Goal: Check status: Check status

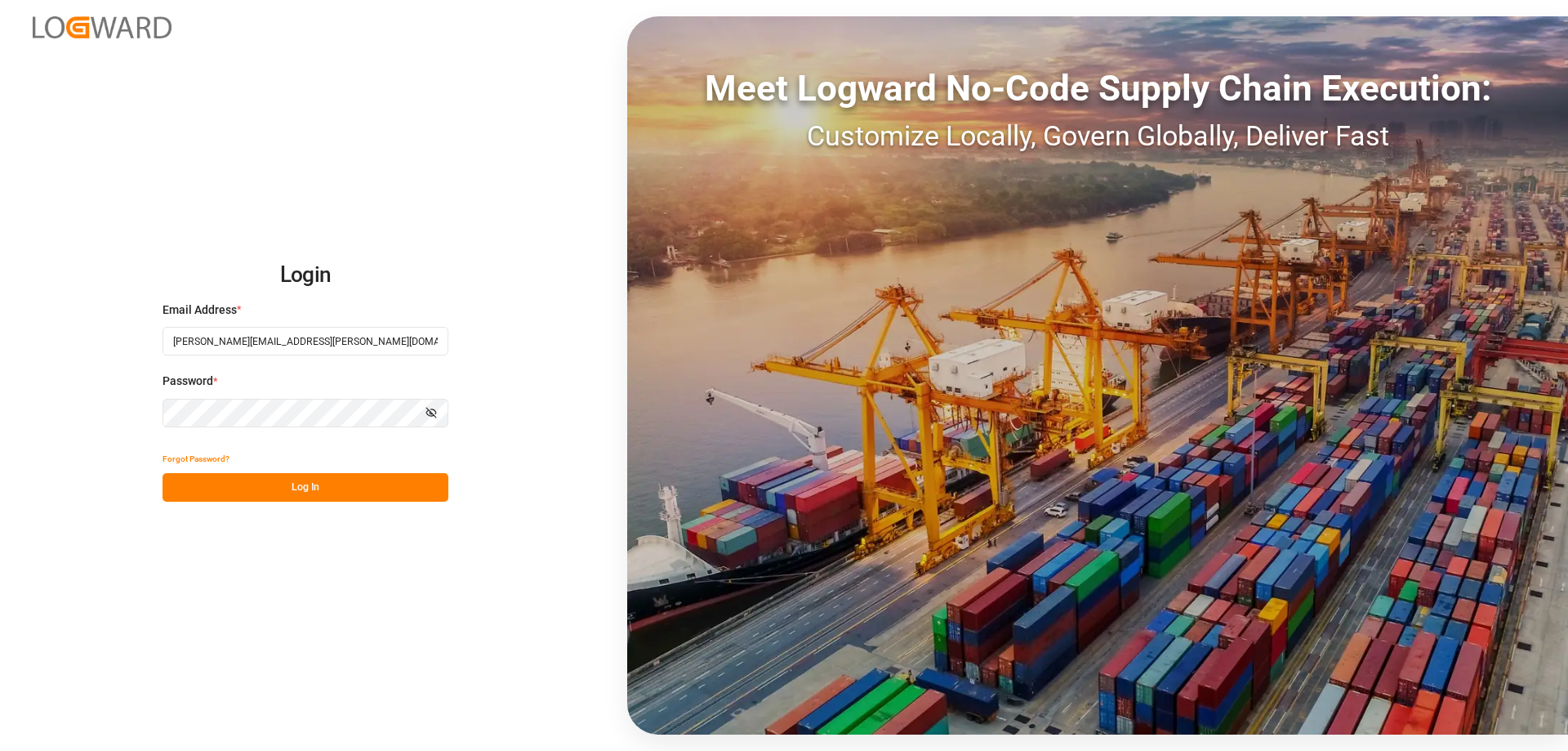
click at [301, 491] on button "Log In" at bounding box center [305, 487] width 285 height 28
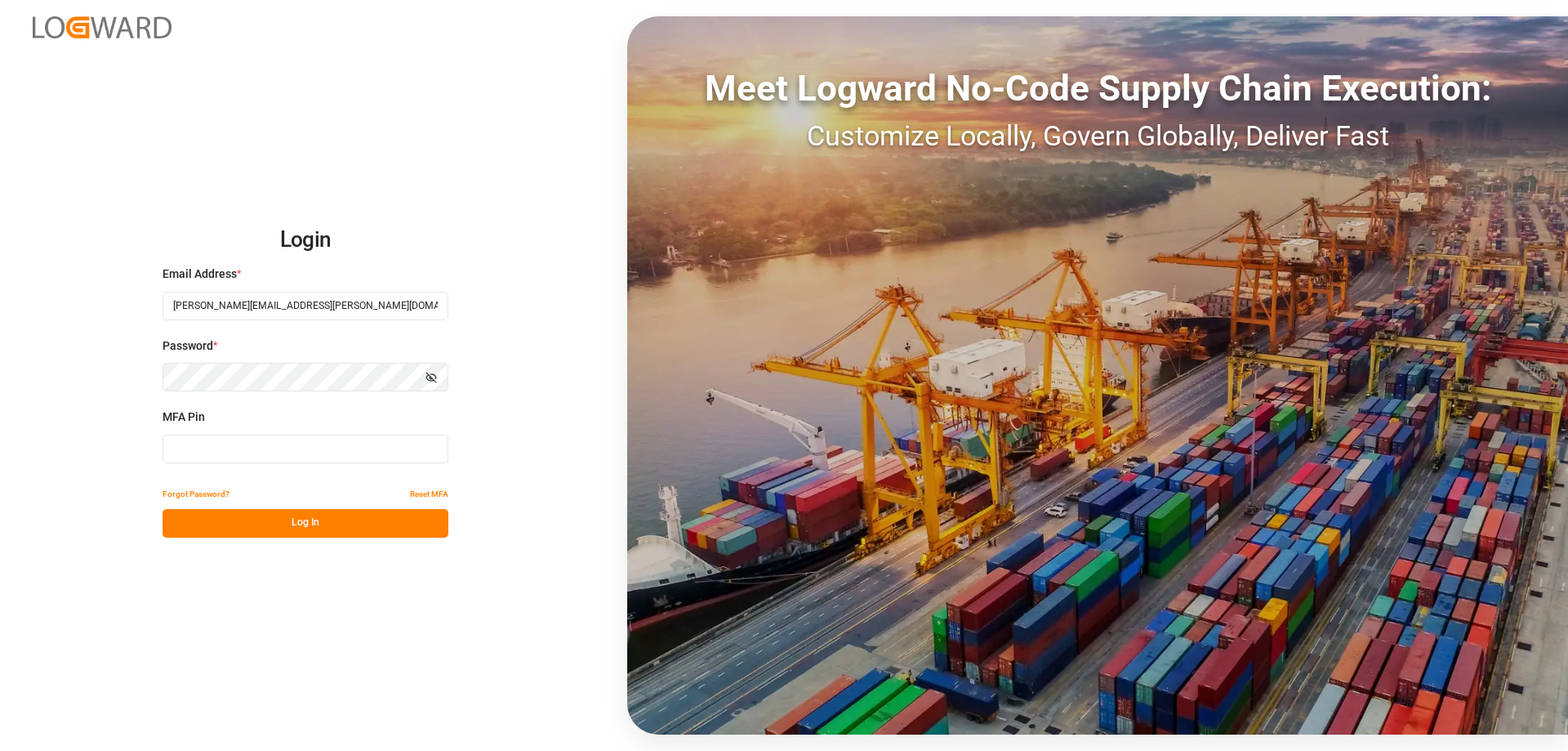
click at [228, 450] on input at bounding box center [305, 449] width 285 height 28
type input "710688"
click at [313, 529] on button "Log In" at bounding box center [305, 523] width 285 height 28
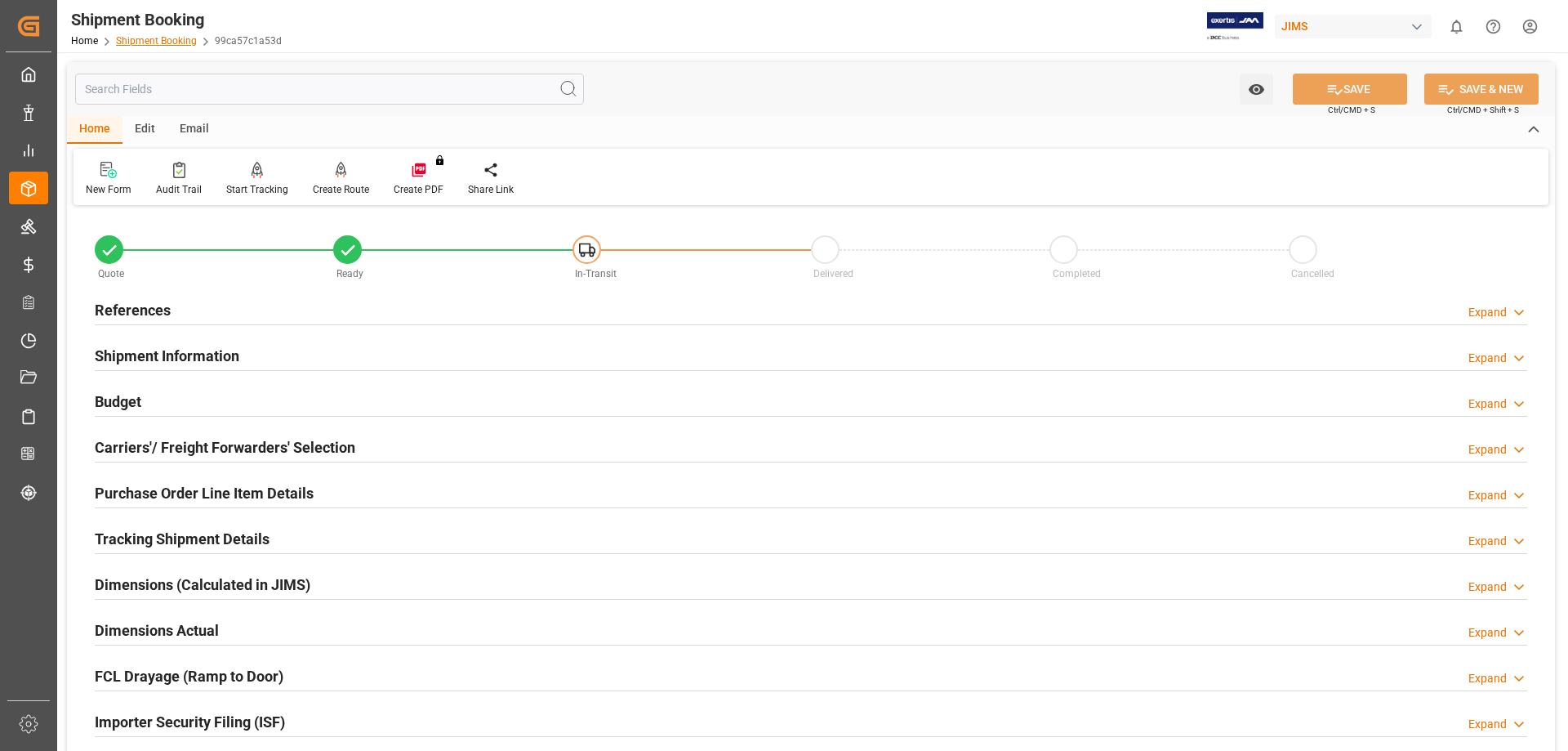
click at [159, 43] on link "Shipment Booking" at bounding box center [157, 41] width 81 height 12
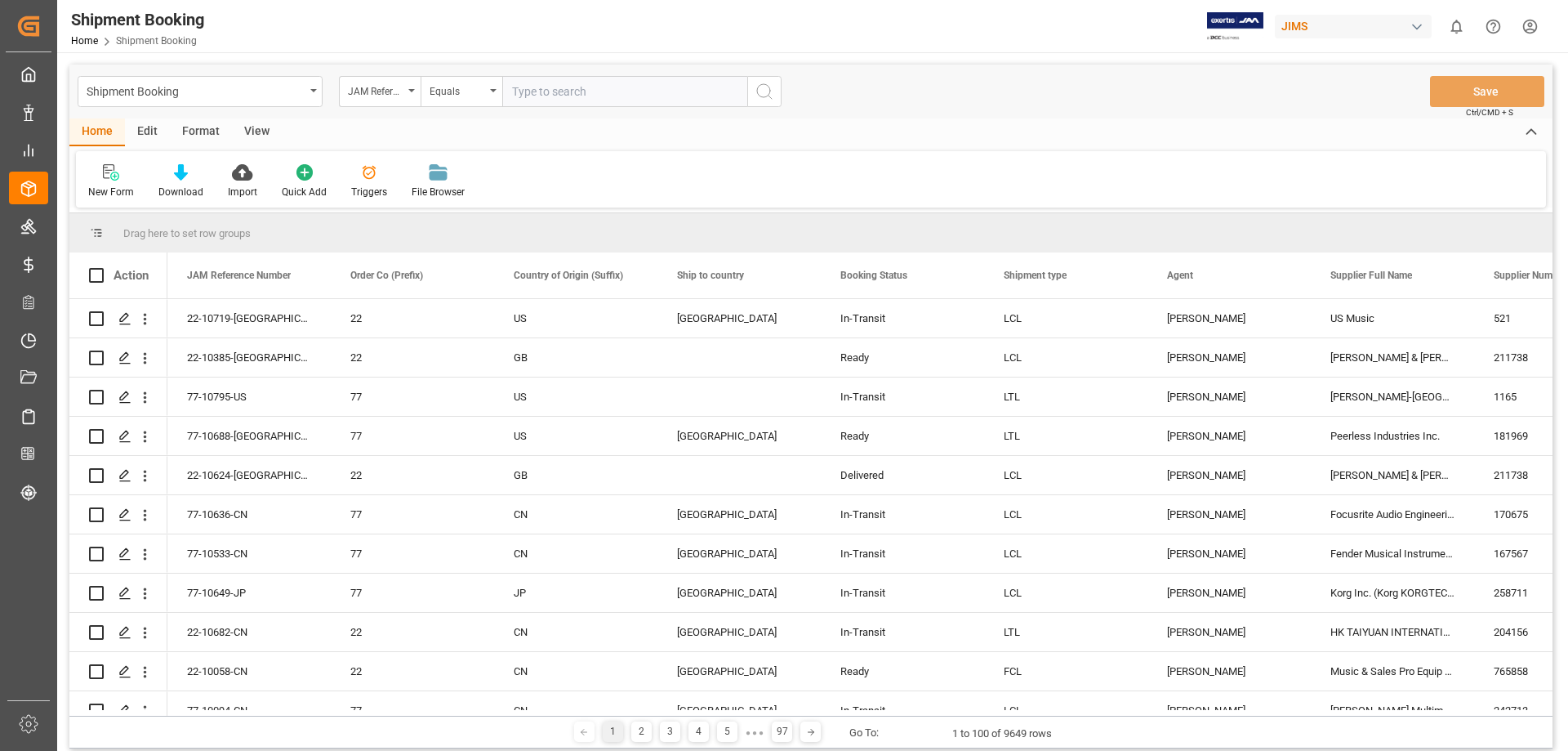
click at [551, 99] on input "text" at bounding box center [625, 91] width 245 height 31
type input "77-10008-CN"
click at [764, 85] on icon "search button" at bounding box center [763, 91] width 19 height 19
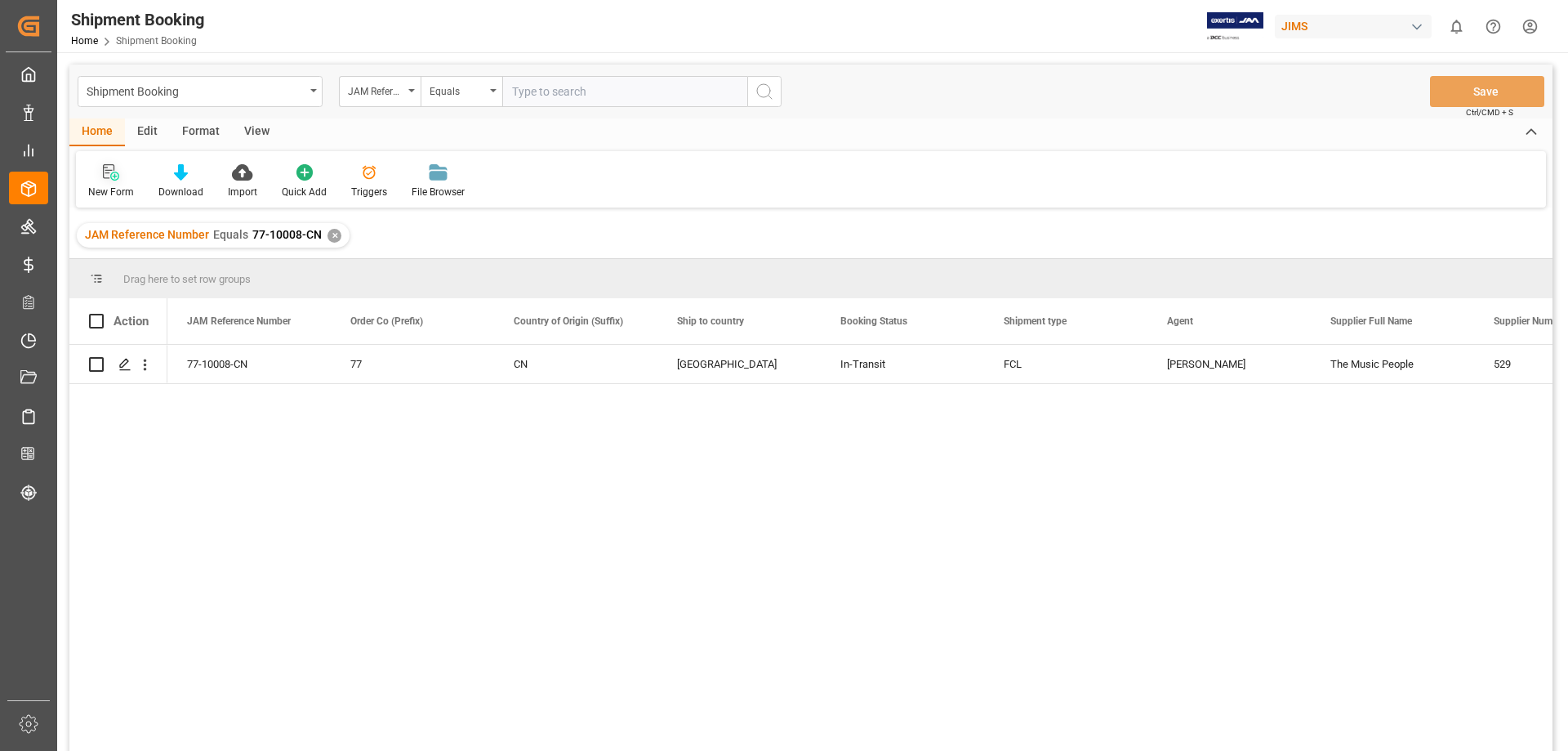
click at [109, 178] on icon at bounding box center [109, 172] width 12 height 15
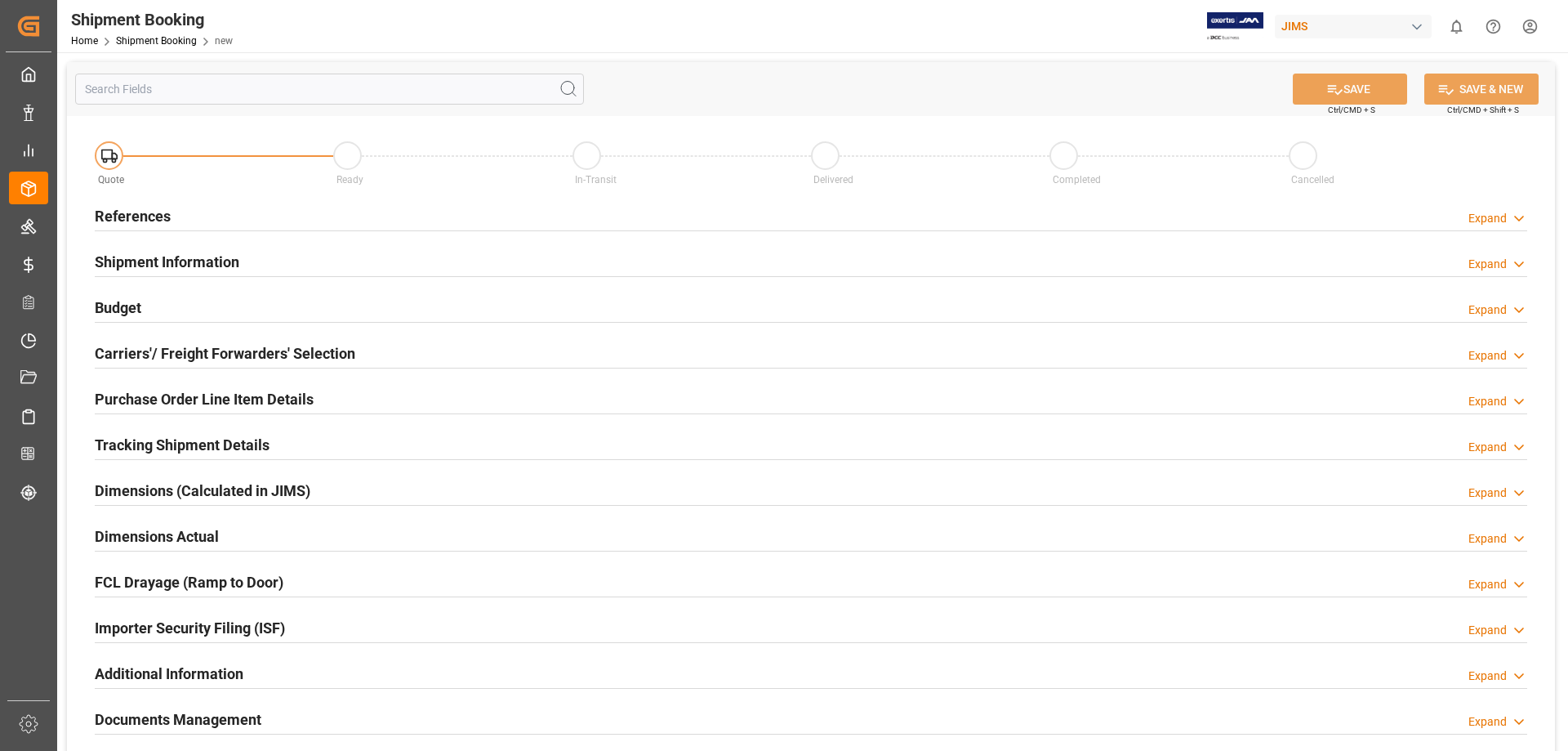
click at [130, 217] on h2 "References" at bounding box center [132, 216] width 76 height 22
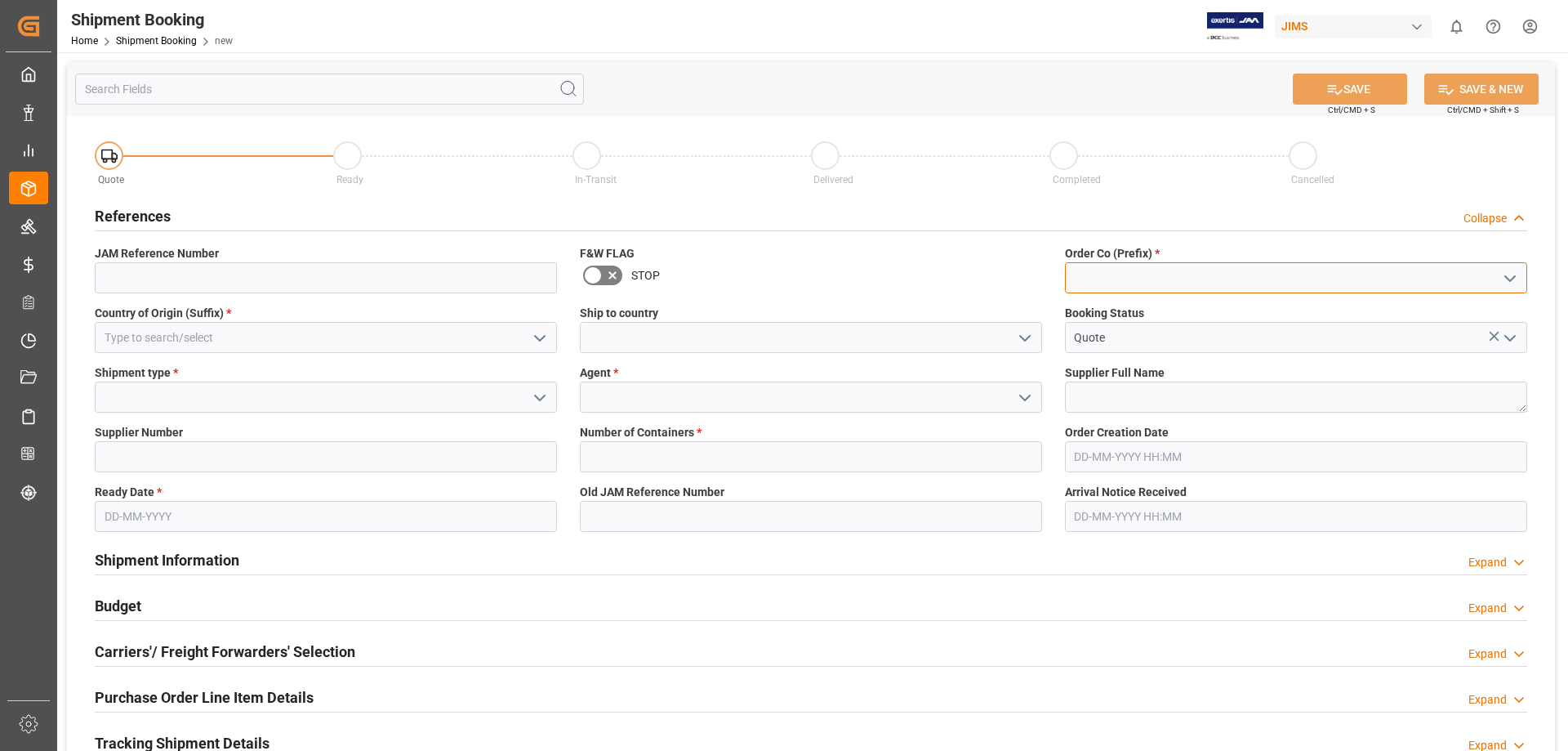
click at [1099, 279] on input at bounding box center [1296, 277] width 462 height 31
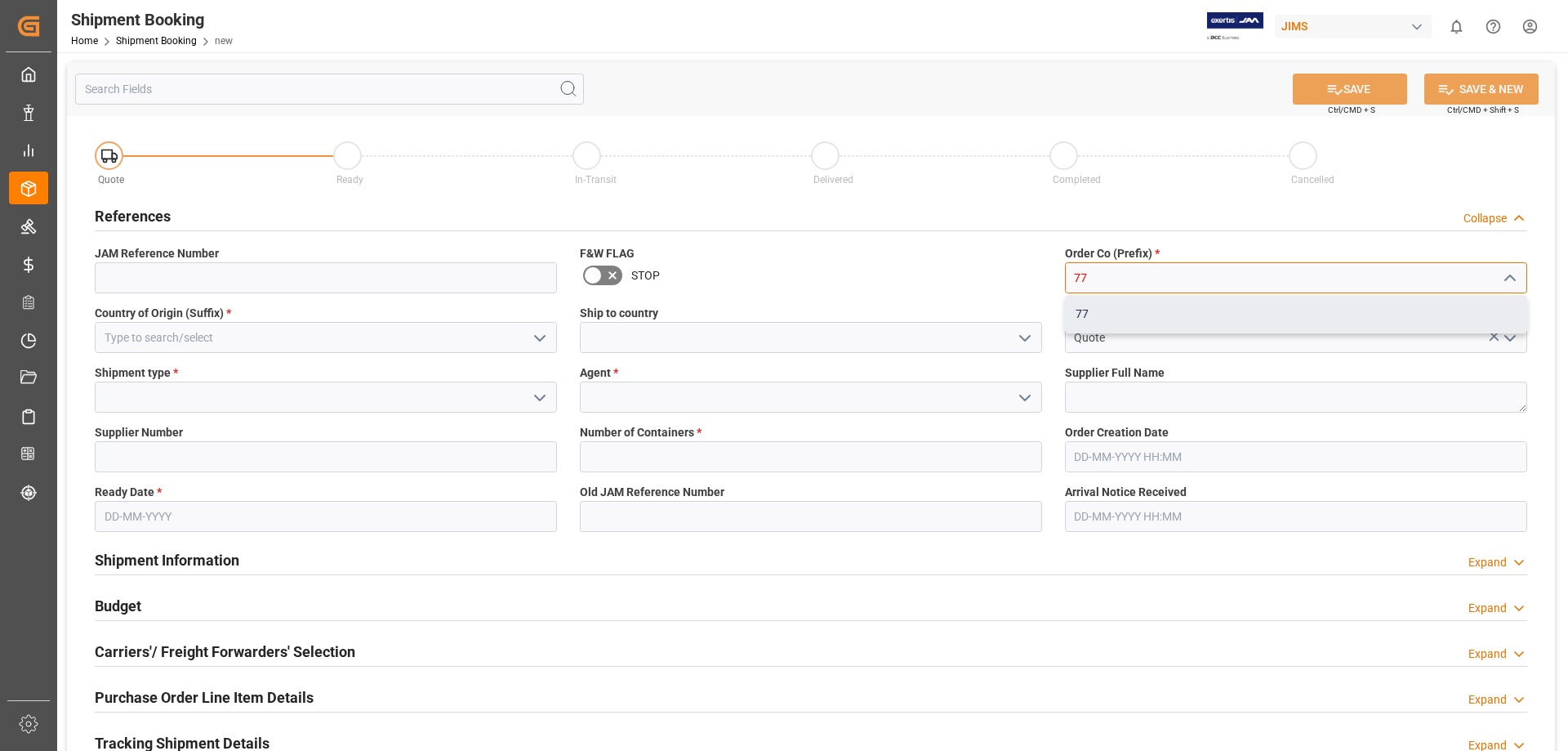
click at [1090, 316] on div "77" at bounding box center [1296, 314] width 460 height 37
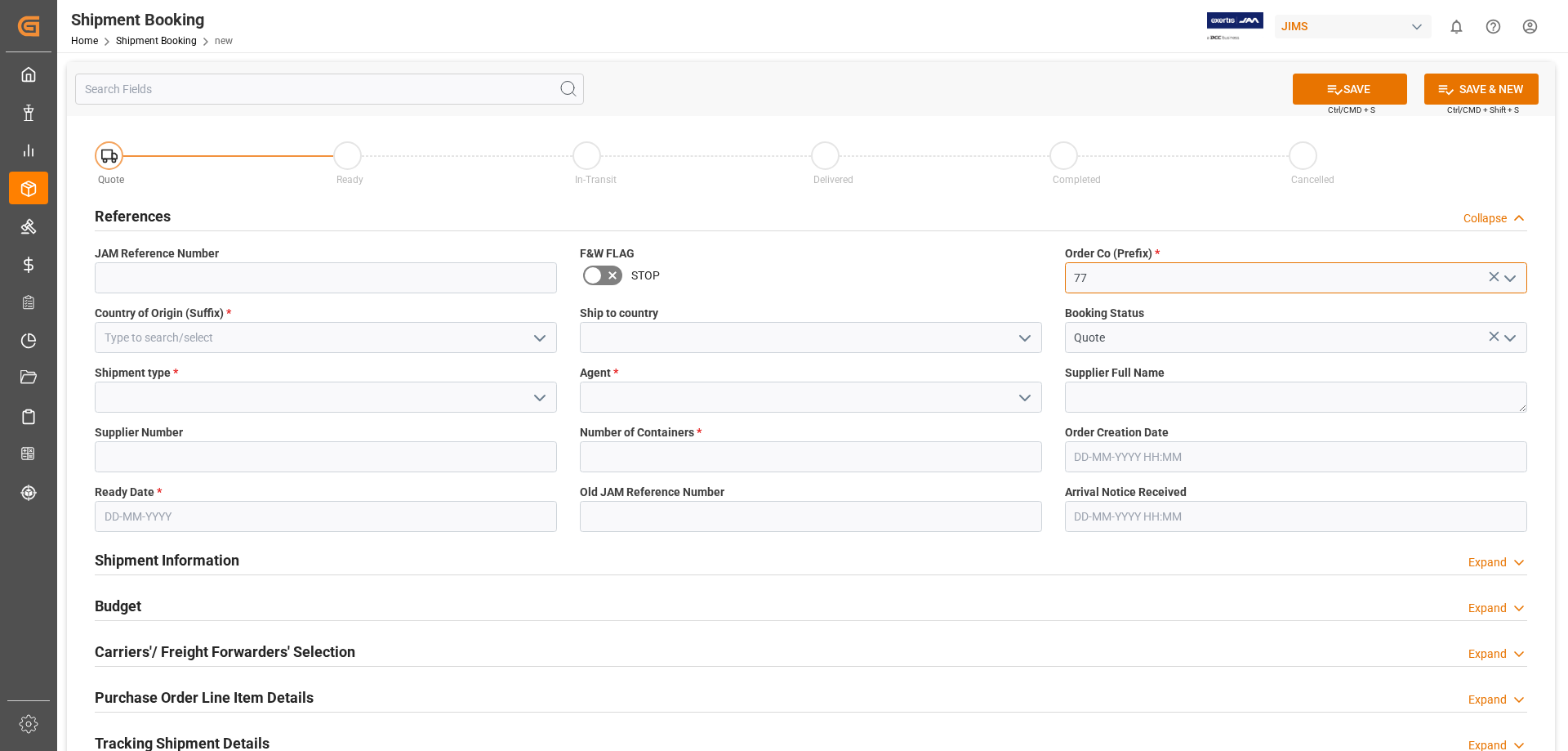
type input "77"
click at [753, 330] on input at bounding box center [811, 337] width 462 height 31
click at [1023, 339] on icon "open menu" at bounding box center [1025, 337] width 19 height 19
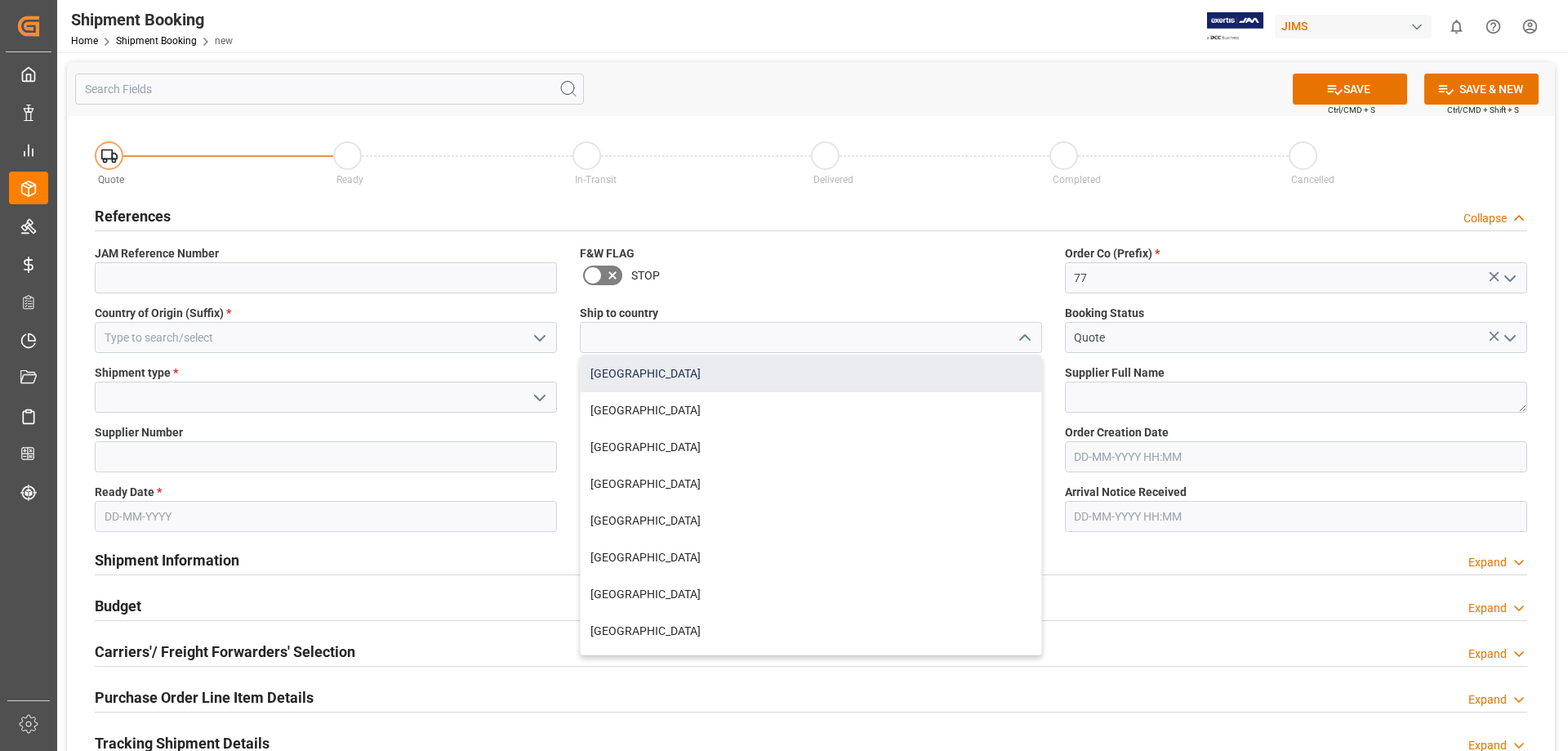
click at [744, 383] on div "Canada" at bounding box center [811, 373] width 460 height 37
type input "Canada"
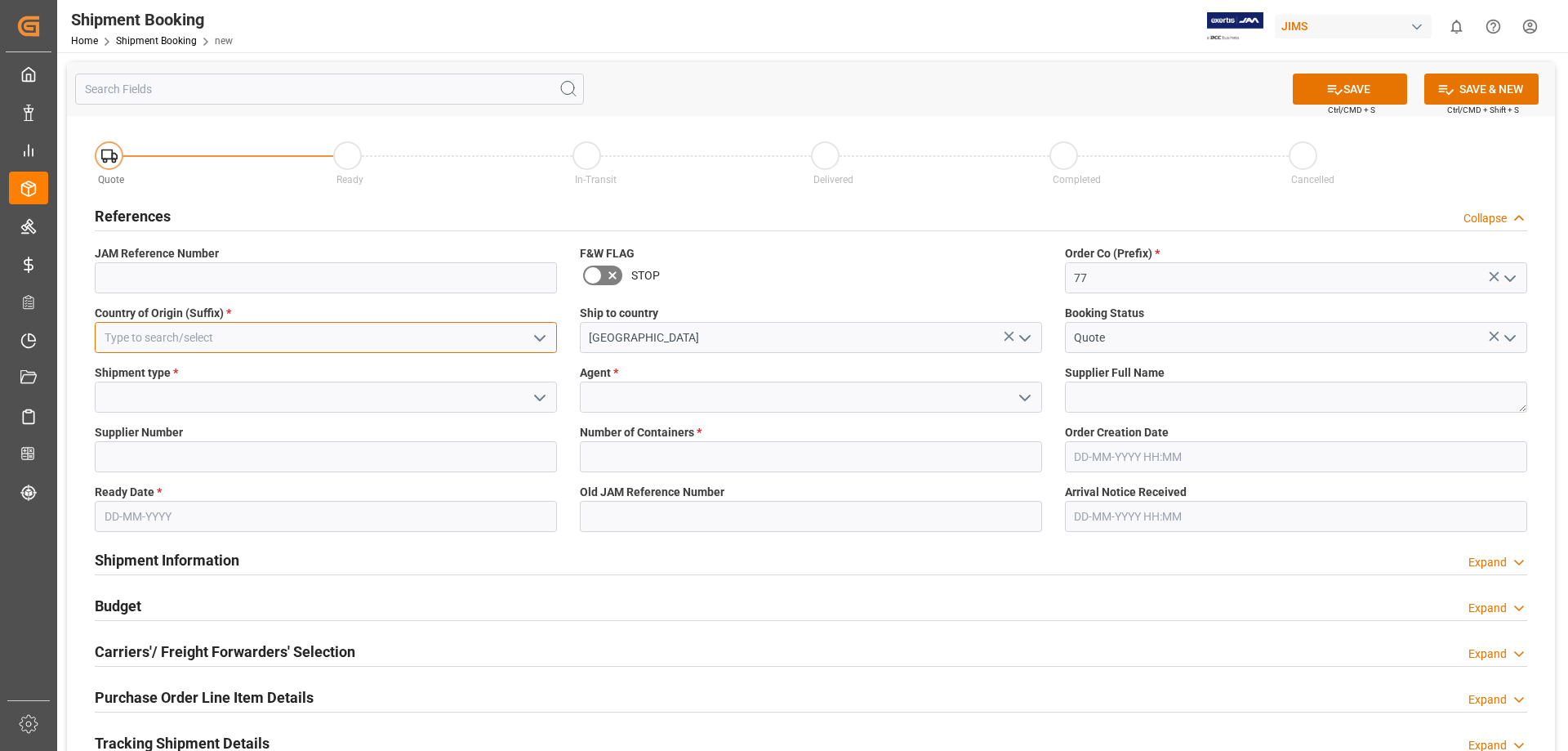
click at [139, 333] on input at bounding box center [326, 337] width 462 height 31
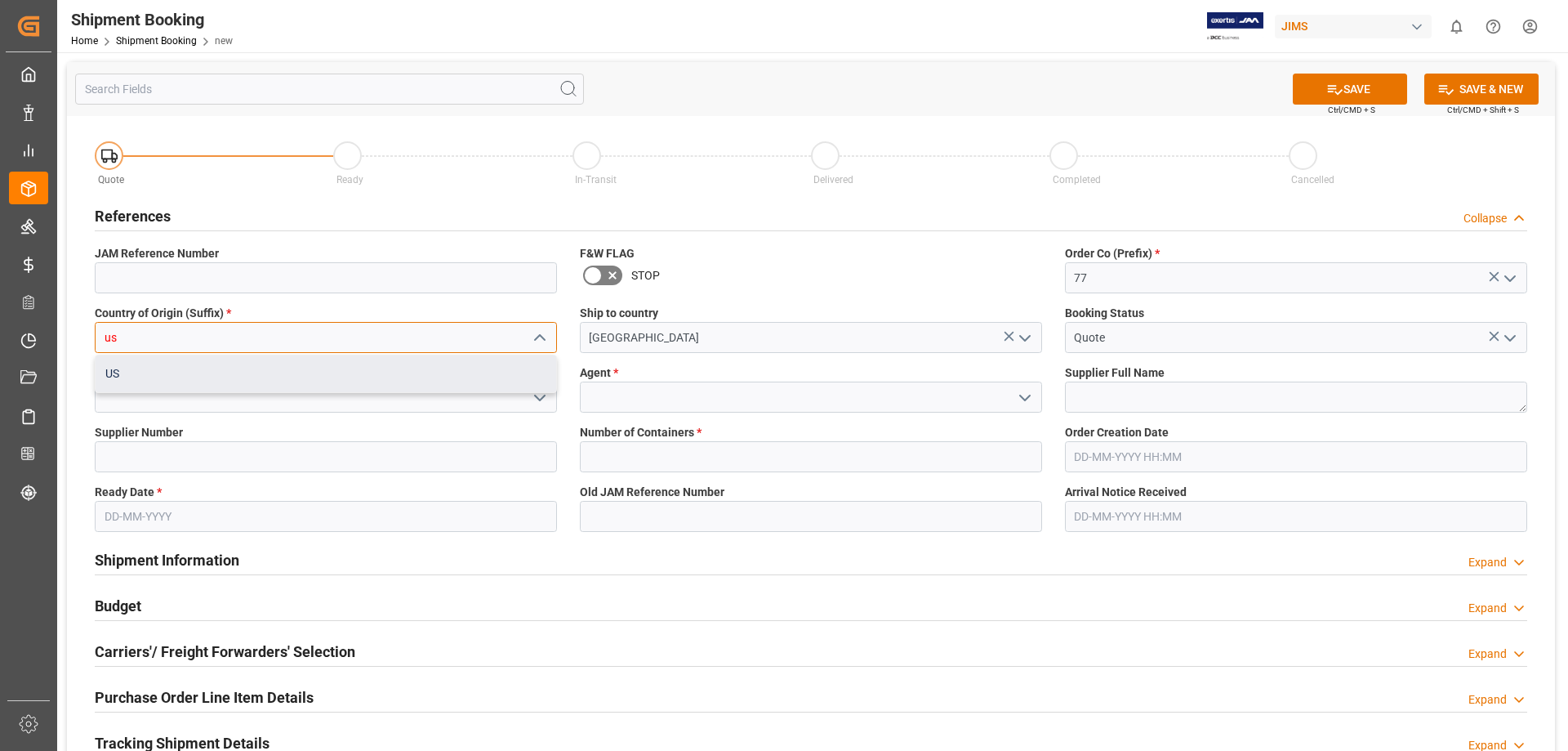
click at [152, 369] on div "US" at bounding box center [326, 373] width 460 height 37
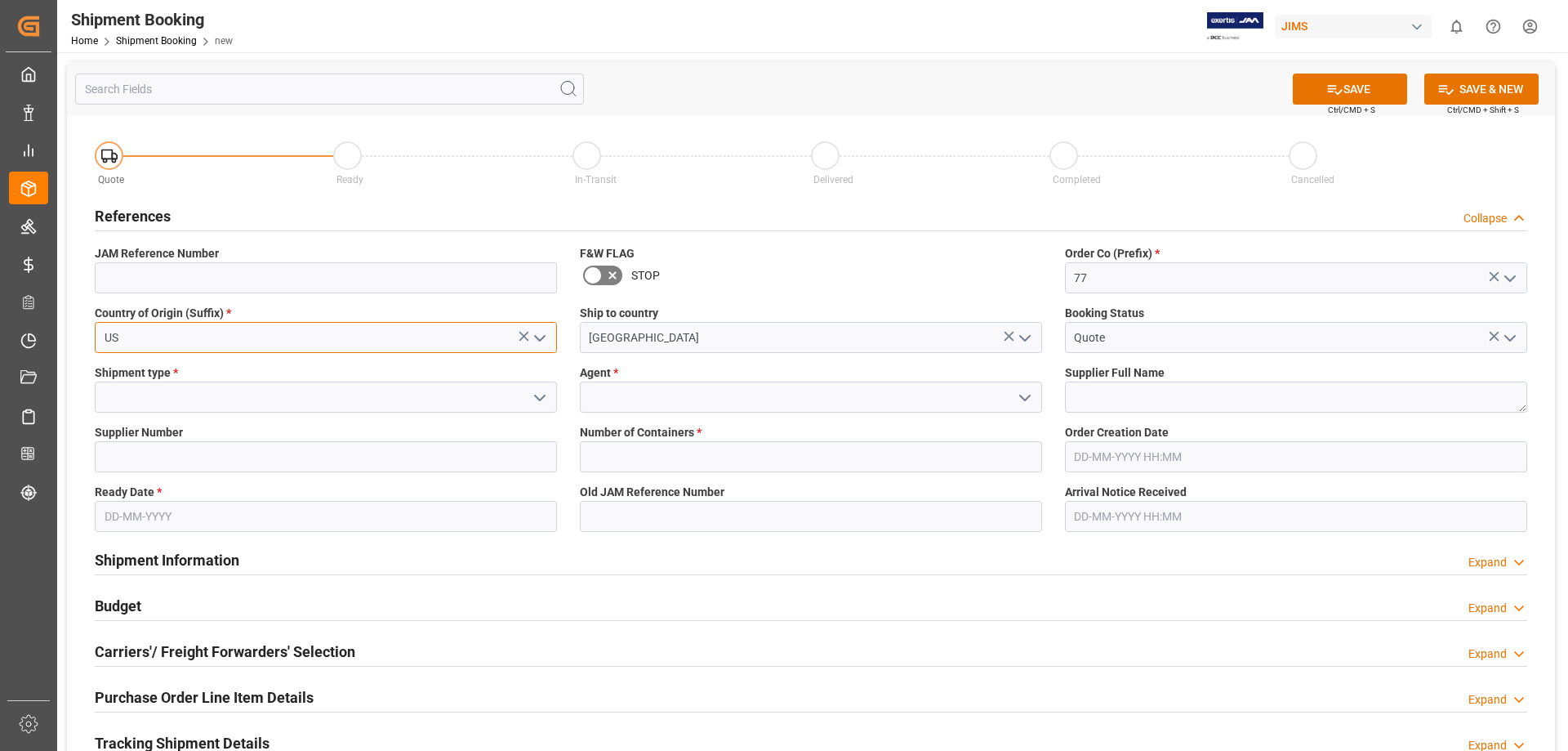
type input "US"
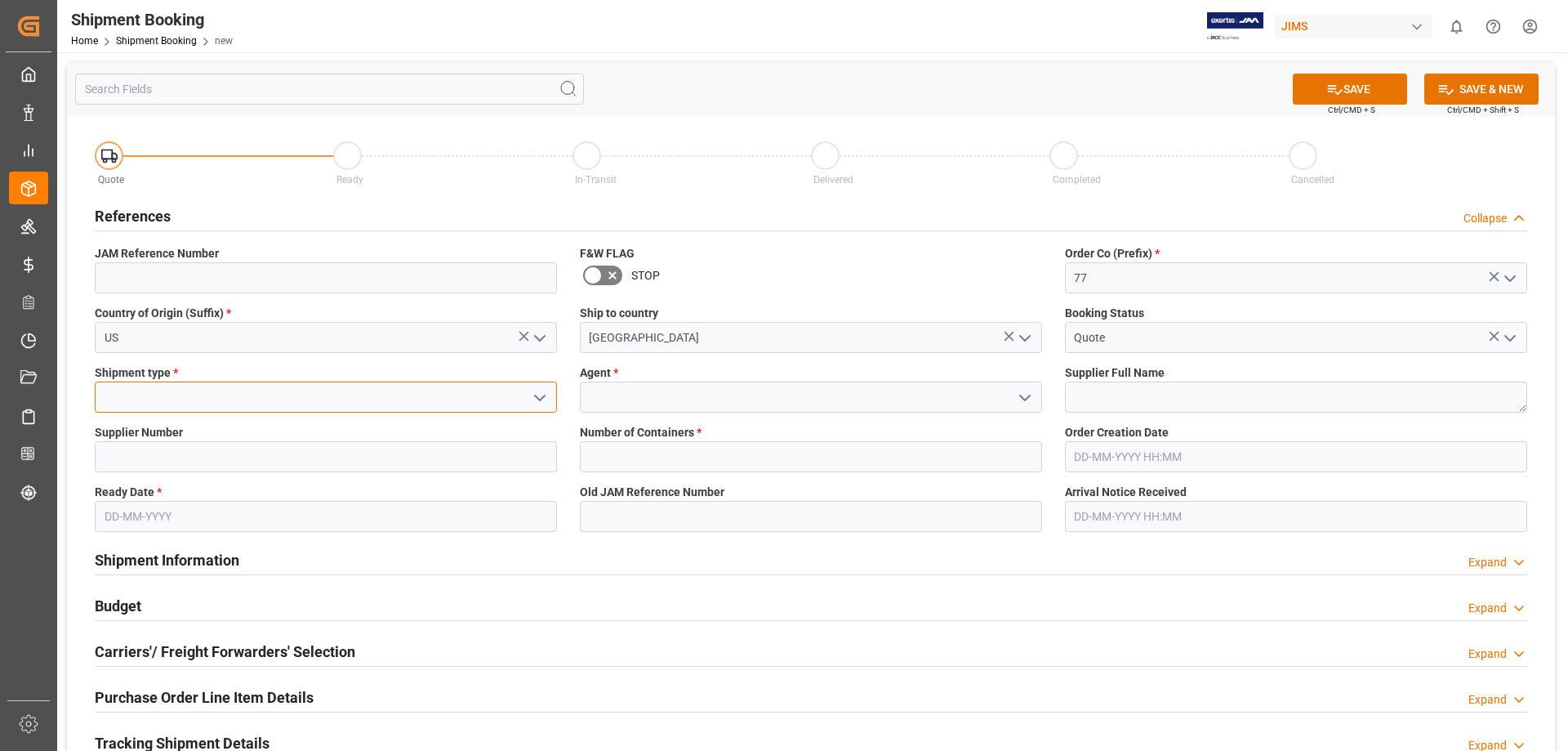
click at [151, 396] on input at bounding box center [326, 397] width 462 height 31
click at [542, 399] on icon "open menu" at bounding box center [539, 397] width 19 height 19
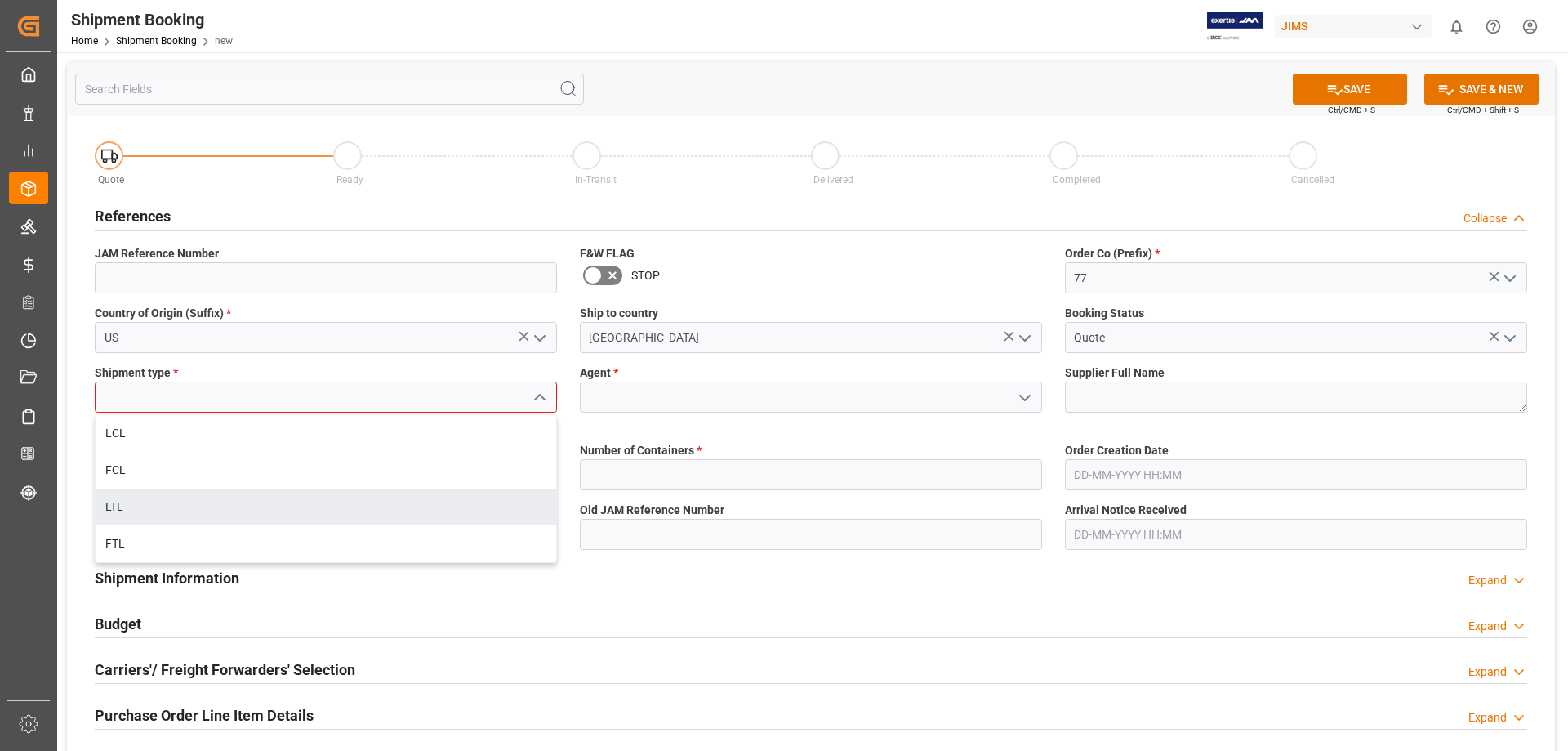
click at [430, 500] on div "LTL" at bounding box center [326, 507] width 460 height 37
type input "LTL"
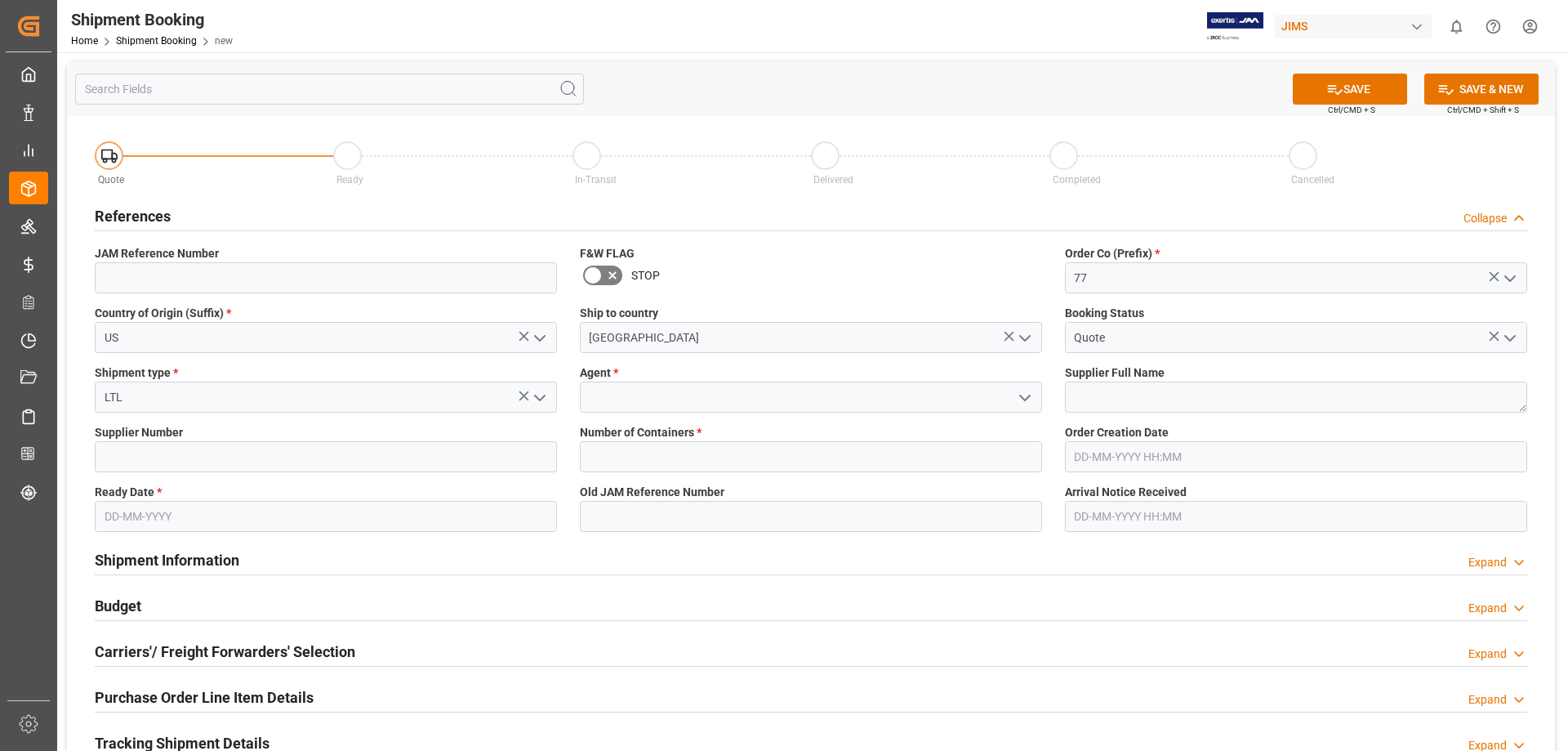
click at [367, 529] on input "text" at bounding box center [326, 516] width 462 height 31
click at [272, 404] on span "20" at bounding box center [275, 401] width 11 height 12
type input "20-09-2025"
click at [279, 451] on input at bounding box center [326, 456] width 462 height 31
click at [193, 449] on input at bounding box center [326, 456] width 462 height 31
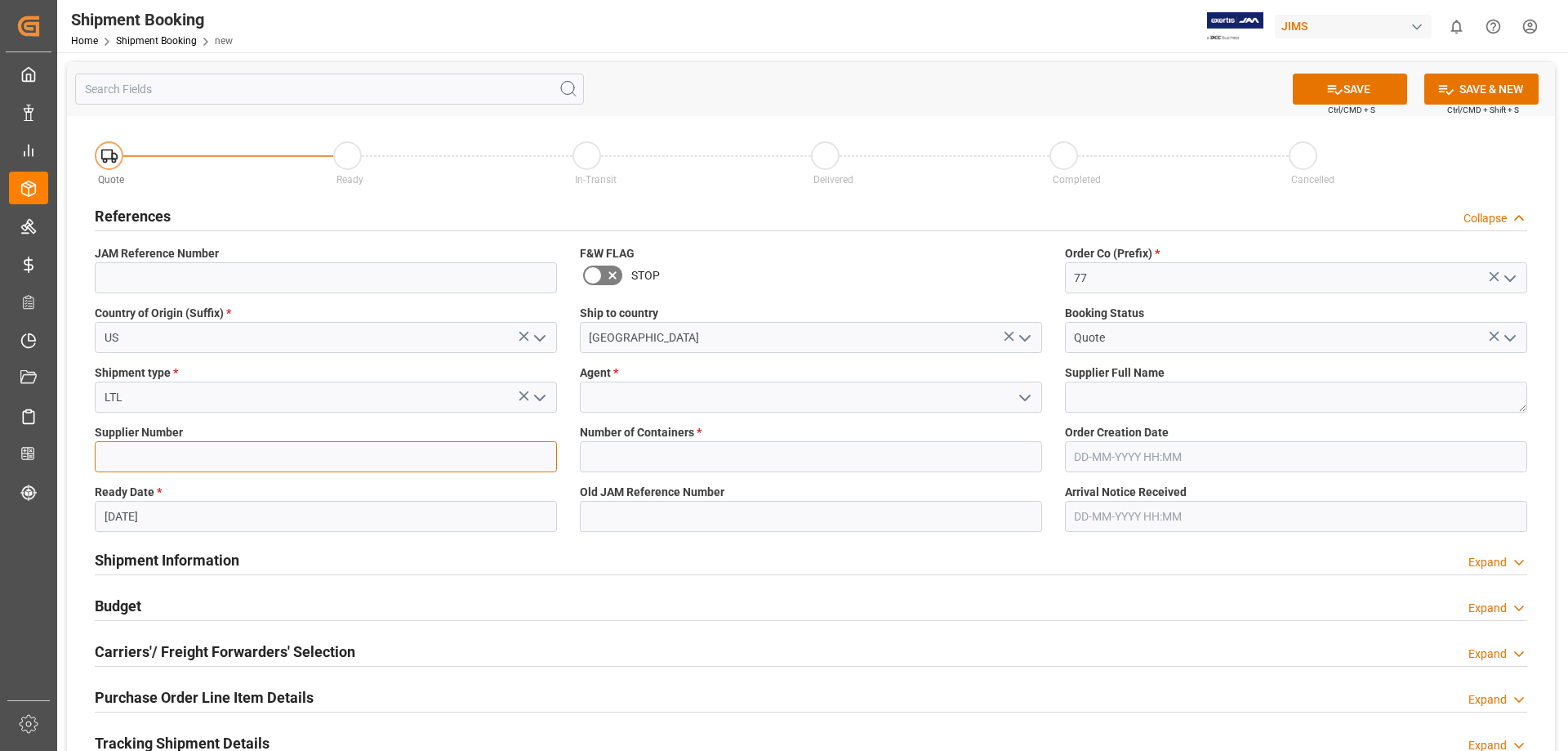
paste input "381186"
type input "381186"
click at [623, 404] on input at bounding box center [811, 397] width 462 height 31
click at [1021, 399] on icon "open menu" at bounding box center [1025, 397] width 19 height 19
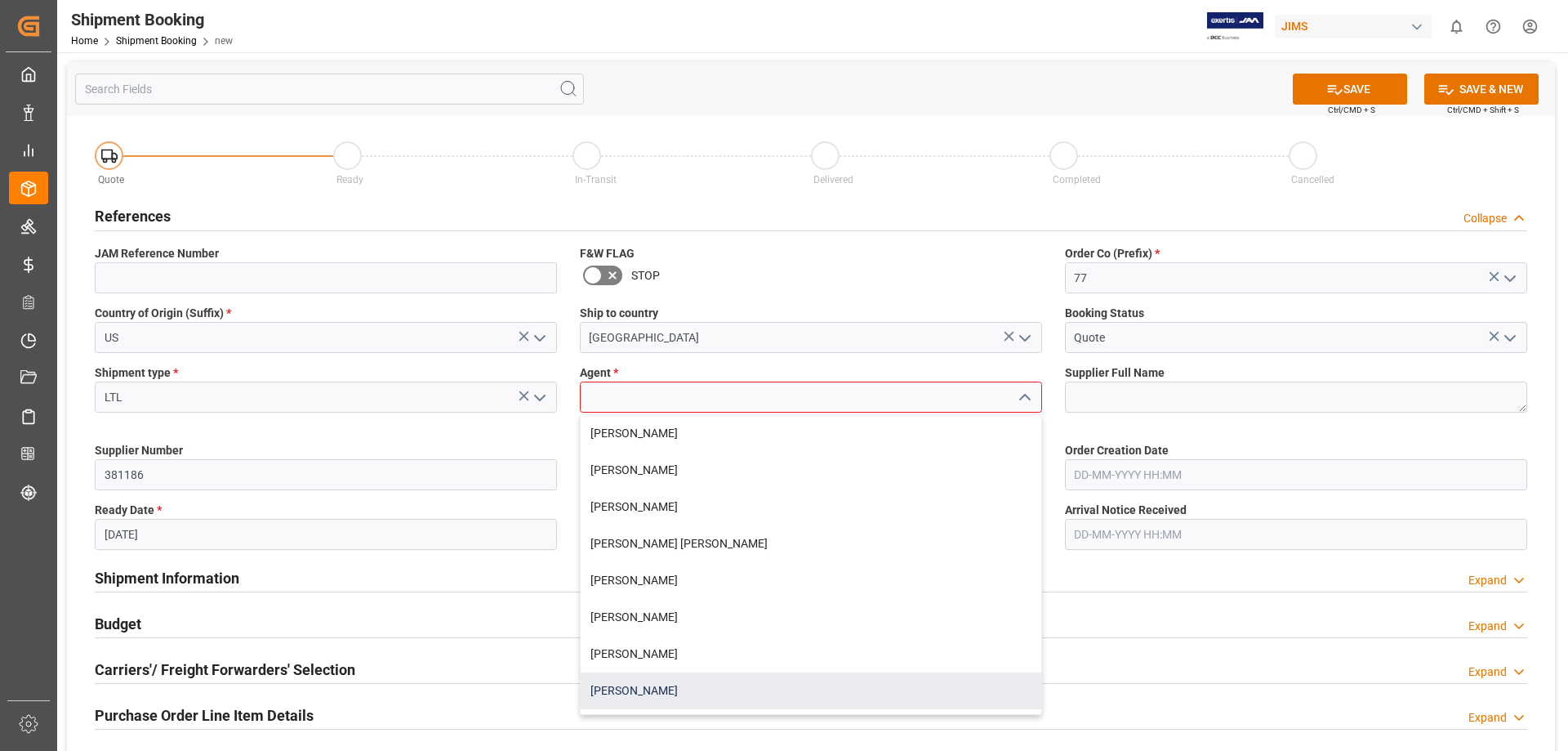
click at [707, 682] on div "[PERSON_NAME]" at bounding box center [811, 691] width 460 height 37
type input "[PERSON_NAME]"
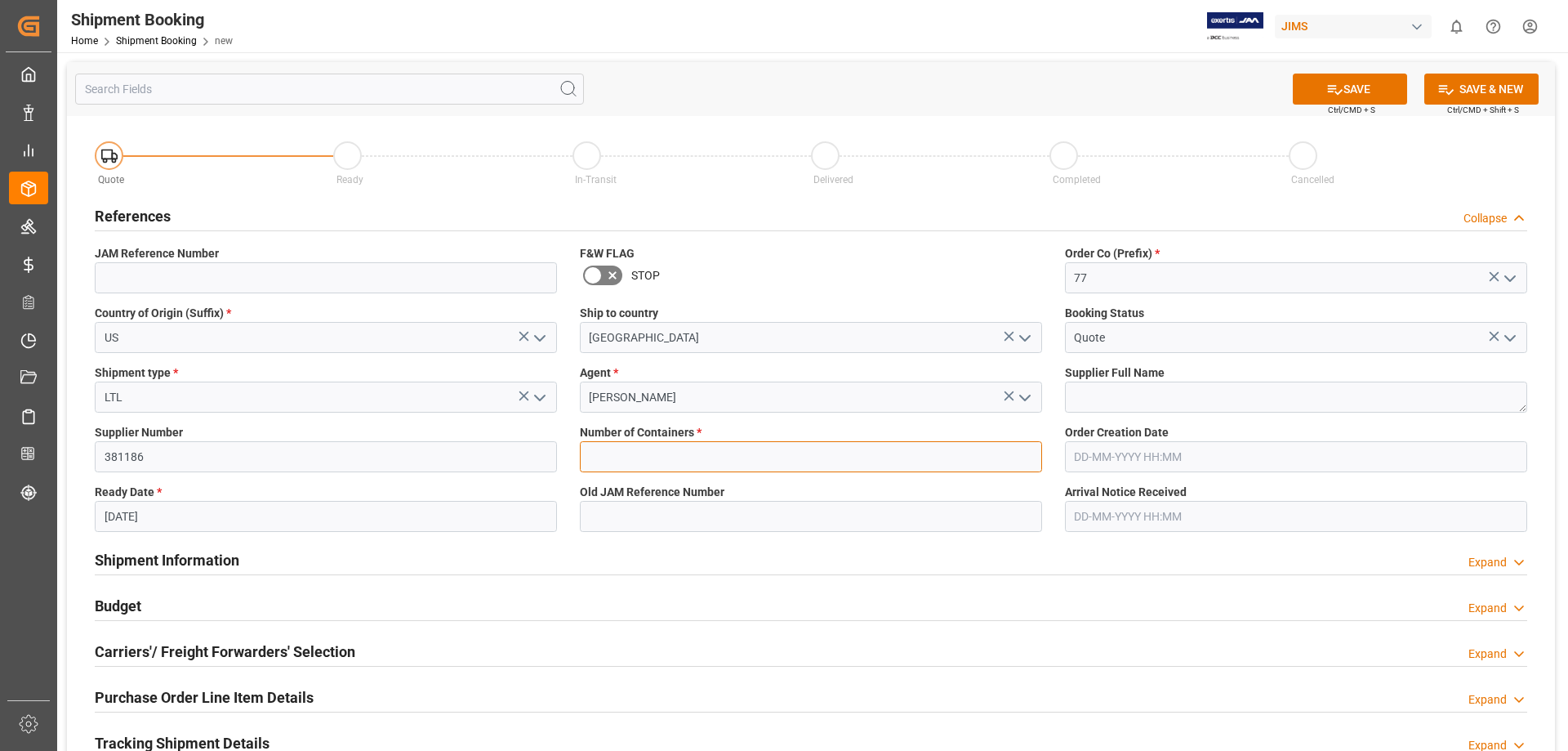
click at [621, 452] on input "text" at bounding box center [811, 456] width 462 height 31
type input "0"
click at [1343, 94] on button "SAVE" at bounding box center [1350, 89] width 115 height 31
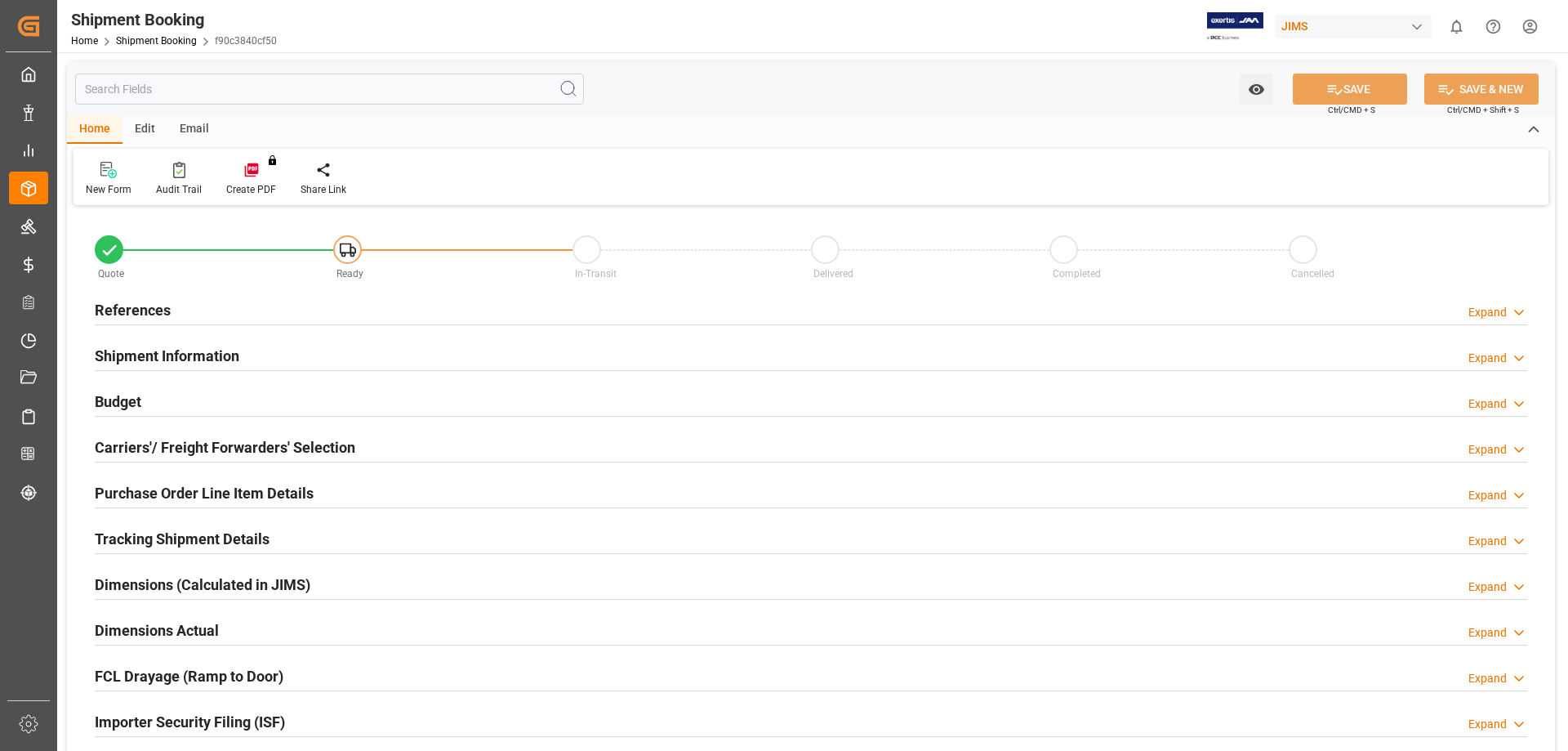
type input "0"
type input "20-09-2025"
click at [151, 302] on h2 "References" at bounding box center [132, 310] width 76 height 22
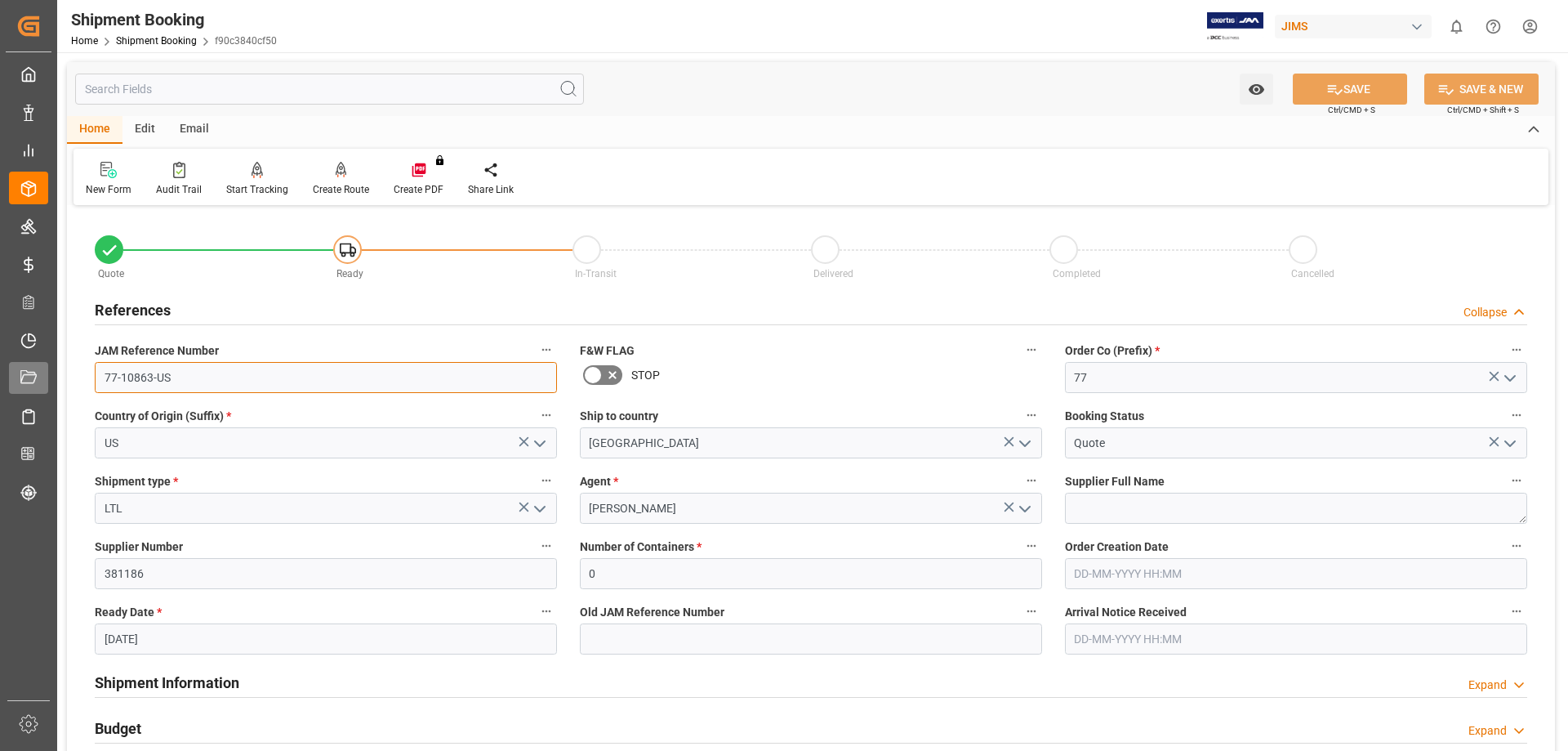
drag, startPoint x: 179, startPoint y: 388, endPoint x: 43, endPoint y: 379, distance: 136.3
click at [43, 379] on div "Created by potrace 1.15, written by Peter Selinger 2001-2017 Created by potrace…" at bounding box center [784, 375] width 1568 height 751
click at [144, 43] on link "Shipment Booking" at bounding box center [157, 41] width 81 height 12
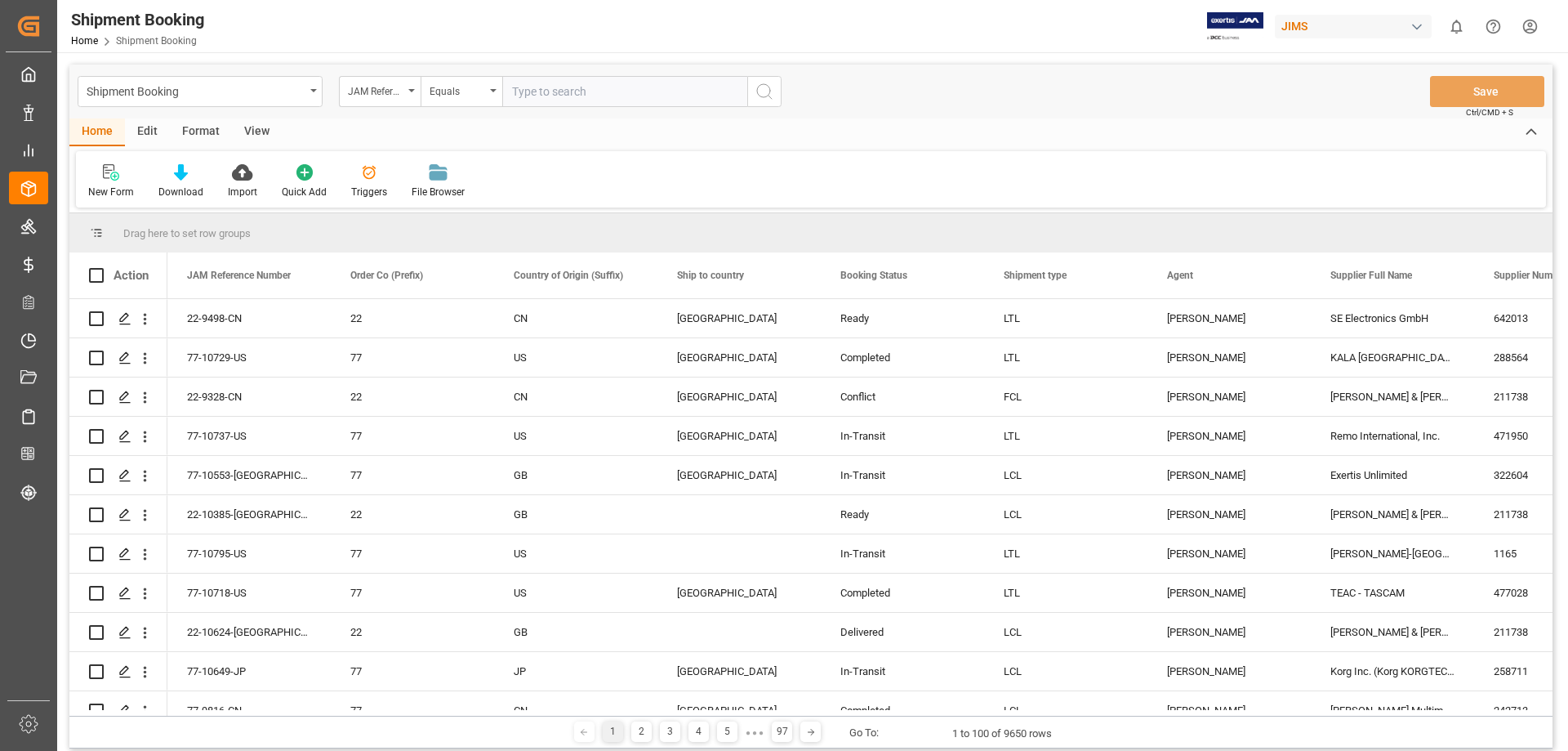
click at [612, 100] on input "text" at bounding box center [625, 91] width 245 height 31
type input "77-10773-us"
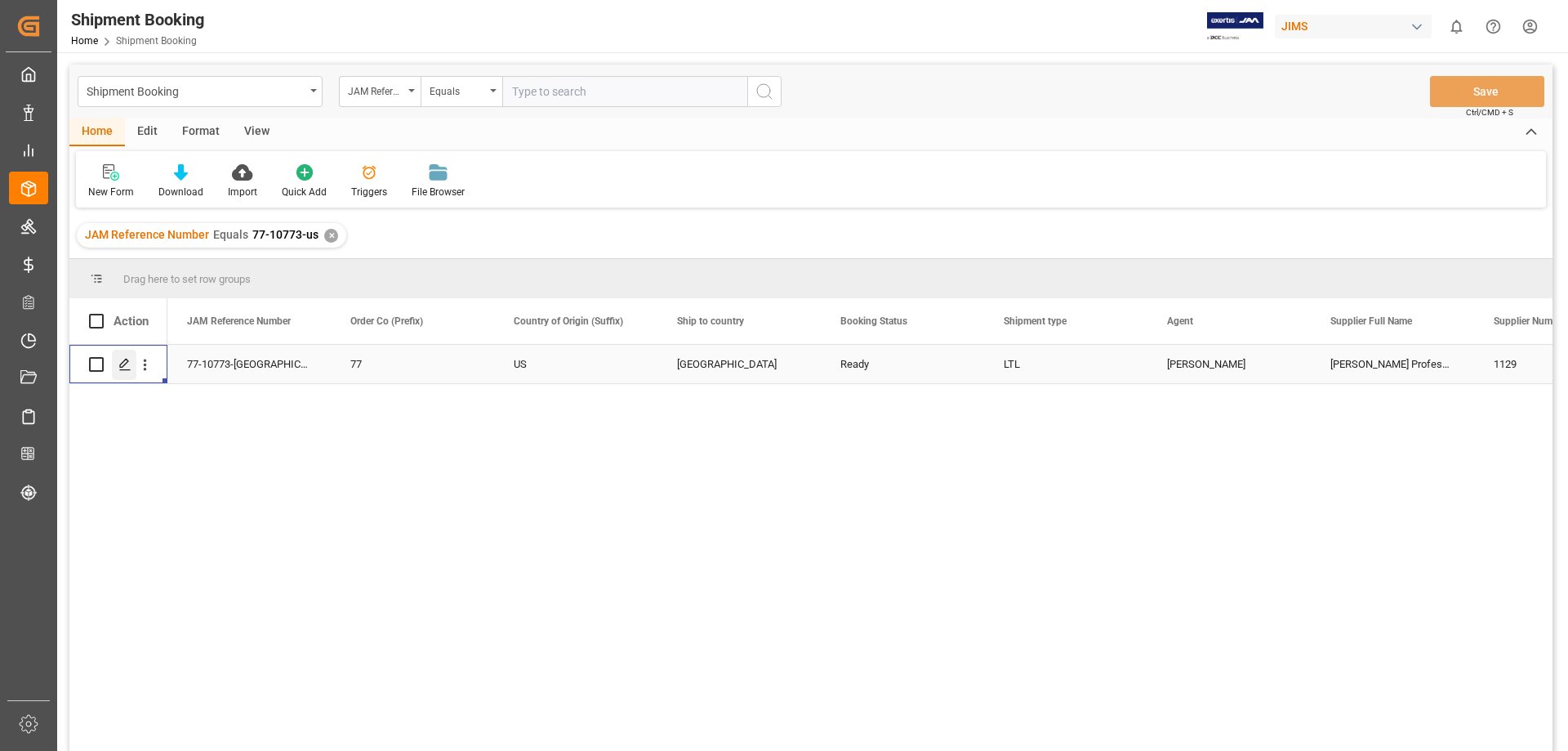
click at [123, 368] on icon "Press SPACE to select this row." at bounding box center [125, 364] width 13 height 13
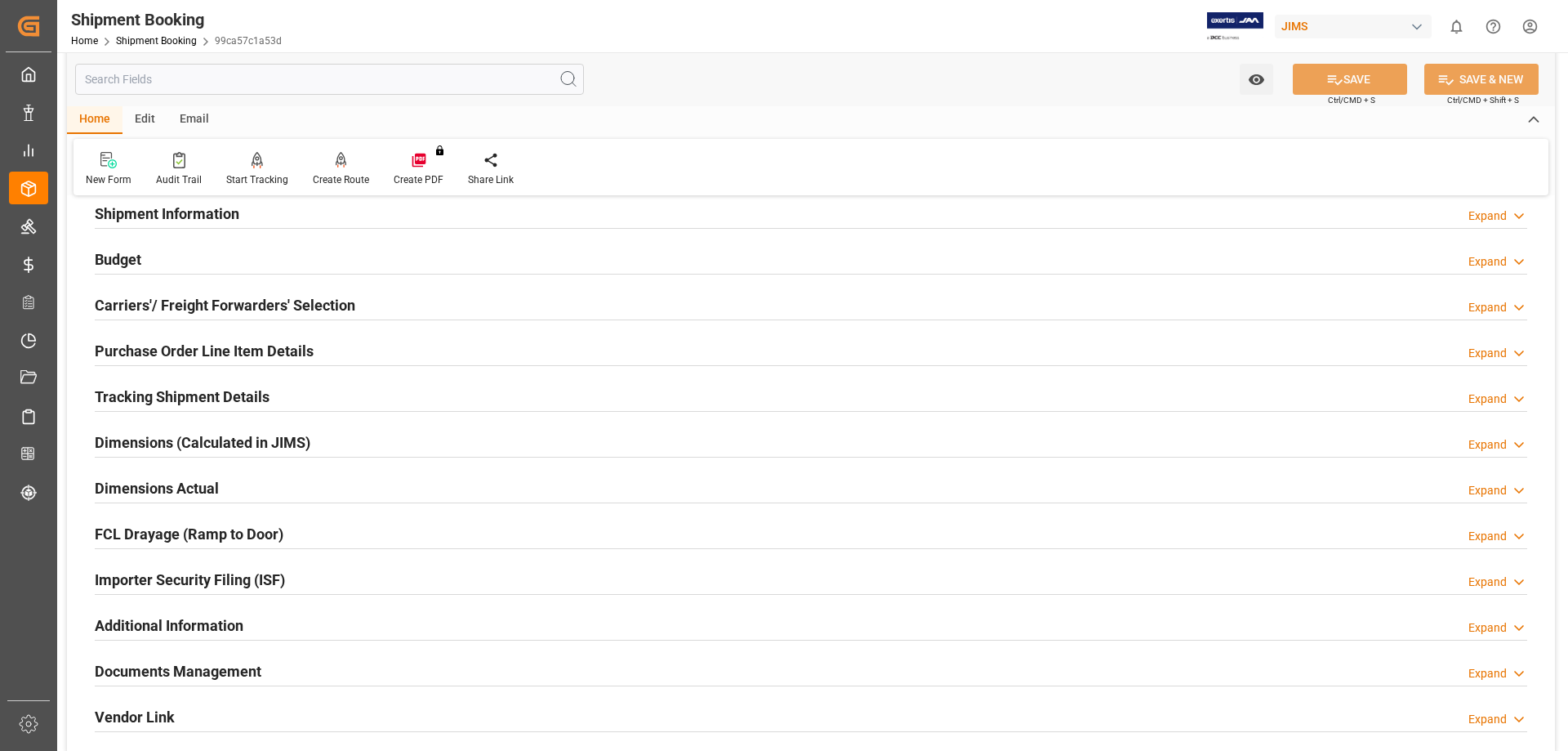
scroll to position [136, 0]
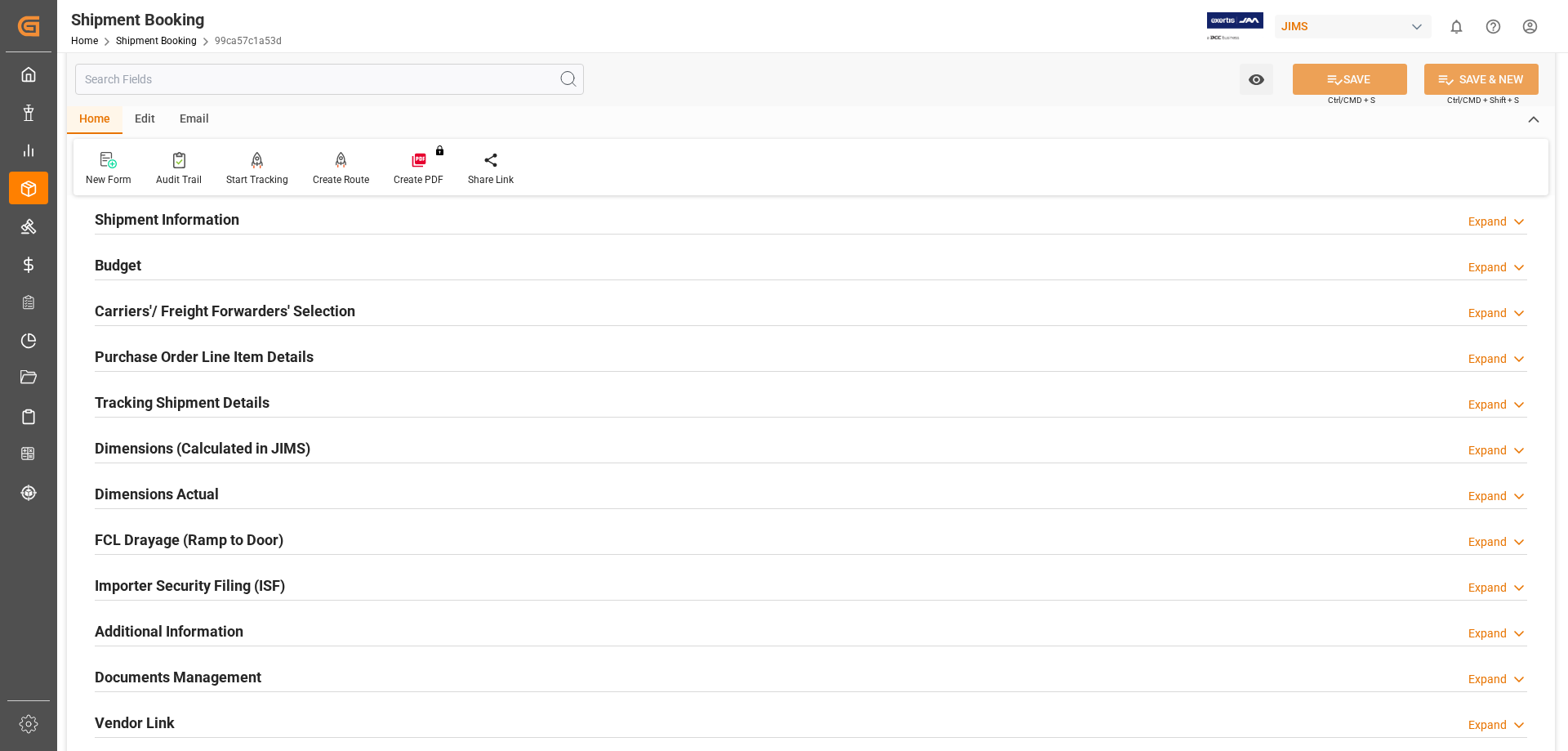
click at [121, 404] on h2 "Tracking Shipment Details" at bounding box center [182, 402] width 175 height 22
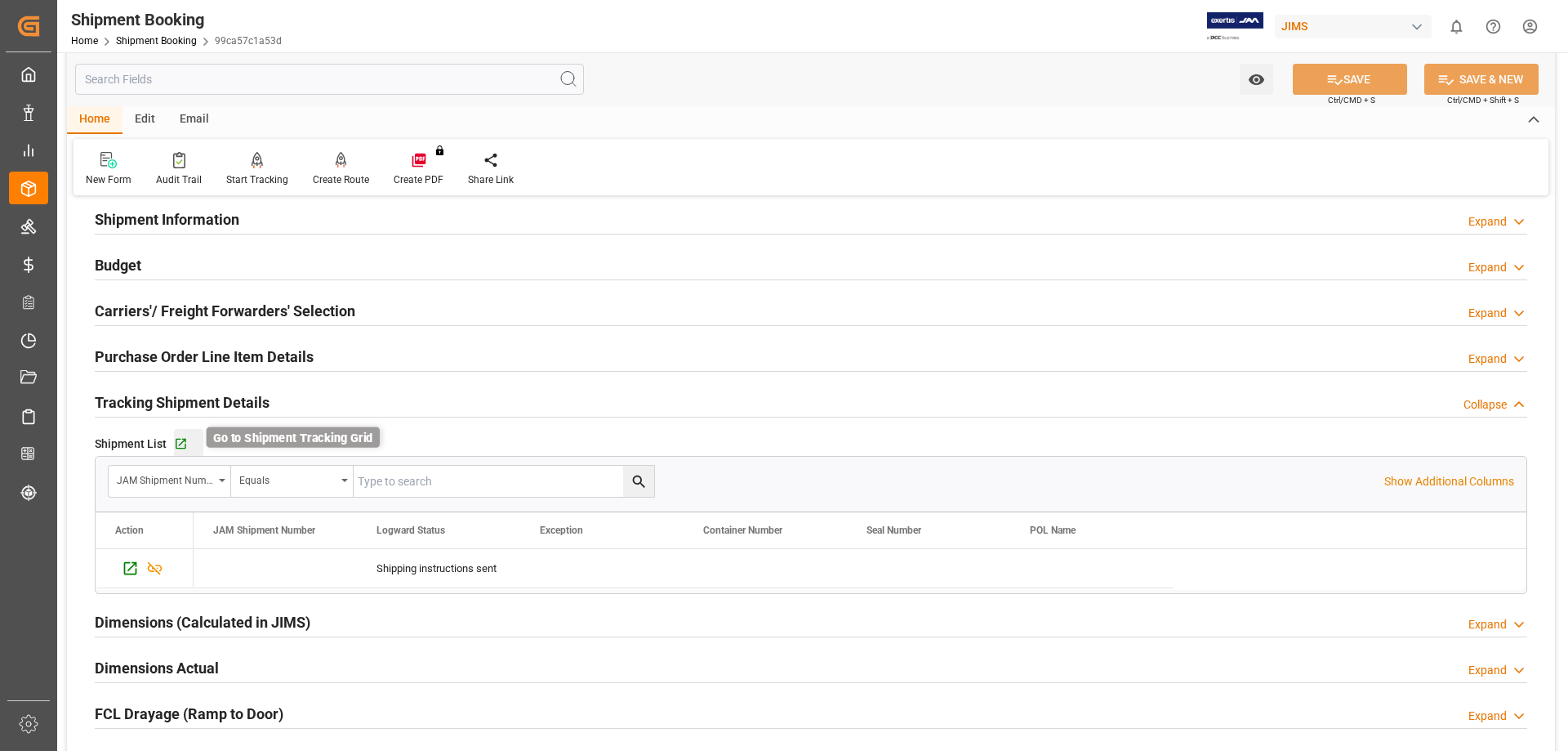
click at [176, 443] on icon "button" at bounding box center [181, 444] width 11 height 11
click at [144, 37] on link "Shipment Booking" at bounding box center [157, 41] width 81 height 12
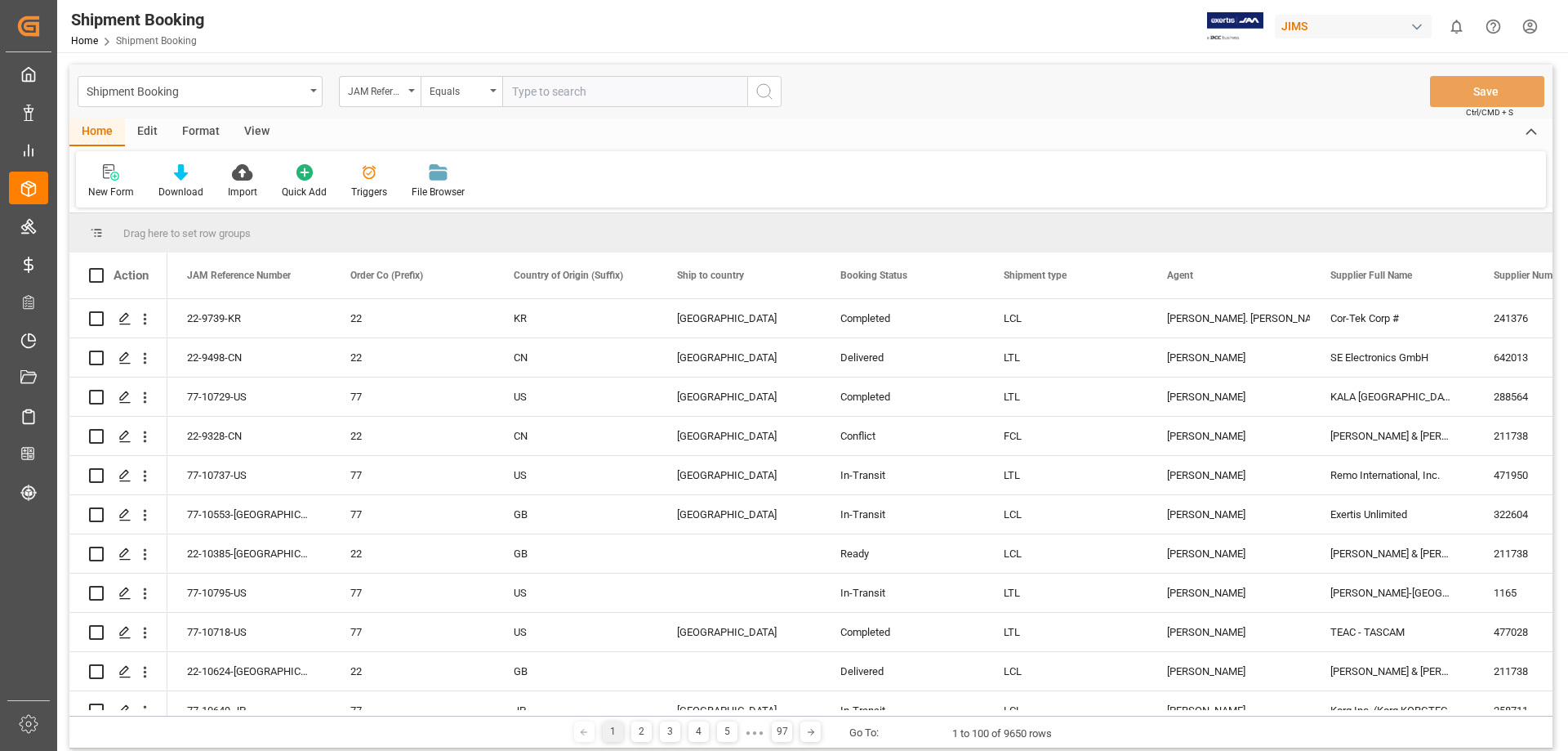
click at [551, 94] on input "text" at bounding box center [625, 91] width 245 height 31
type input "77-10850-us"
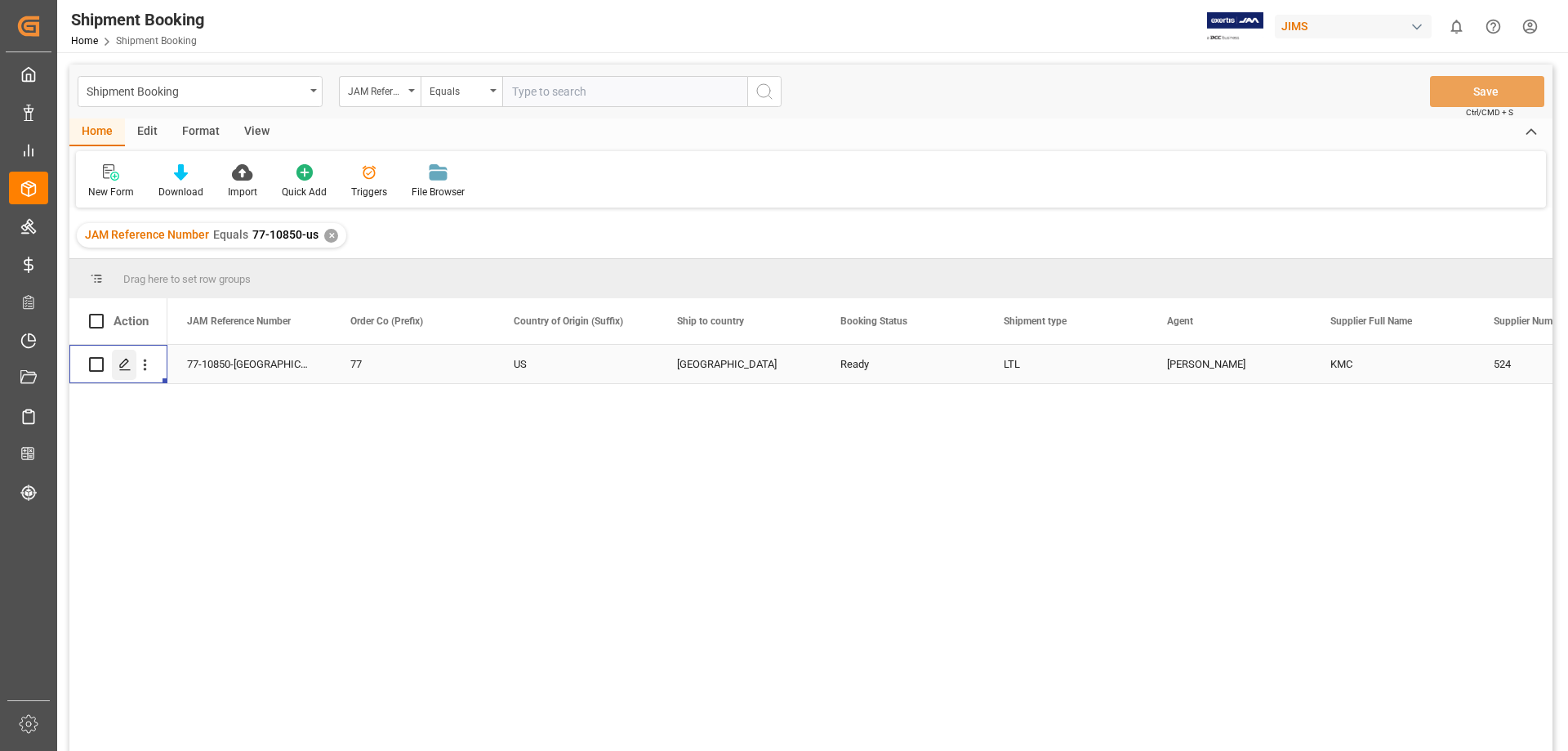
click at [126, 366] on icon "Press SPACE to select this row." at bounding box center [125, 364] width 13 height 13
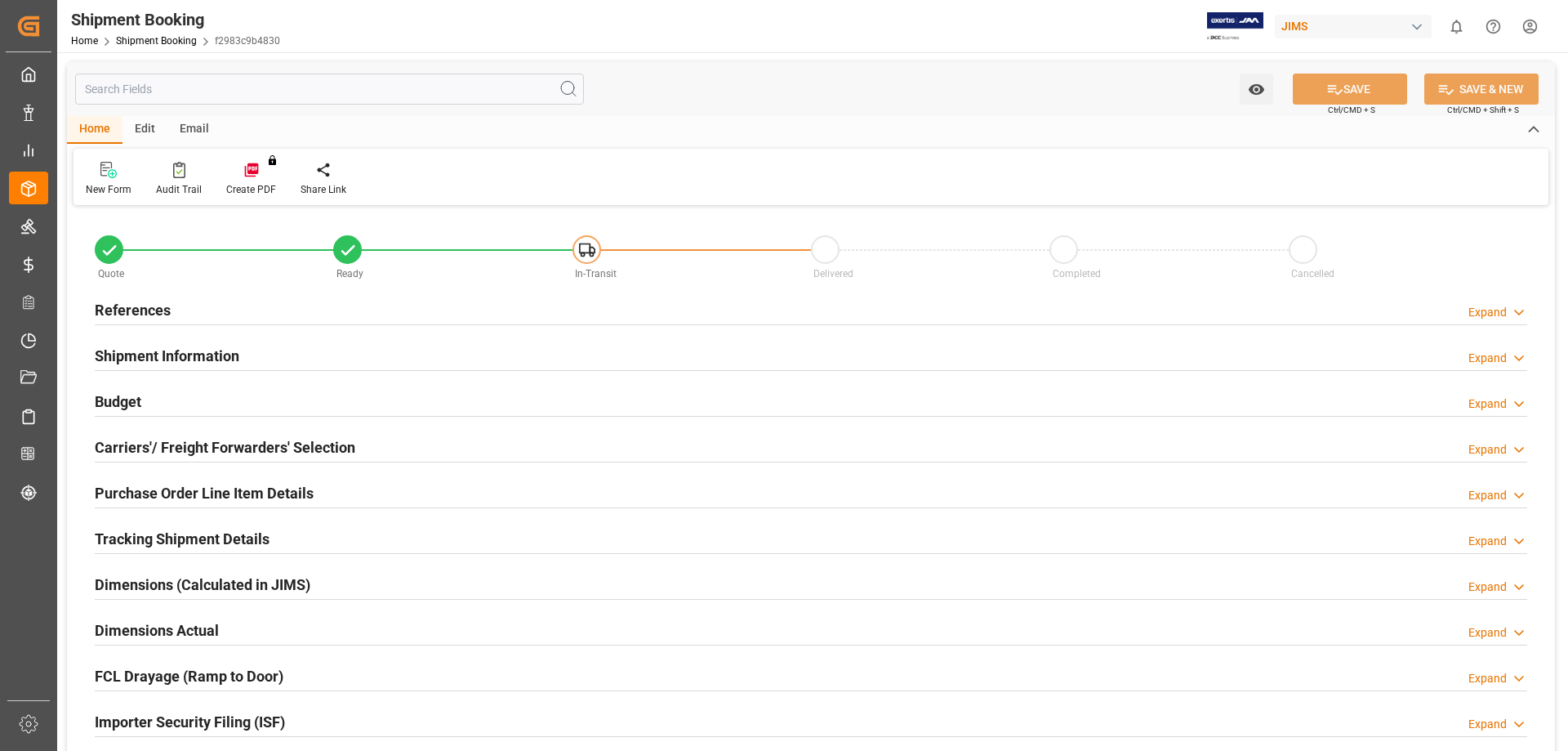
type input "0"
type input "08-09-2025"
click at [119, 310] on h2 "References" at bounding box center [132, 310] width 76 height 22
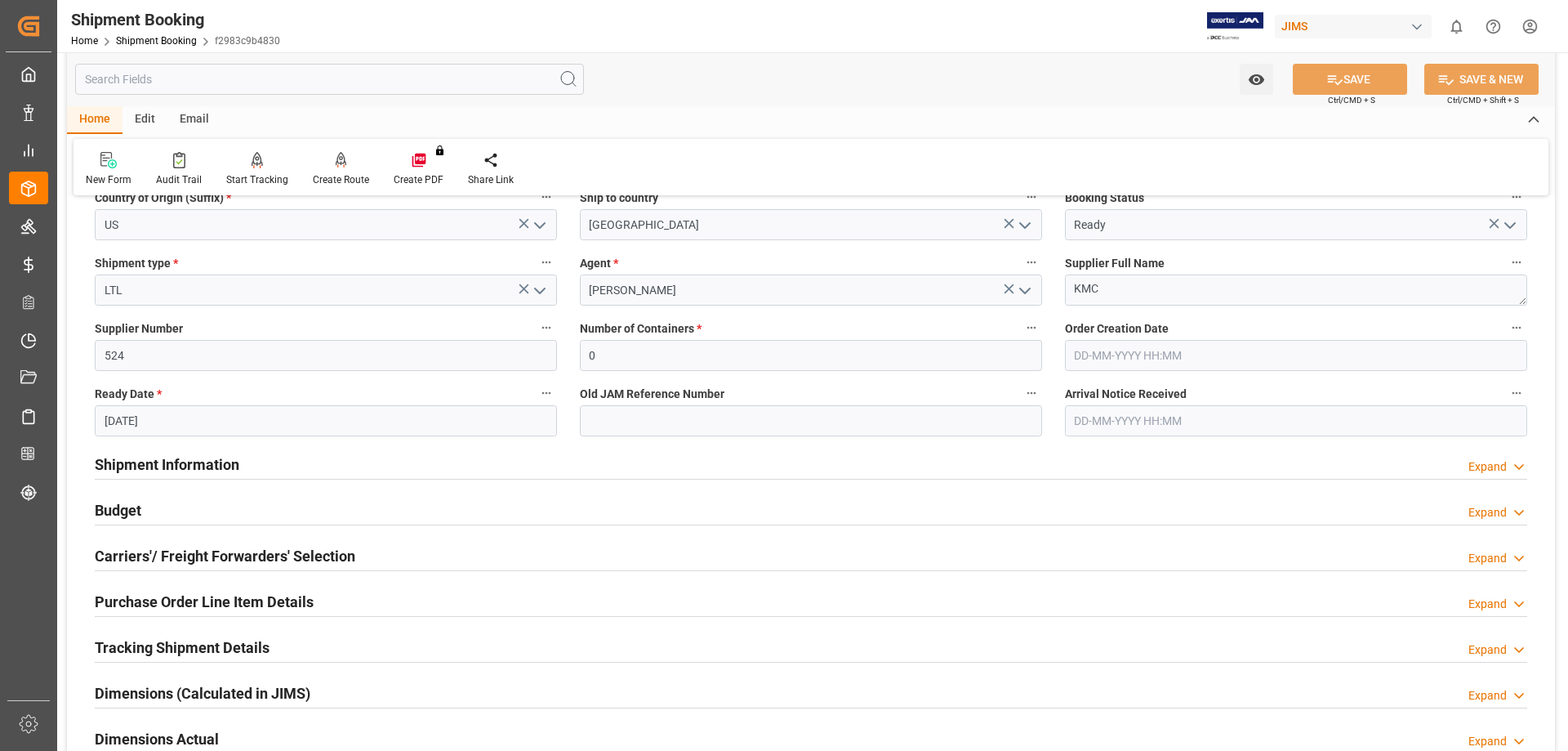
scroll to position [272, 0]
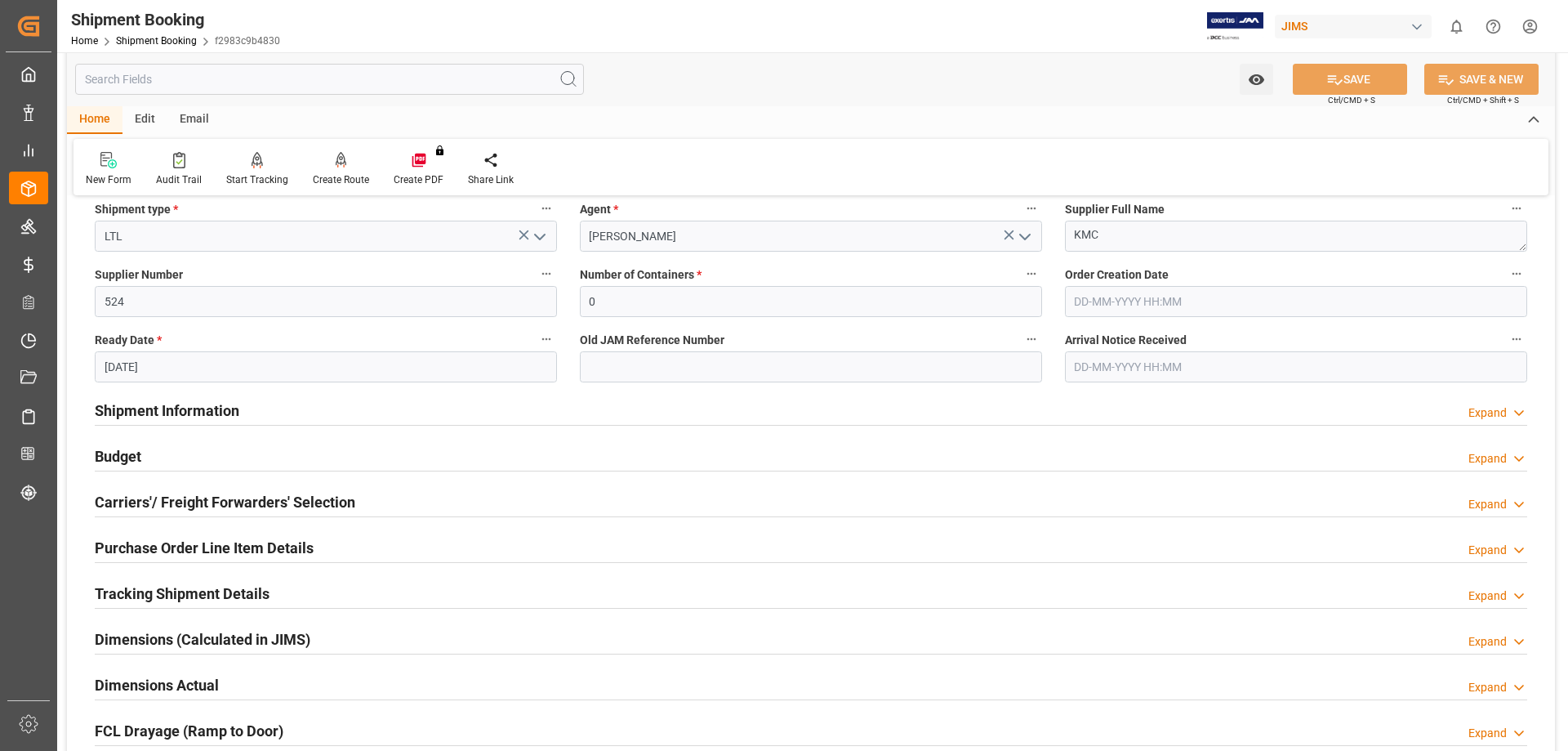
click at [123, 408] on h2 "Shipment Information" at bounding box center [167, 410] width 145 height 22
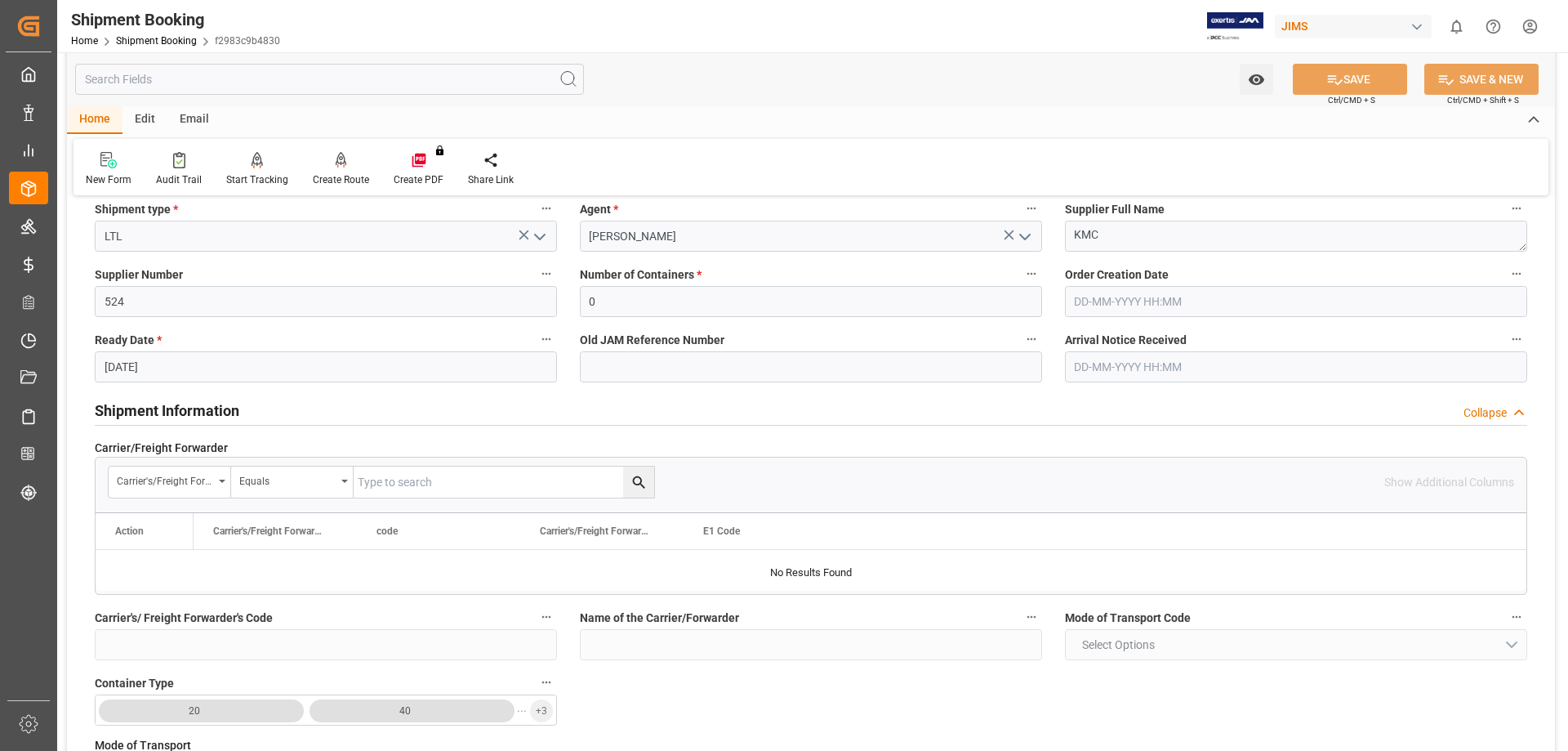
click at [123, 408] on h2 "Shipment Information" at bounding box center [167, 410] width 145 height 22
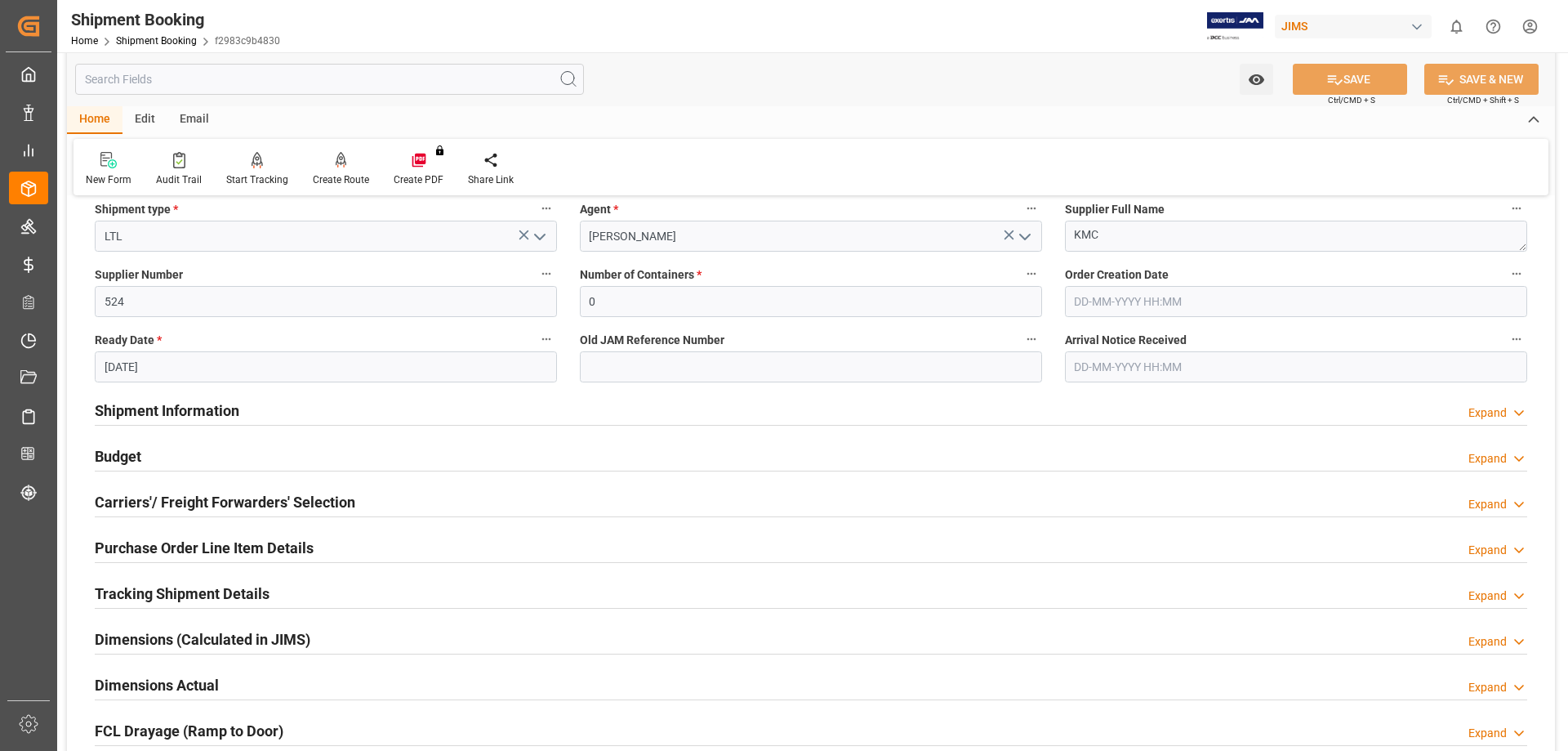
click at [115, 455] on h2 "Budget" at bounding box center [118, 456] width 47 height 22
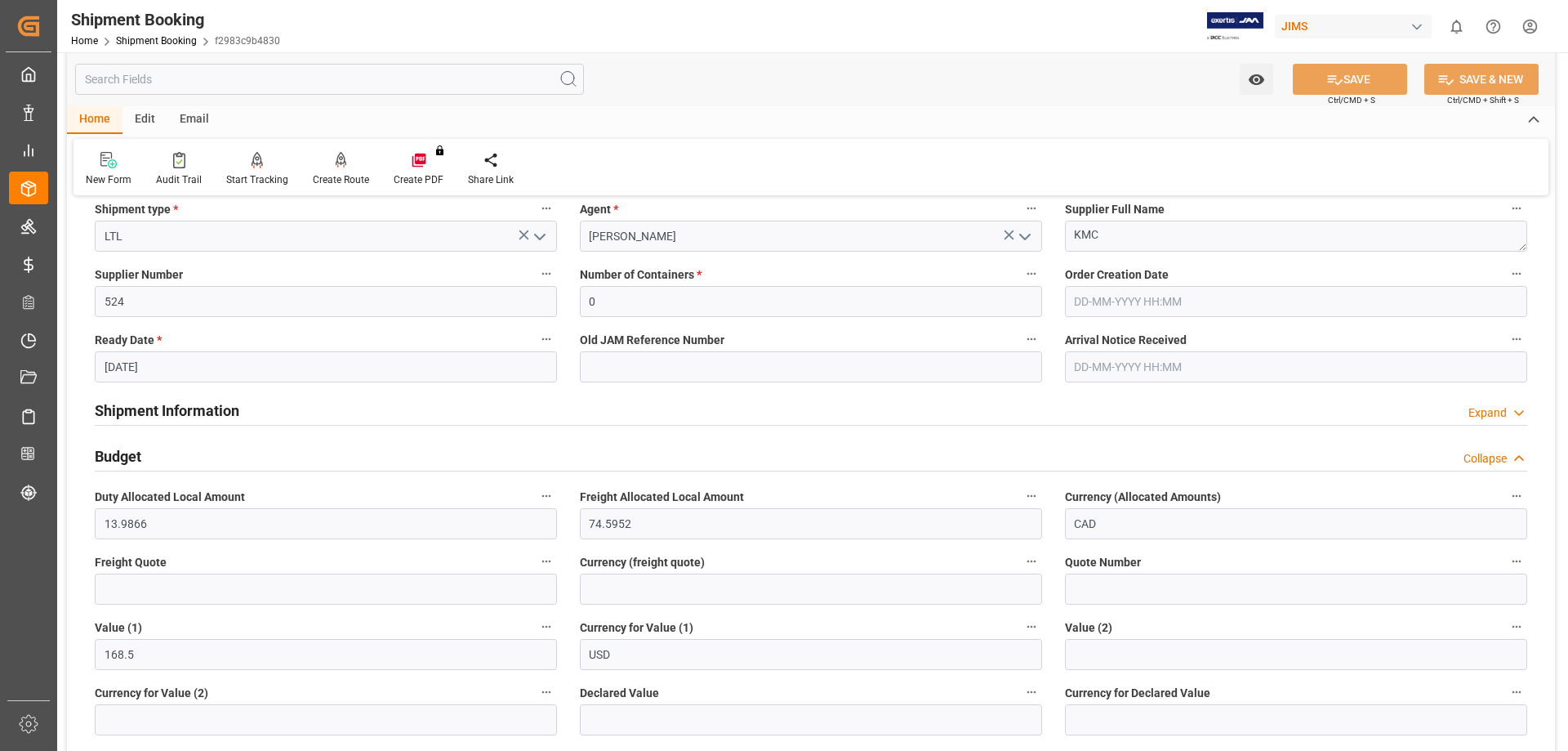
click at [115, 455] on h2 "Budget" at bounding box center [118, 456] width 47 height 22
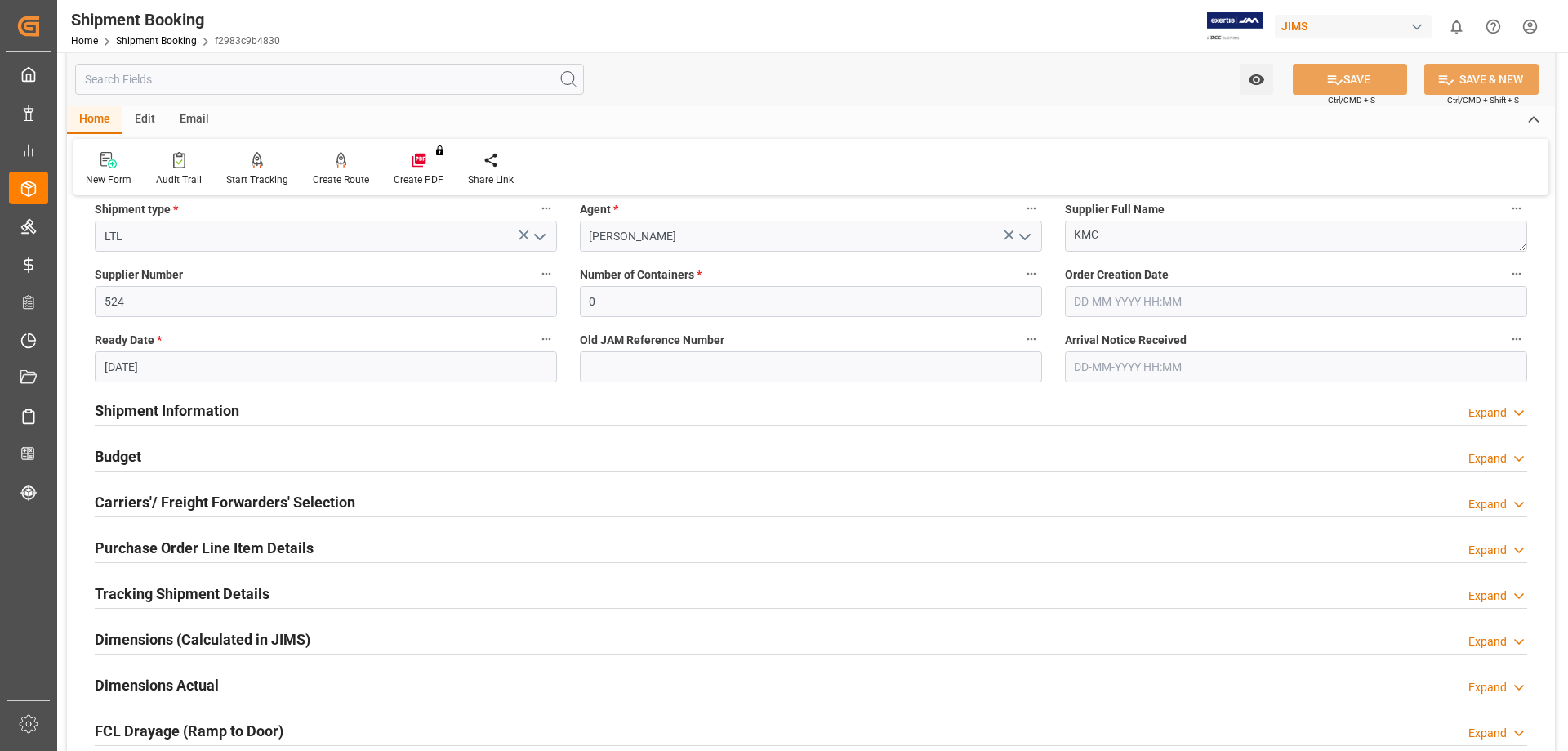
click at [131, 507] on h2 "Carriers'/ Freight Forwarders' Selection" at bounding box center [224, 502] width 260 height 22
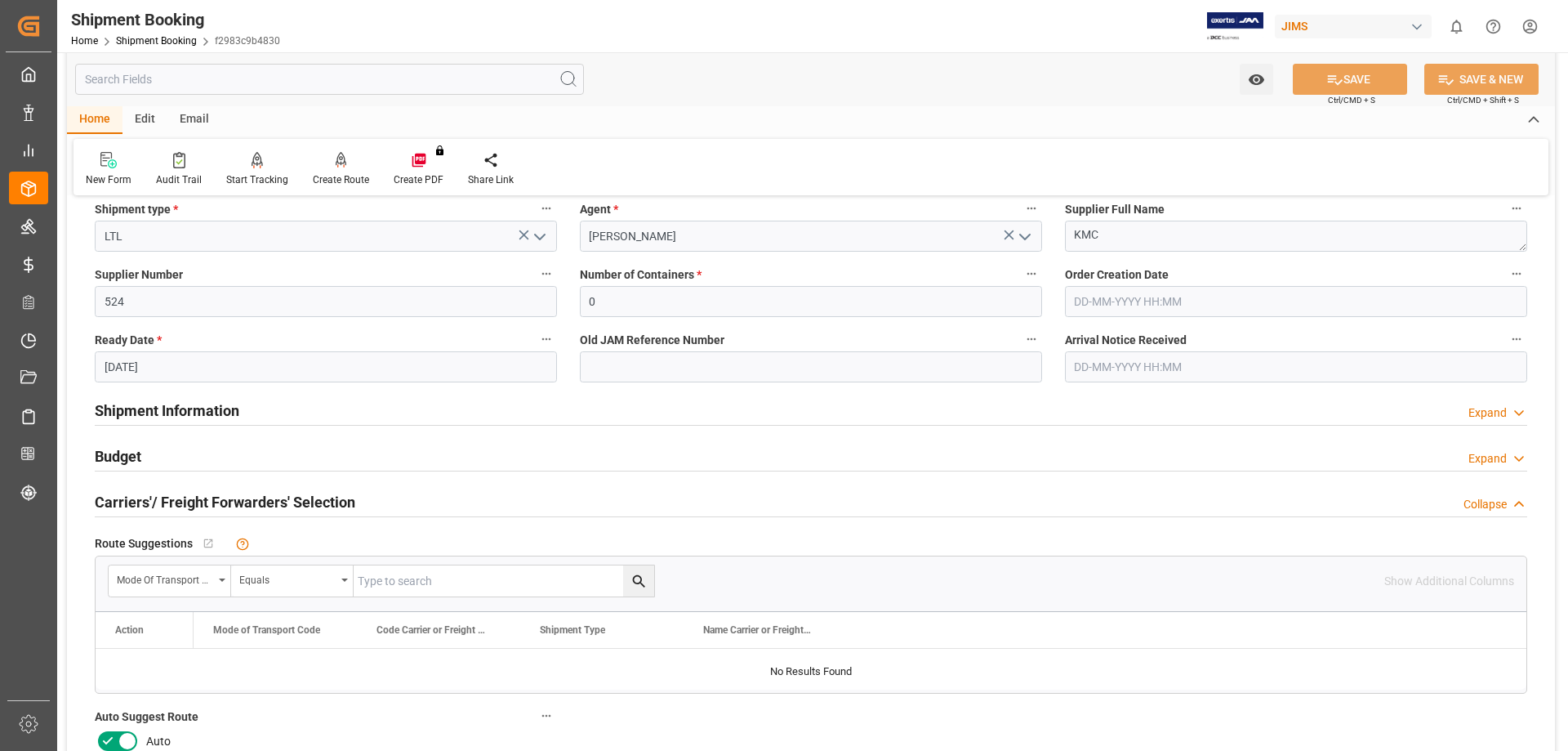
scroll to position [409, 0]
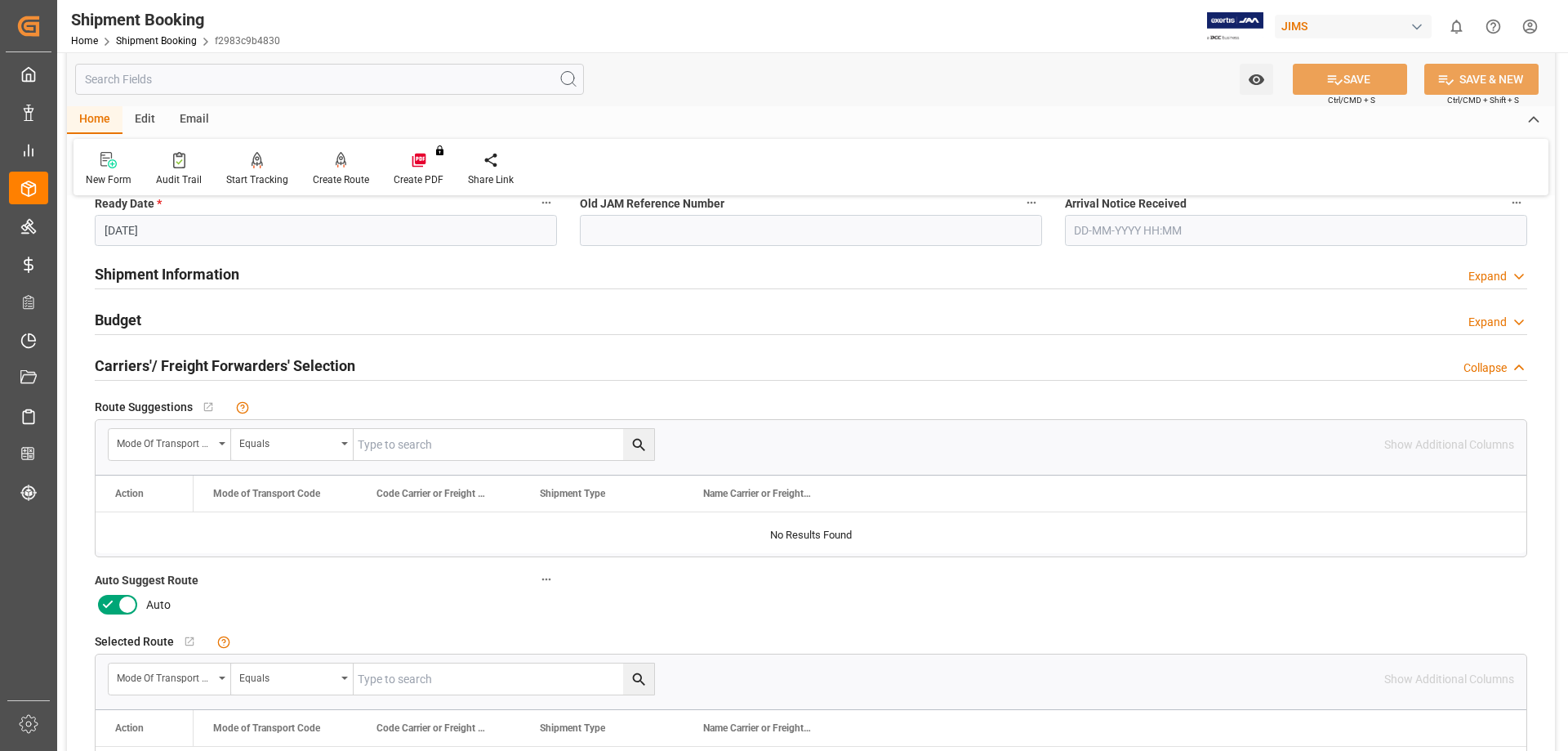
click at [116, 603] on icon at bounding box center [107, 604] width 19 height 19
click at [0, 0] on input "checkbox" at bounding box center [0, 0] width 0 height 0
click at [1332, 84] on icon at bounding box center [1334, 80] width 17 height 17
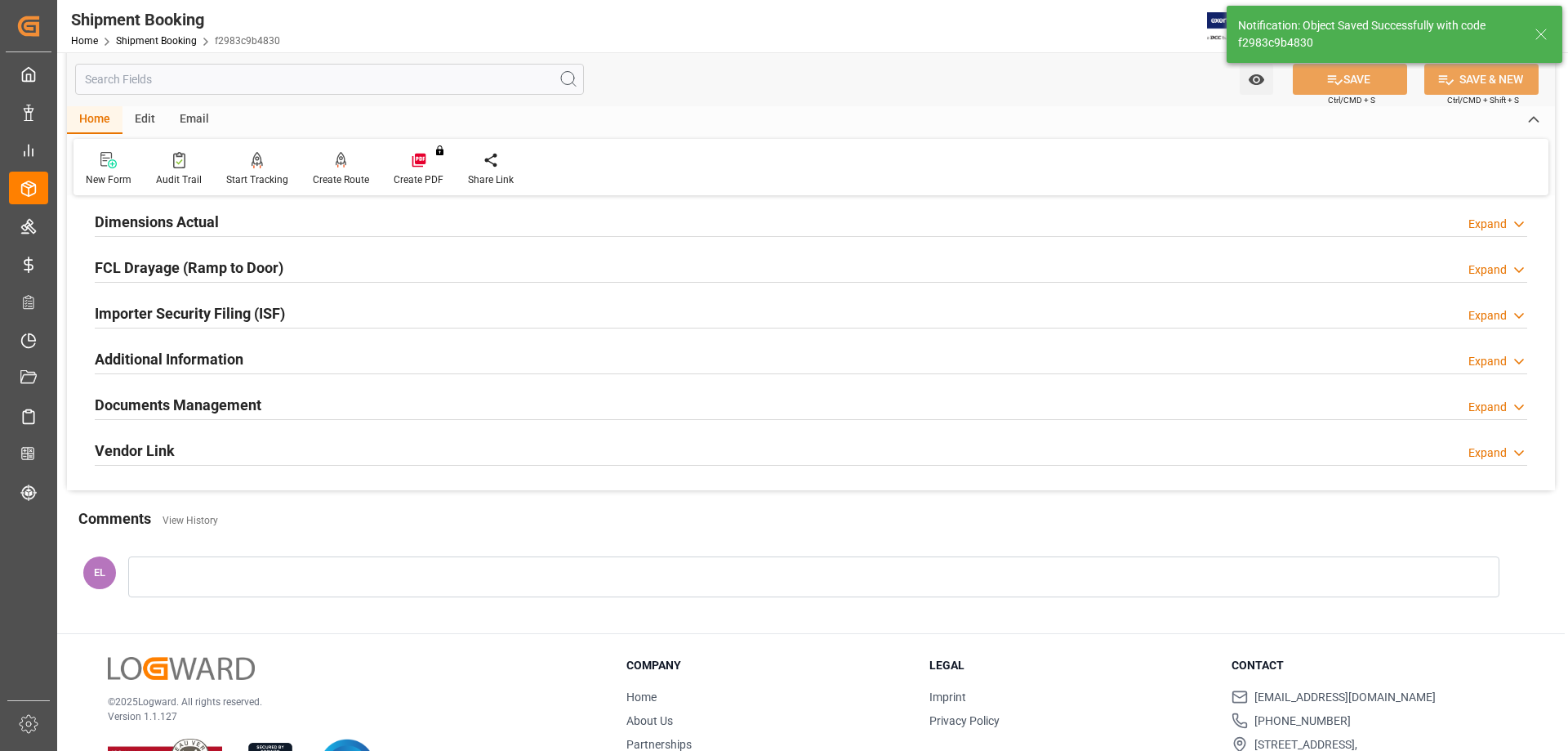
scroll to position [82, 0]
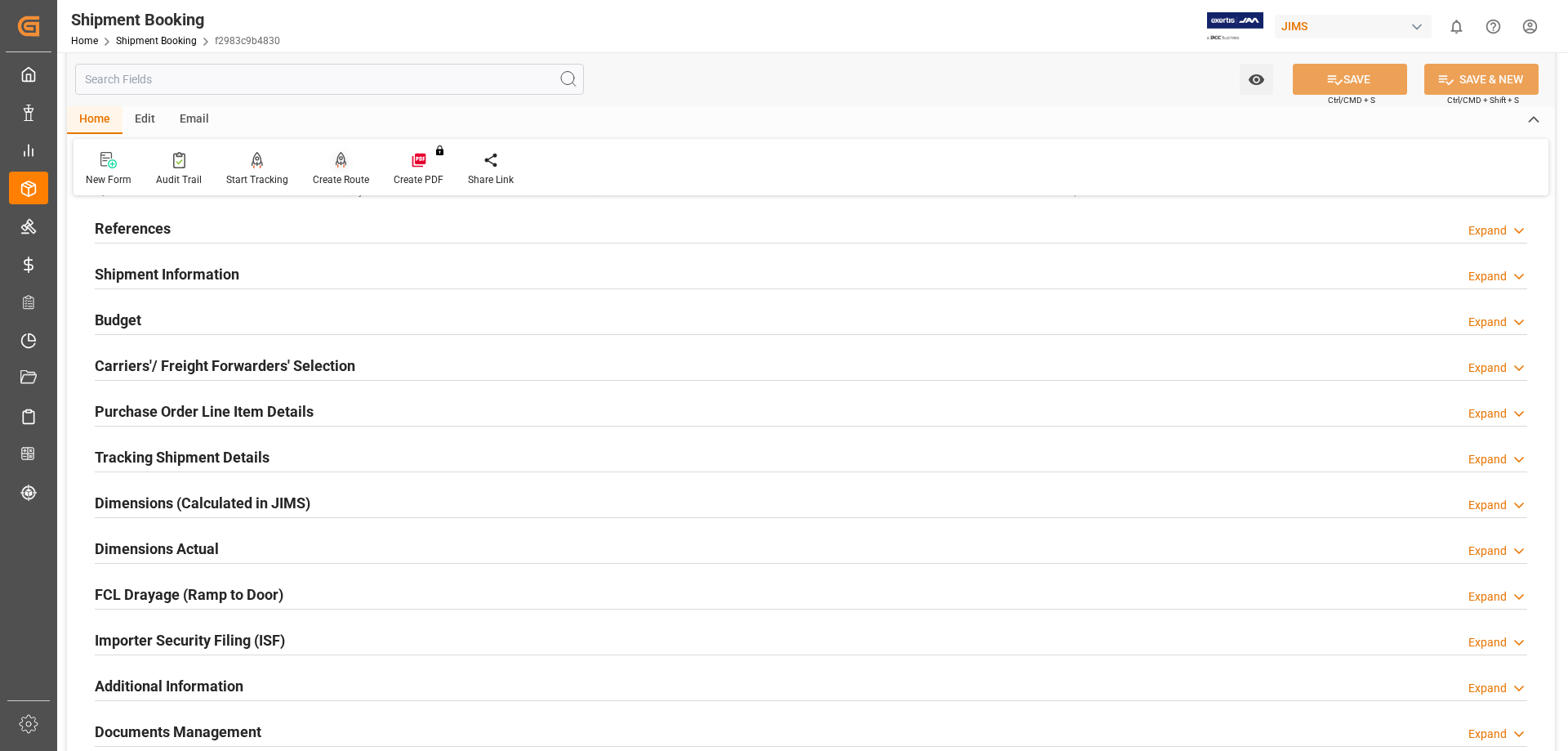
click at [350, 157] on div at bounding box center [341, 159] width 56 height 17
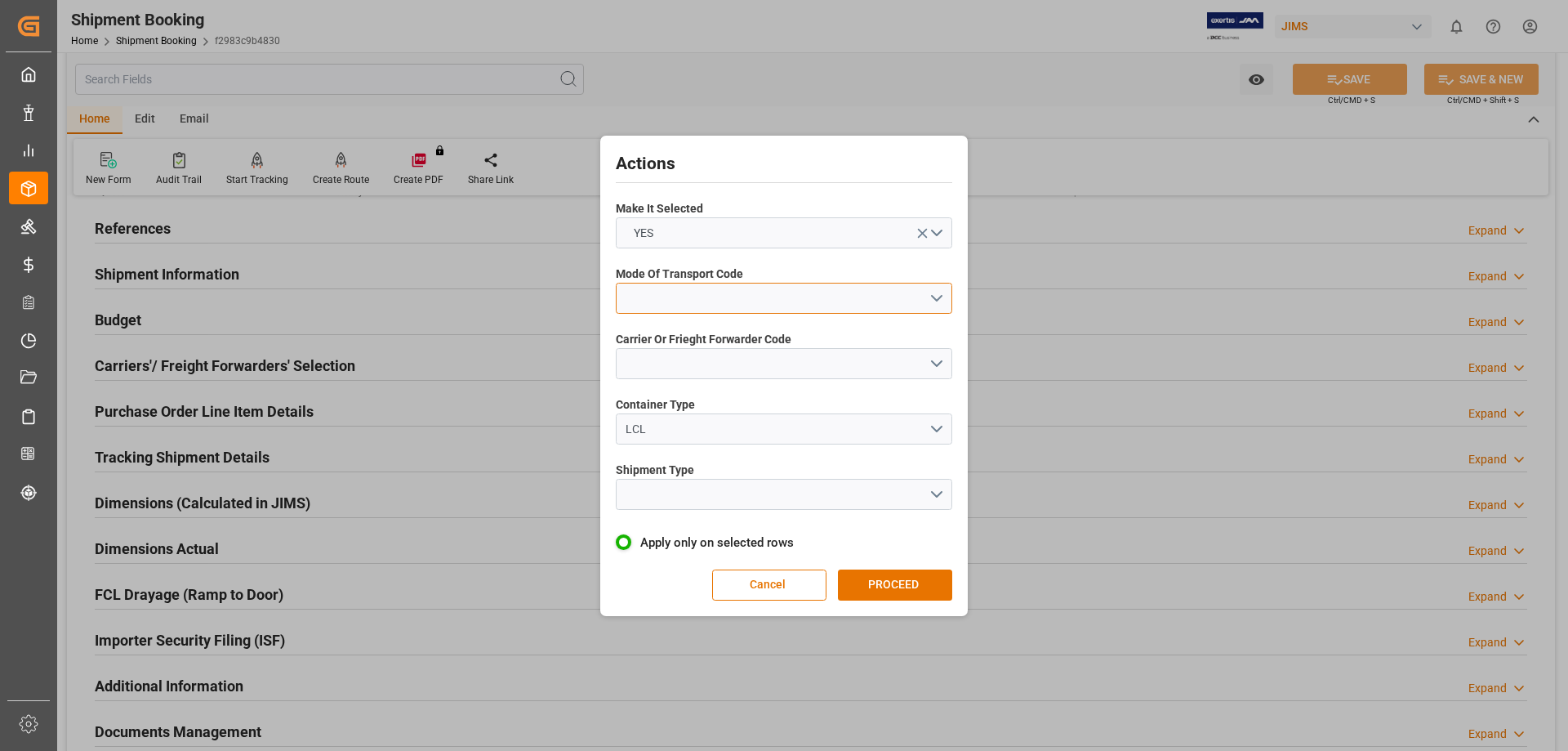
click at [686, 302] on button "open menu" at bounding box center [784, 298] width 337 height 31
click at [700, 334] on div "2- COURIER AIR" at bounding box center [784, 336] width 335 height 34
click at [689, 362] on button "open menu" at bounding box center [784, 363] width 337 height 31
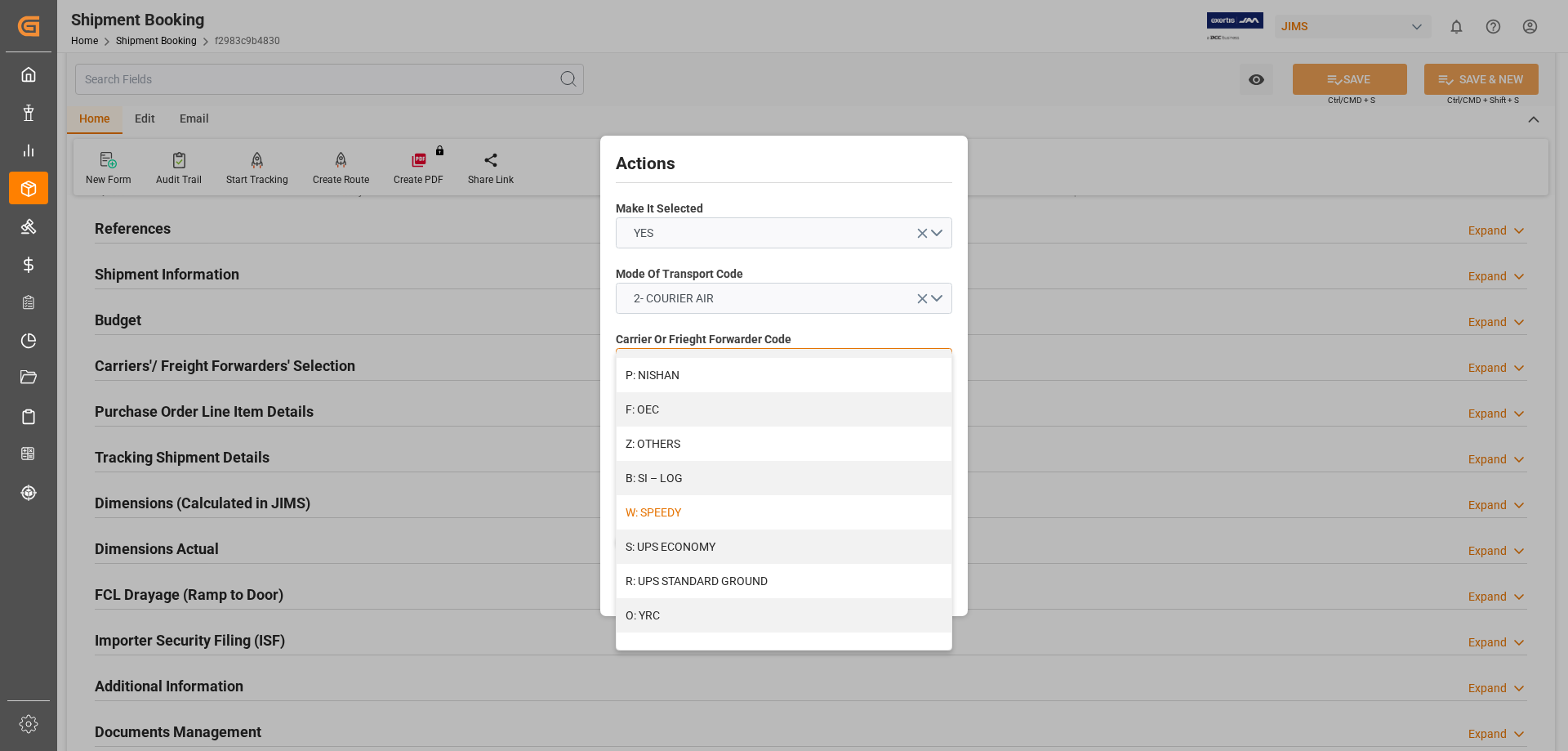
scroll to position [476, 0]
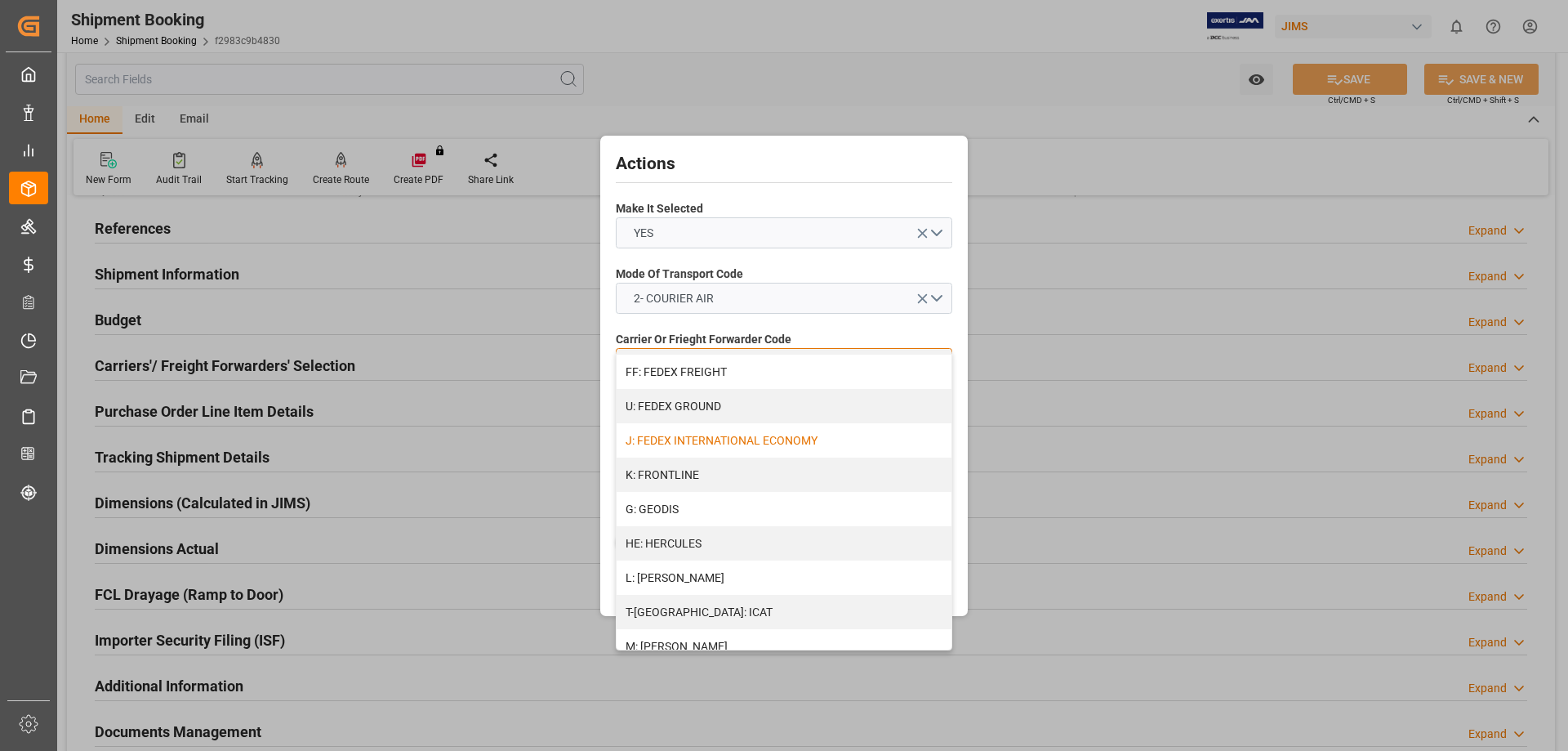
click at [711, 441] on div "J: FEDEX INTERNATIONAL ECONOMY" at bounding box center [784, 440] width 335 height 34
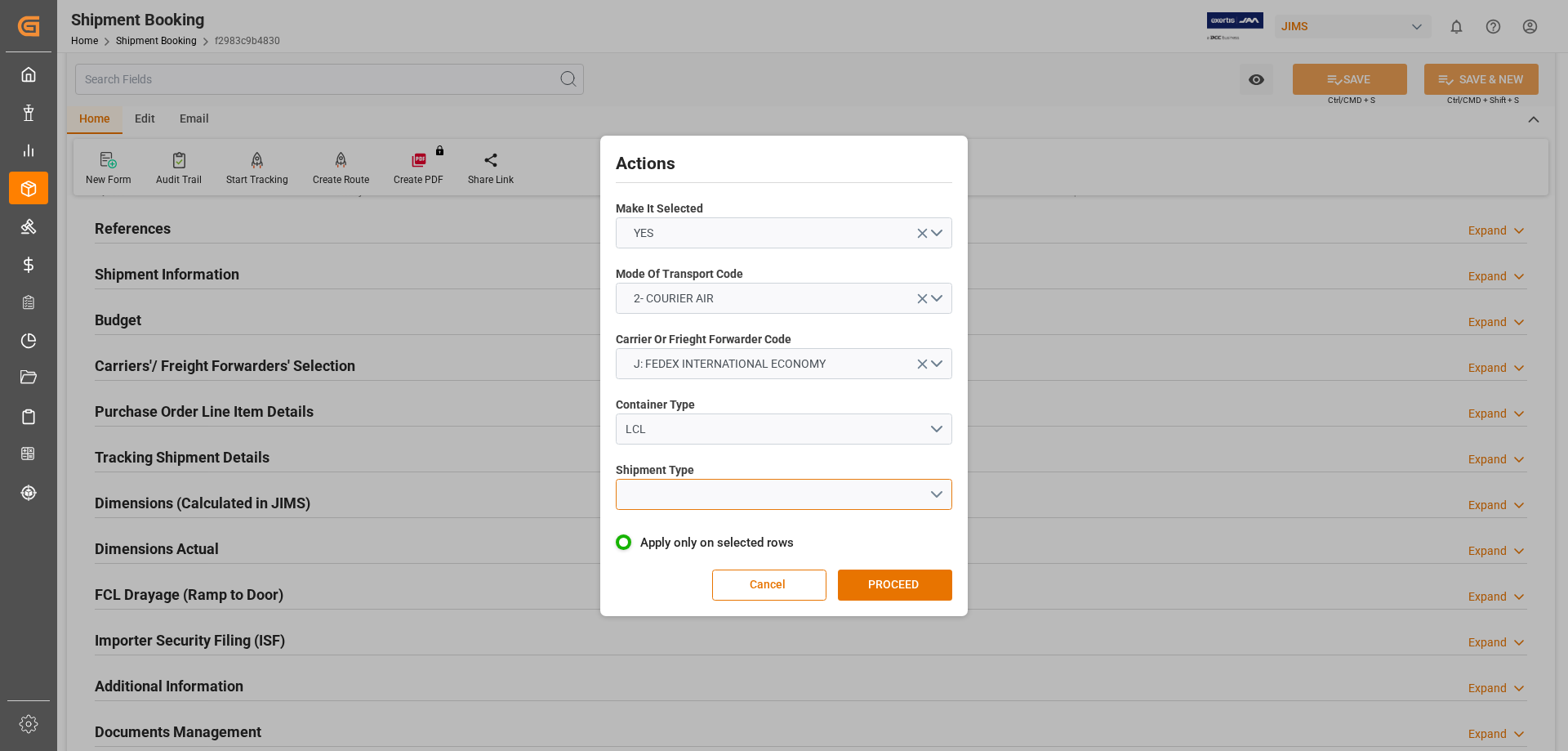
click at [674, 486] on button "open menu" at bounding box center [784, 494] width 337 height 31
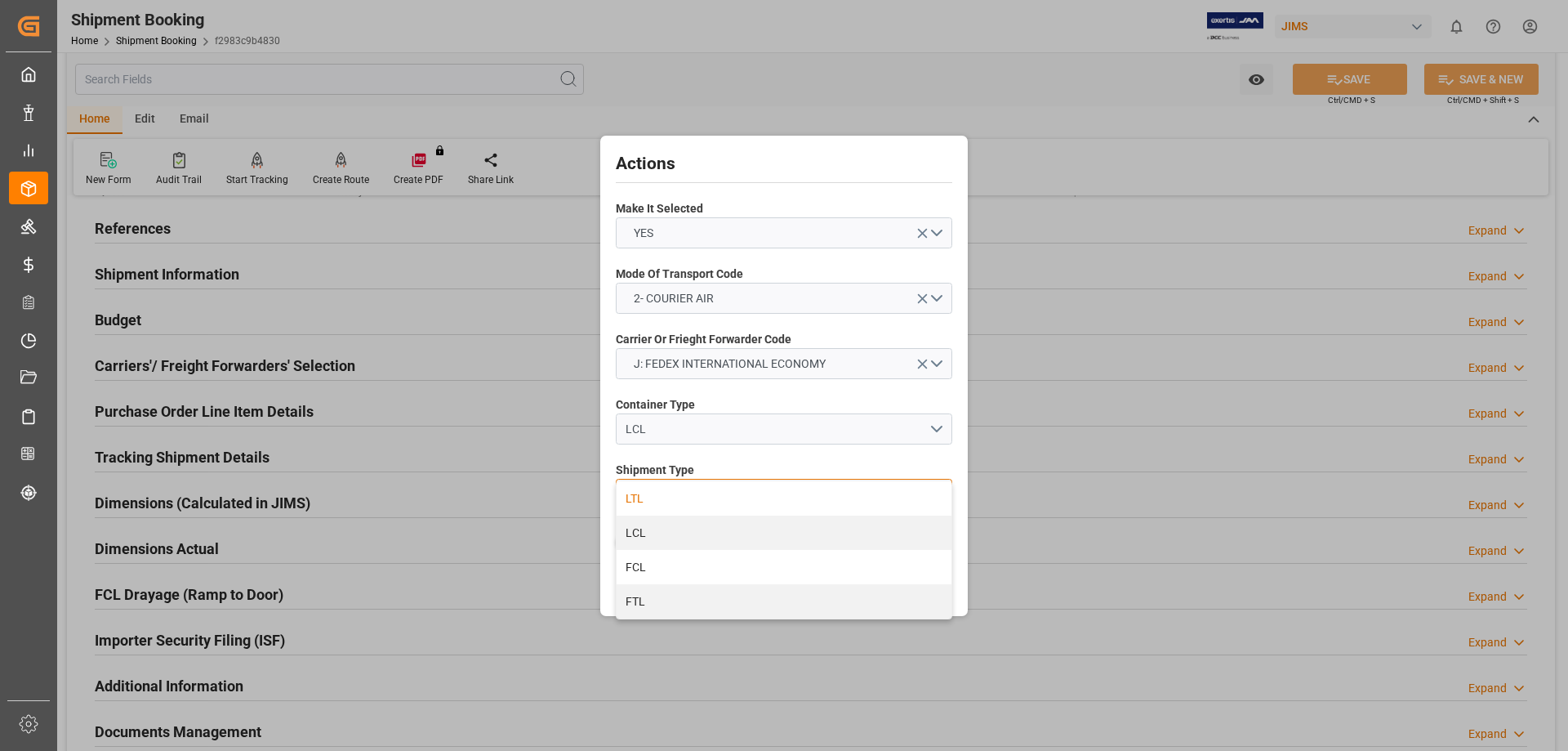
click at [670, 502] on div "LTL" at bounding box center [784, 498] width 335 height 34
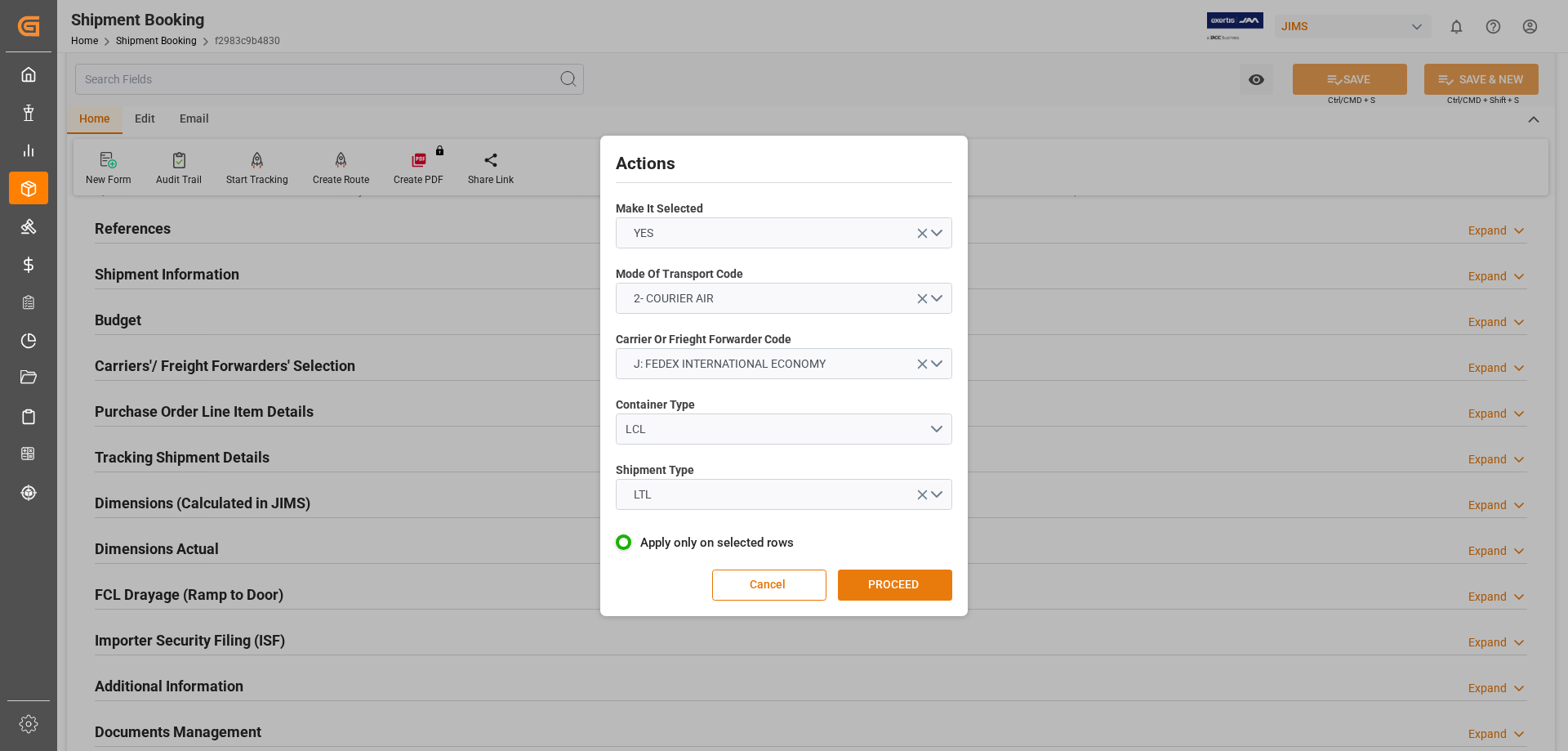
click at [873, 585] on button "PROCEED" at bounding box center [895, 584] width 115 height 31
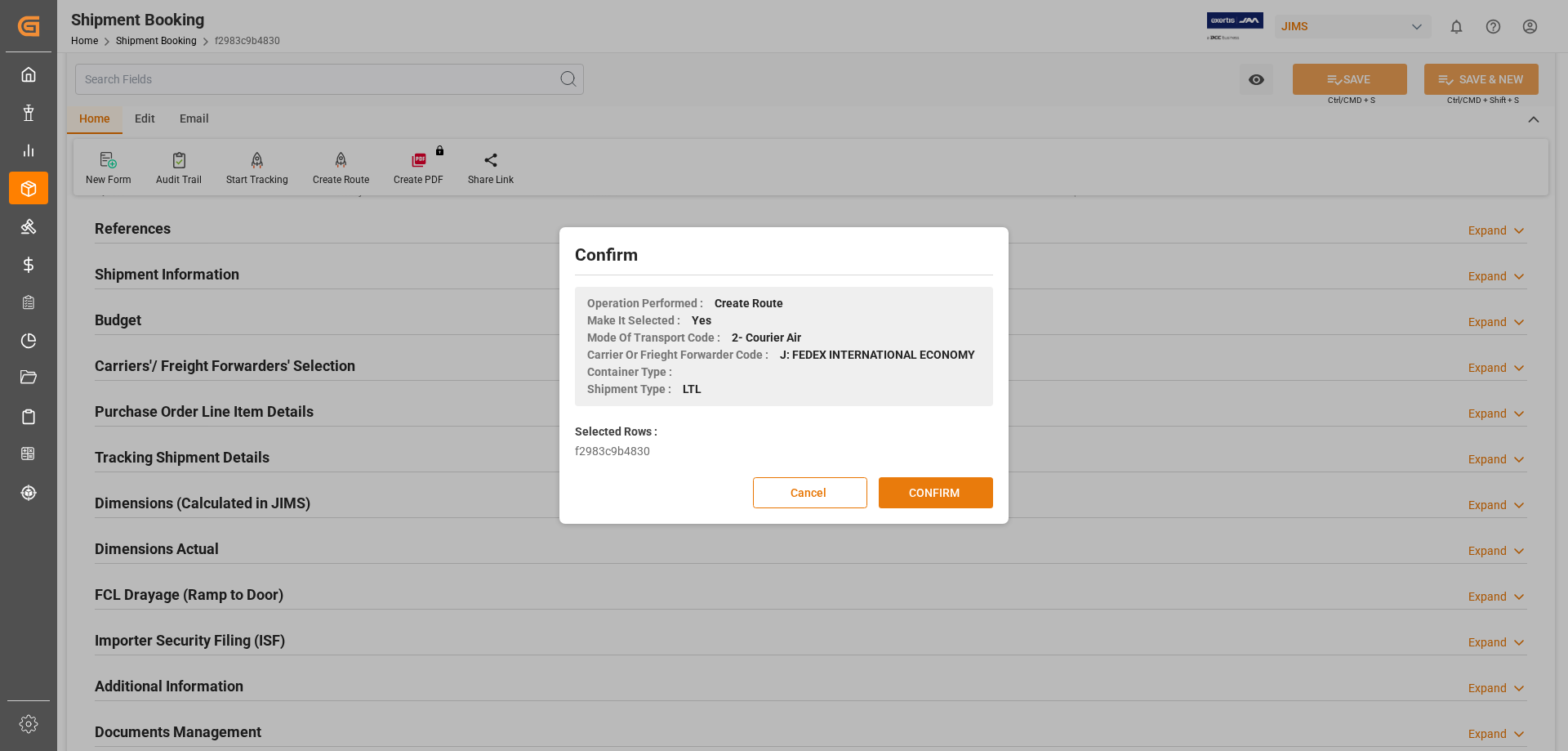
click at [931, 498] on button "CONFIRM" at bounding box center [936, 492] width 115 height 31
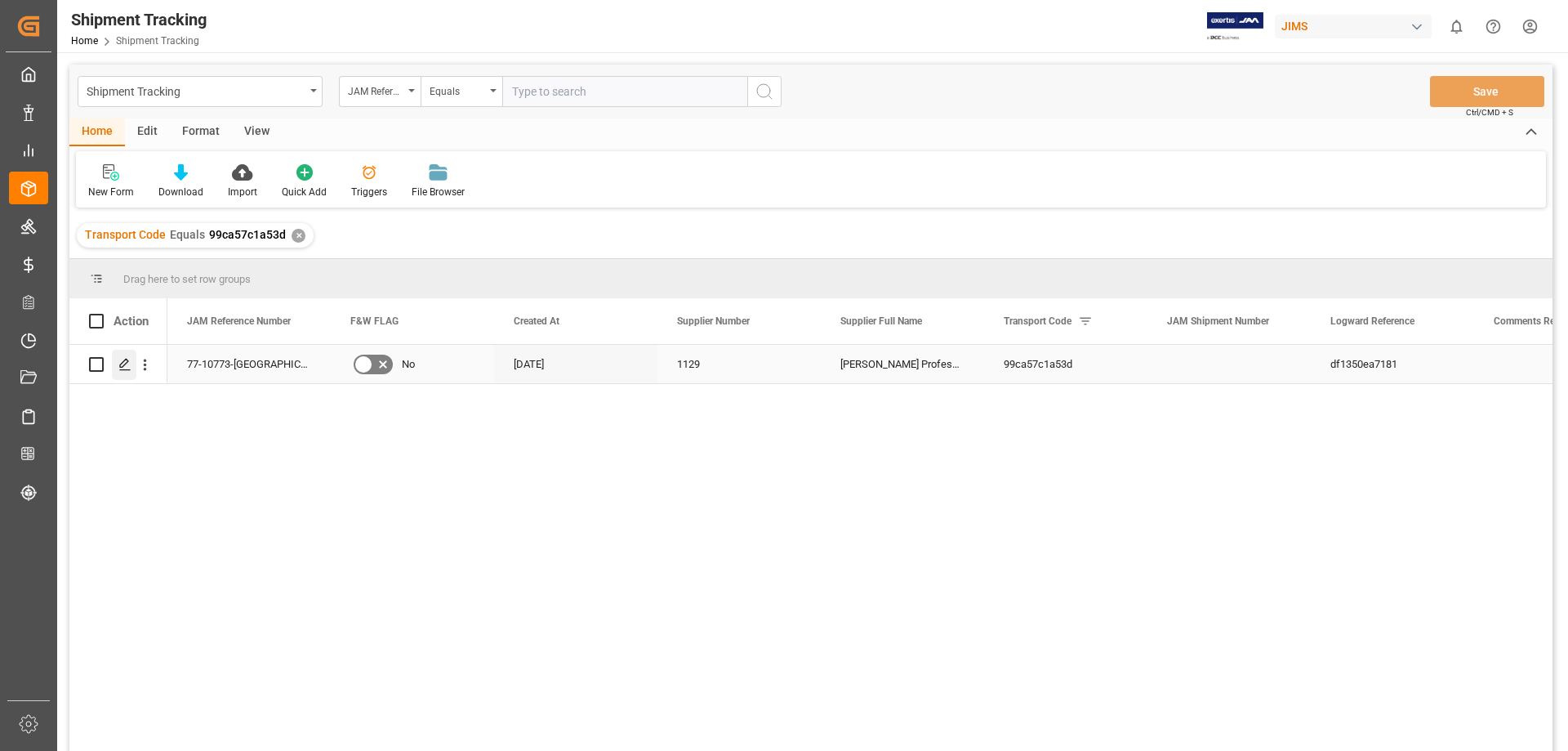
click at [118, 369] on icon "Press SPACE to select this row." at bounding box center [125, 364] width 13 height 13
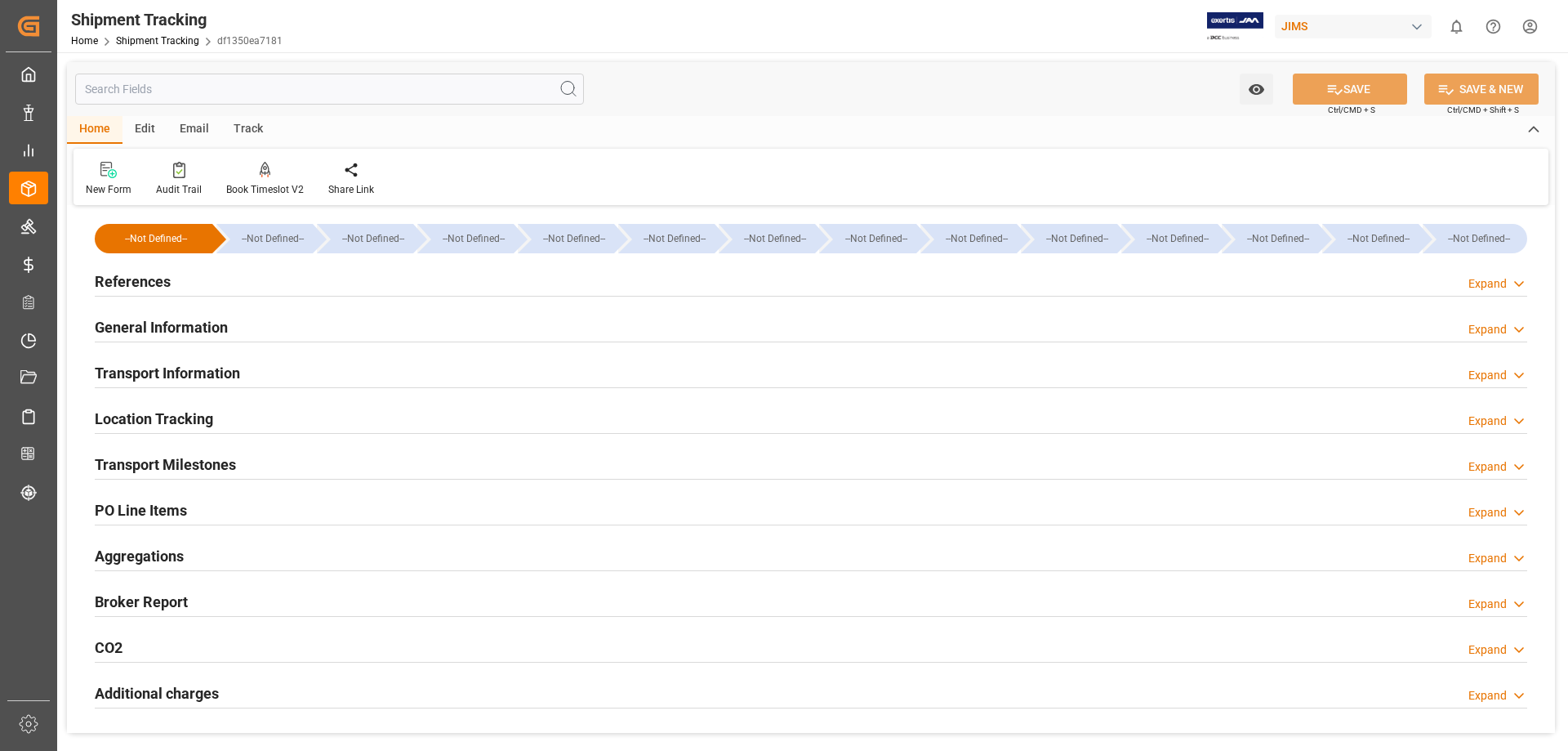
type input "02-09-2025 00:00"
type input "03-09-2025 00:00"
click at [160, 467] on h2 "Transport Milestones" at bounding box center [165, 464] width 141 height 22
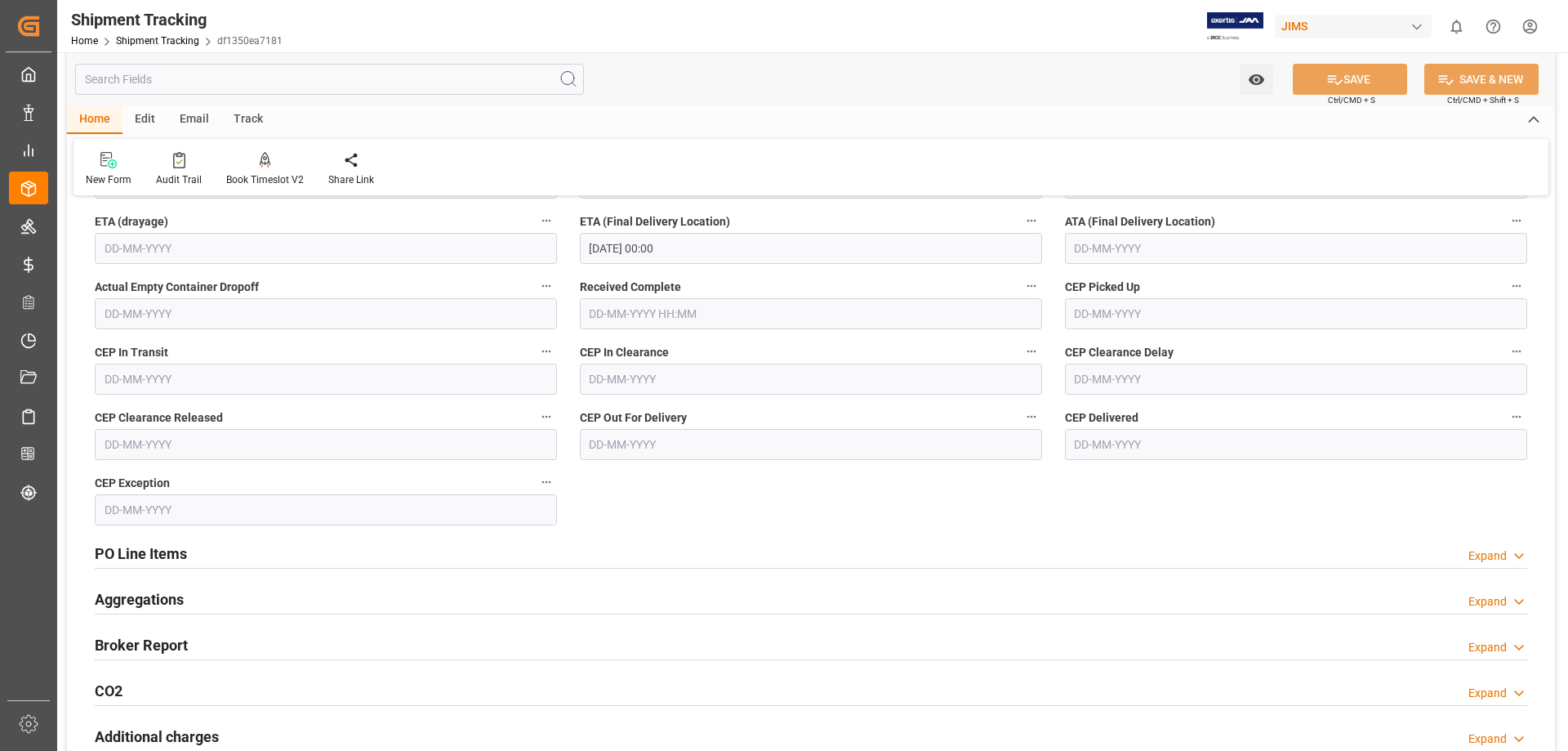
scroll to position [409, 0]
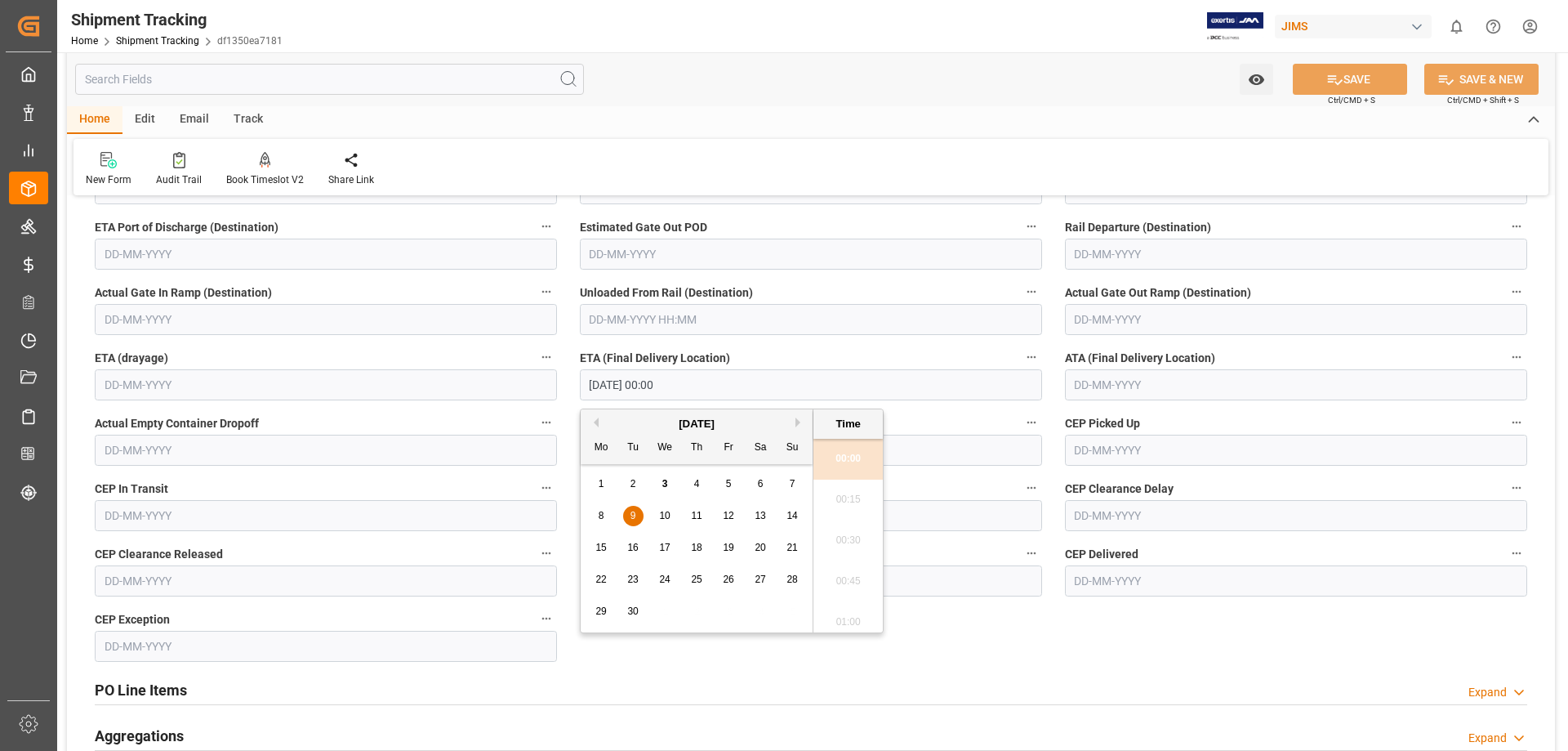
click at [595, 387] on input "09-09-2025 00:00" at bounding box center [811, 384] width 462 height 31
click at [663, 515] on span "10" at bounding box center [664, 516] width 11 height 12
type input "10-09-2025 00:00"
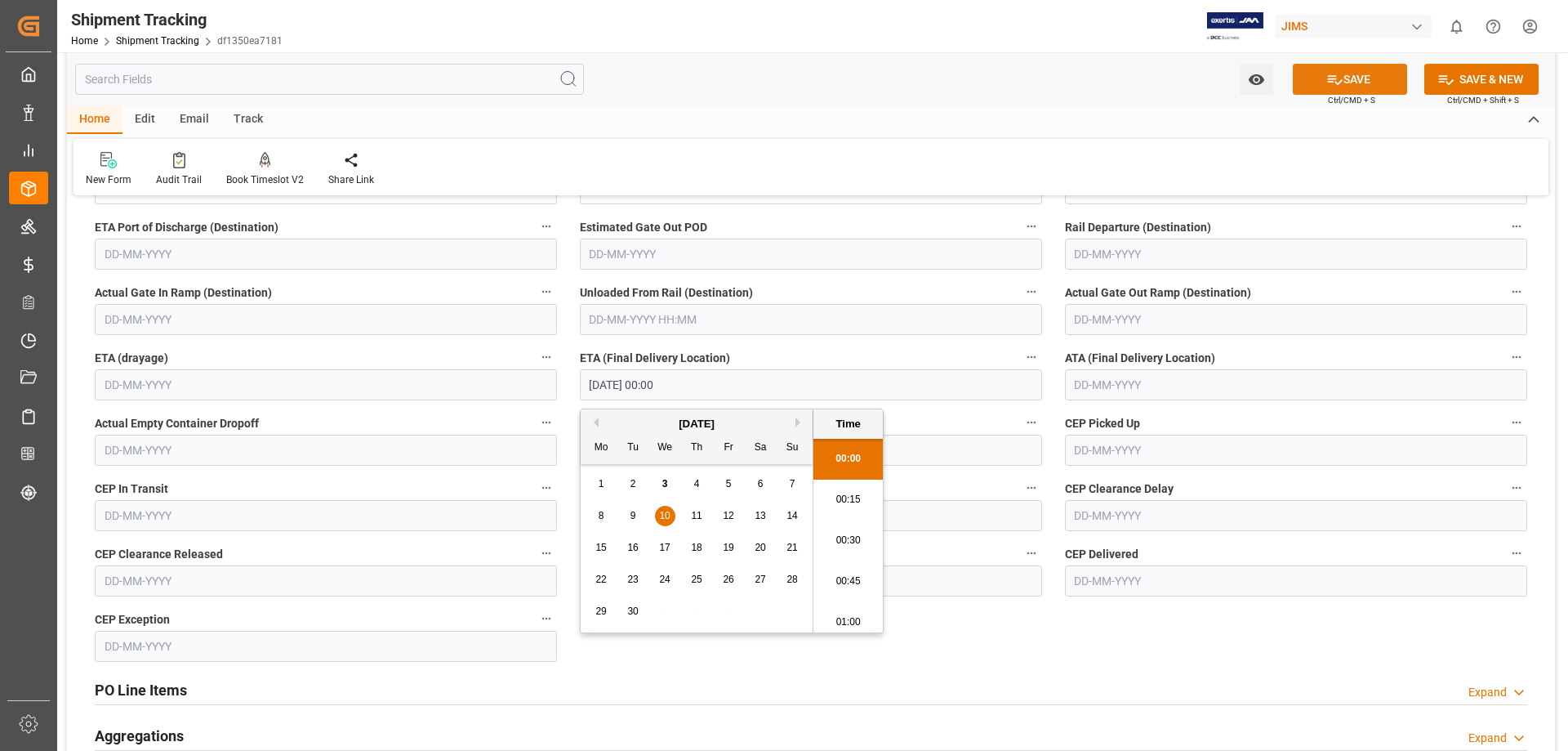
click at [1335, 85] on icon at bounding box center [1334, 80] width 17 height 17
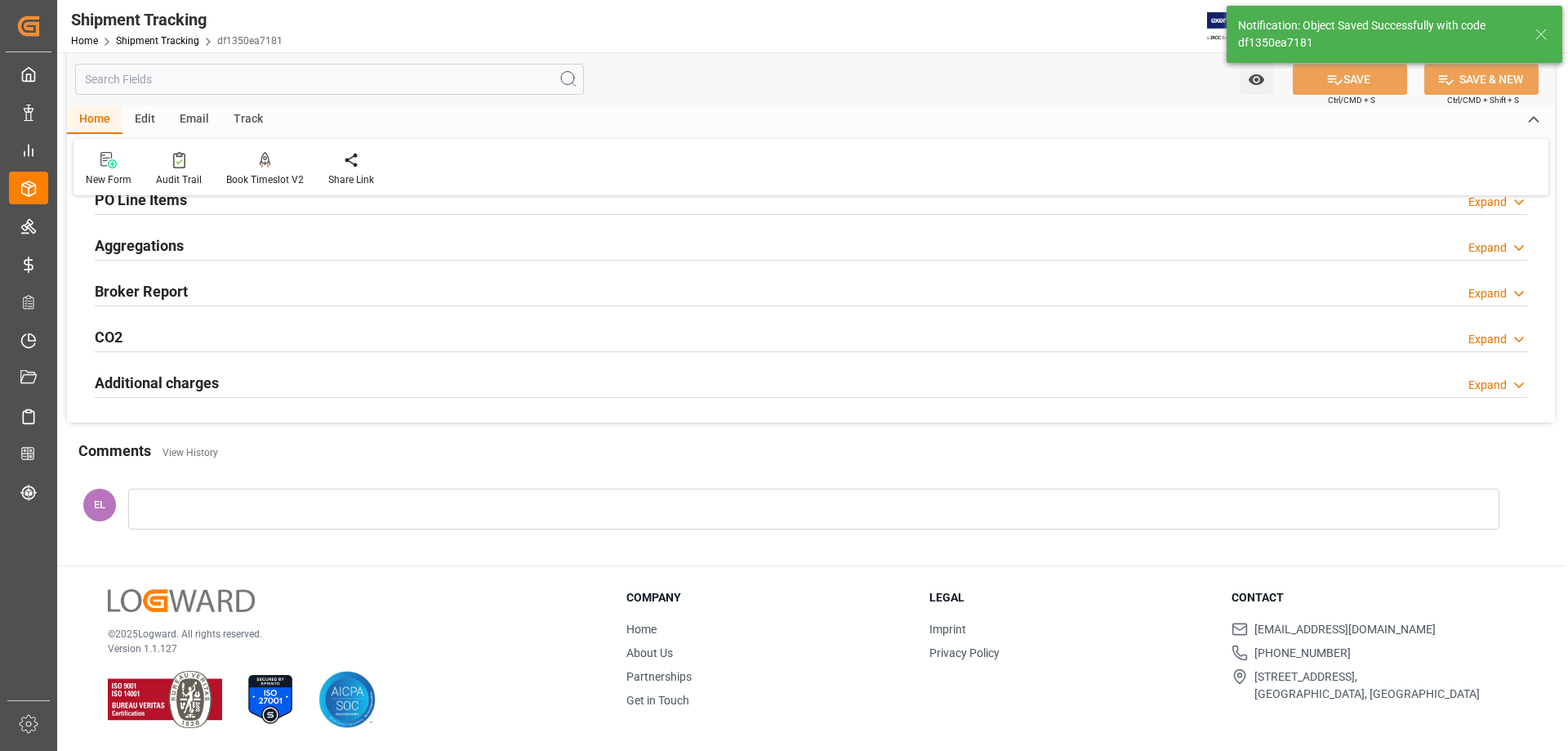
scroll to position [311, 0]
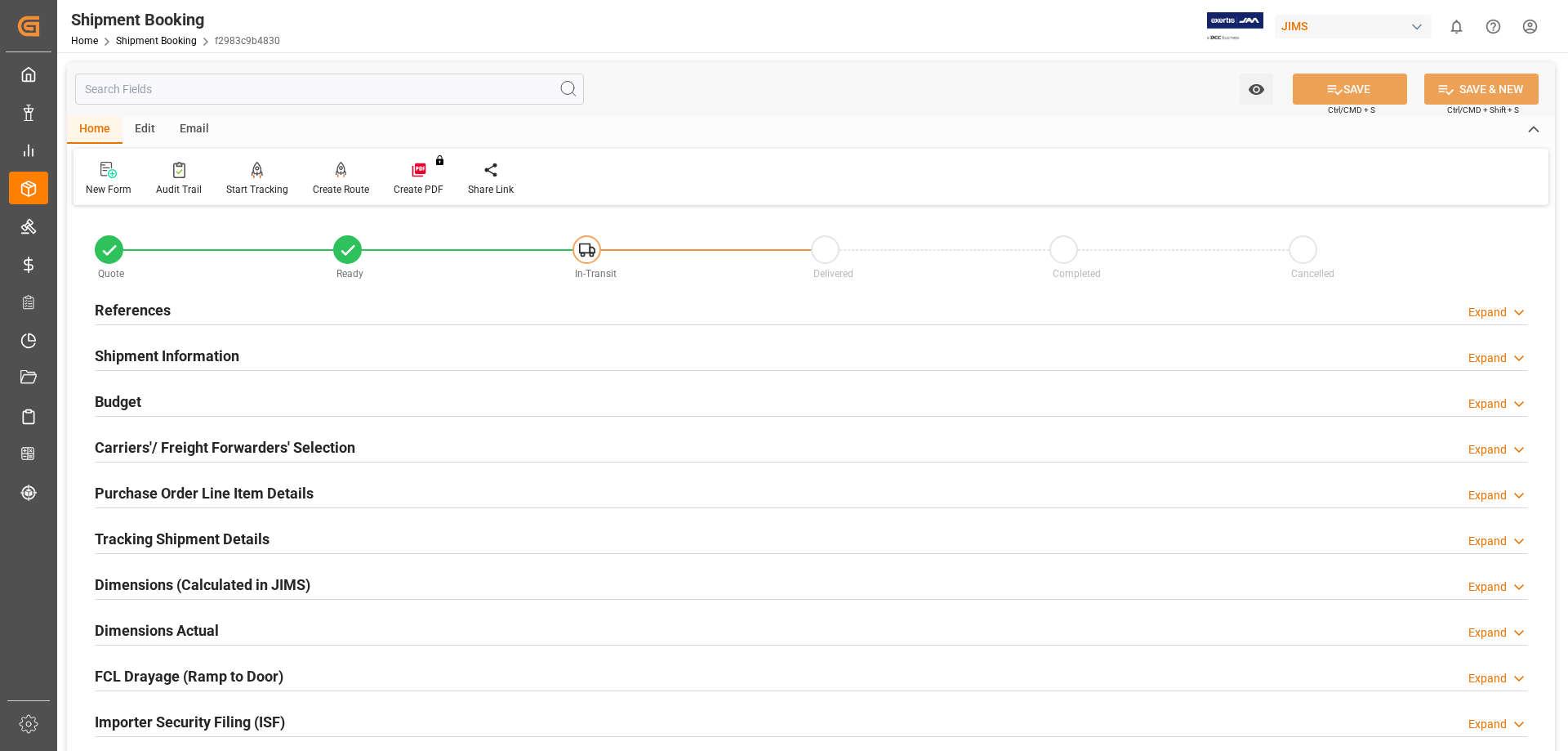
click at [230, 537] on h2 "Tracking Shipment Details" at bounding box center [182, 538] width 175 height 22
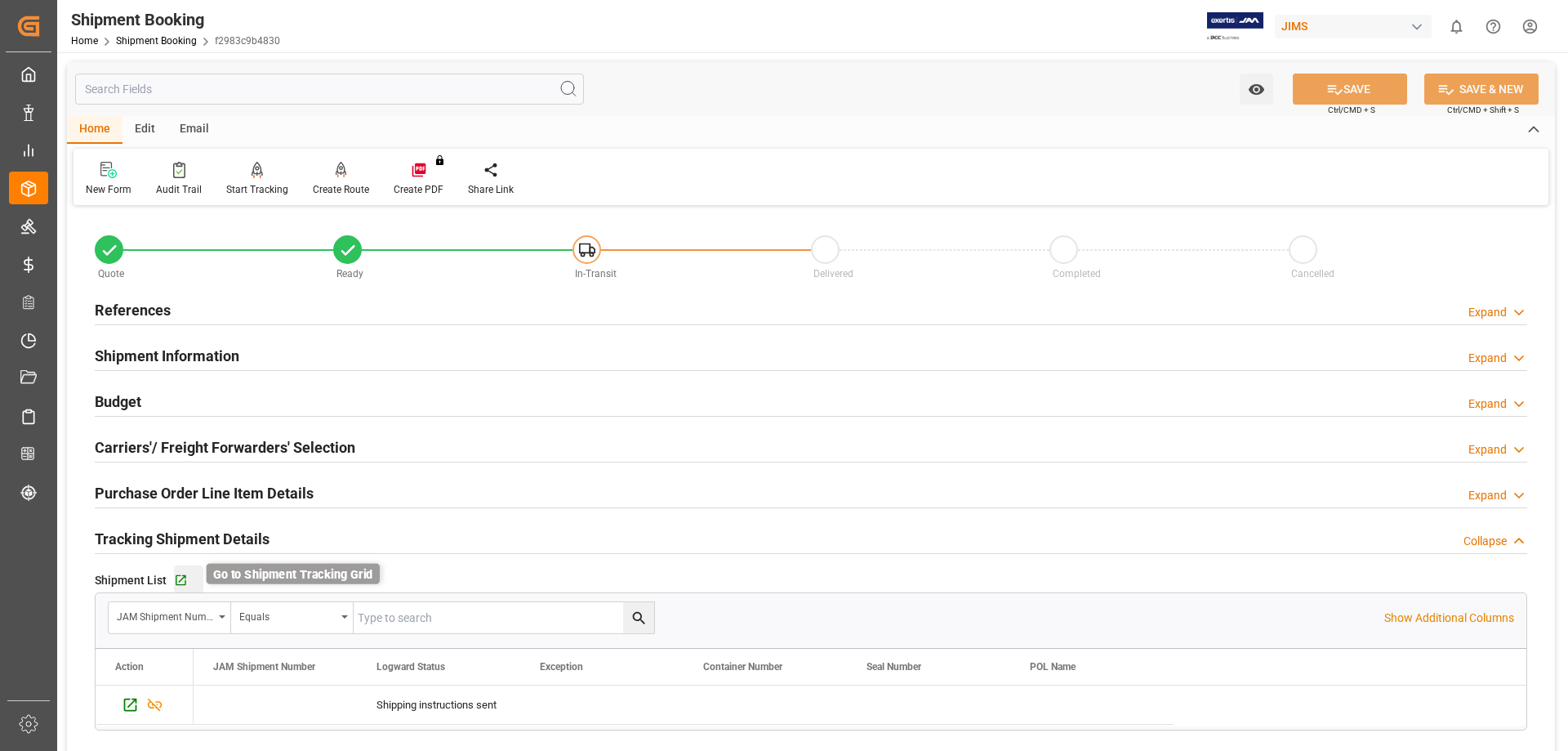
click at [180, 576] on icon "button" at bounding box center [181, 580] width 14 height 14
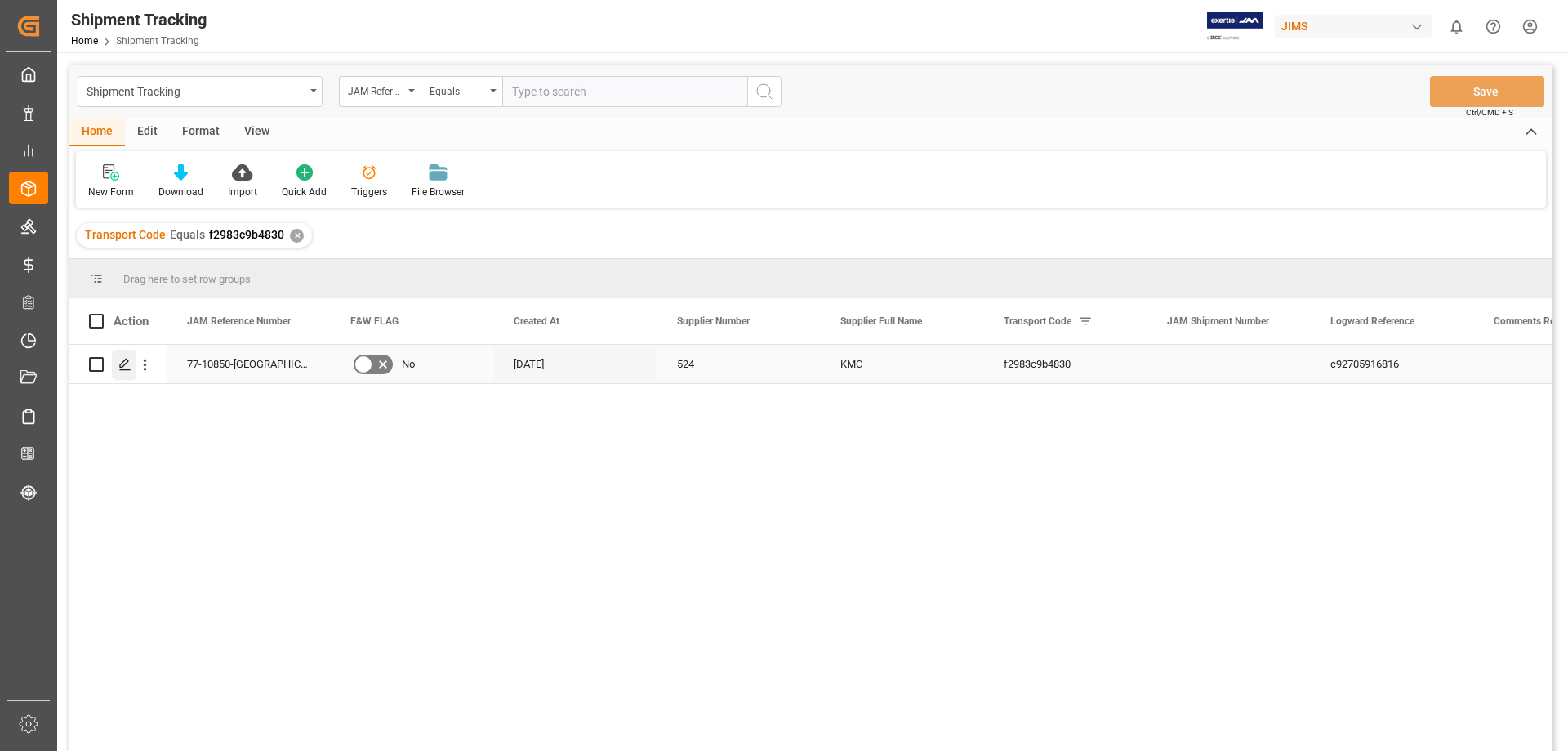
click at [125, 372] on div "Press SPACE to select this row." at bounding box center [124, 365] width 24 height 30
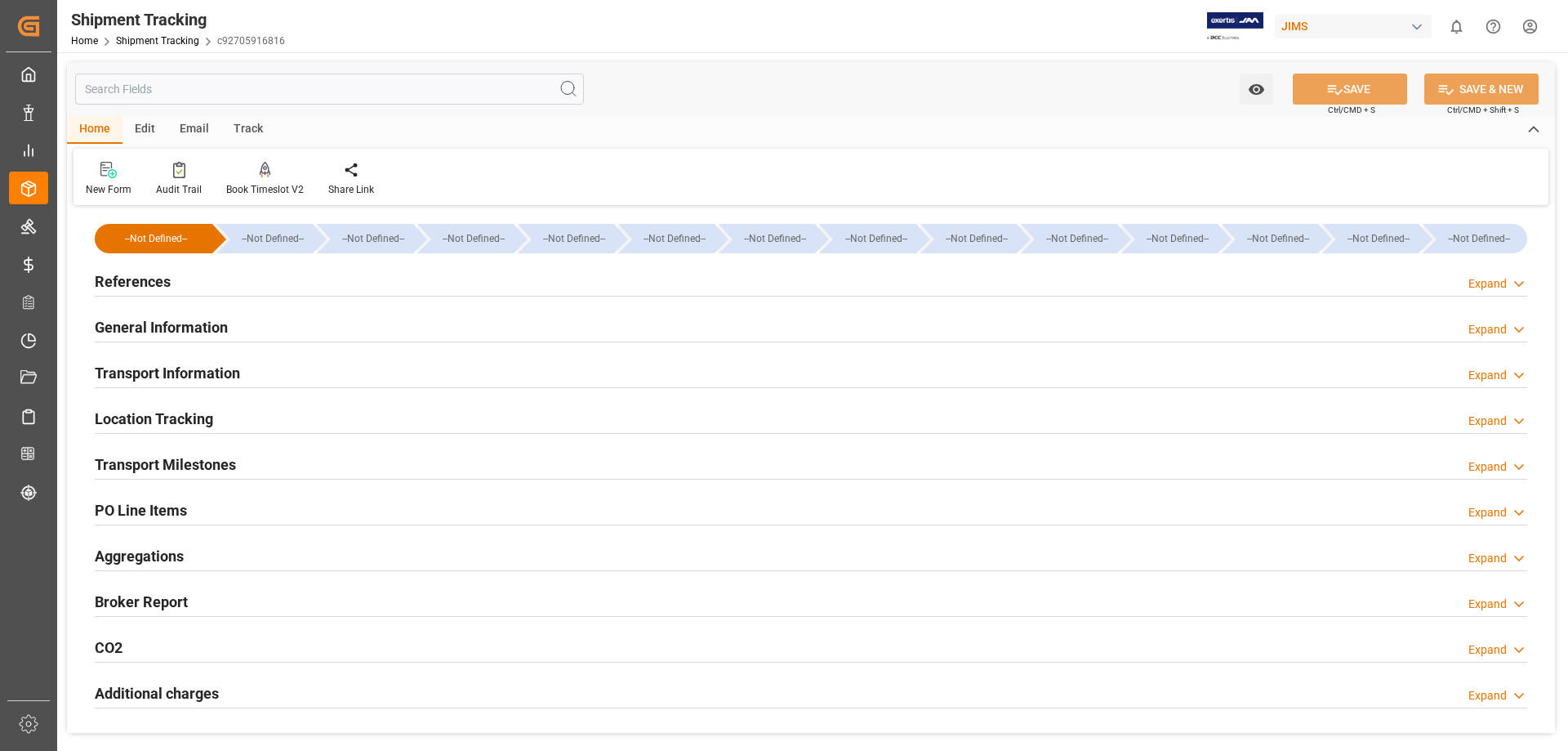
click at [134, 371] on h2 "Transport Information" at bounding box center [167, 373] width 146 height 22
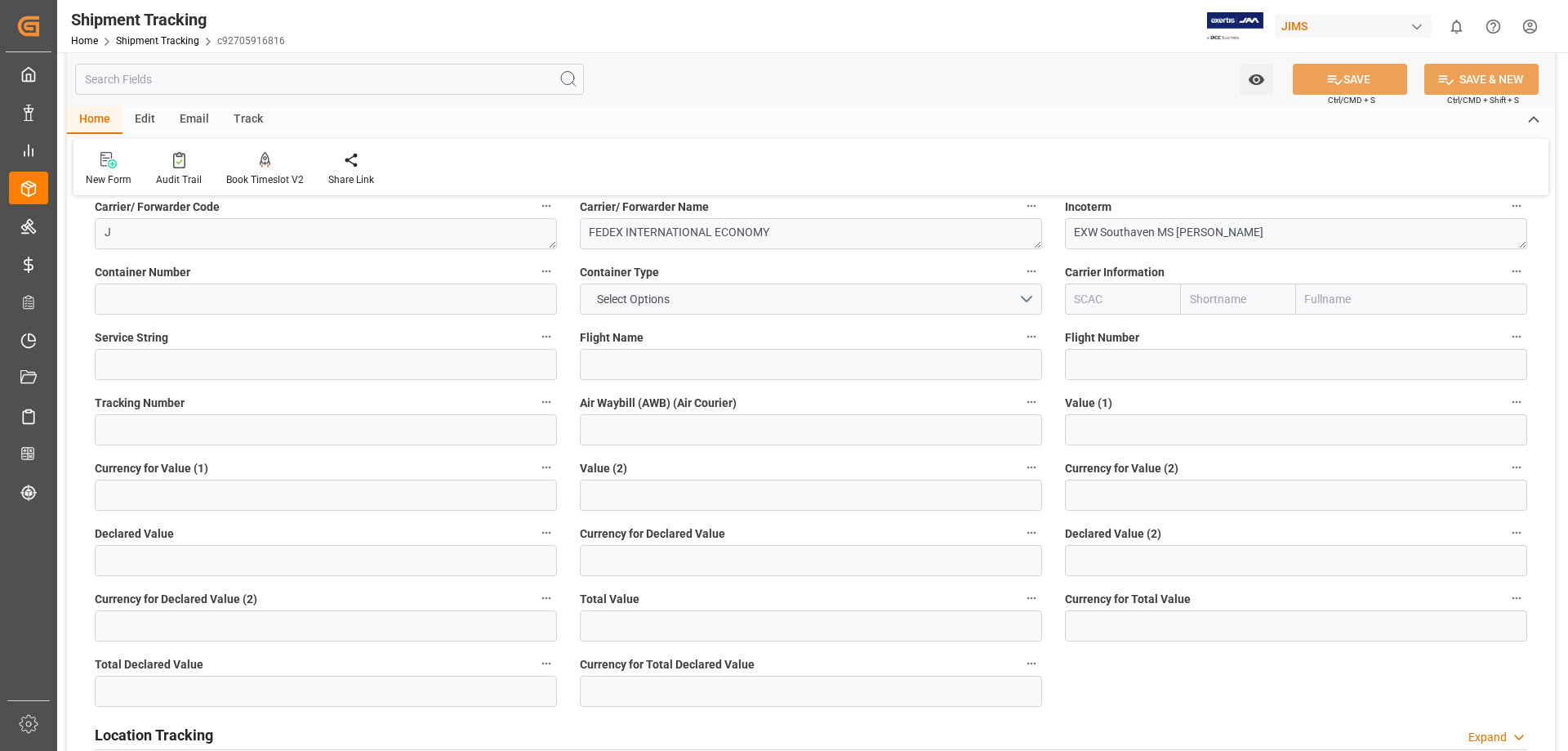
scroll to position [545, 0]
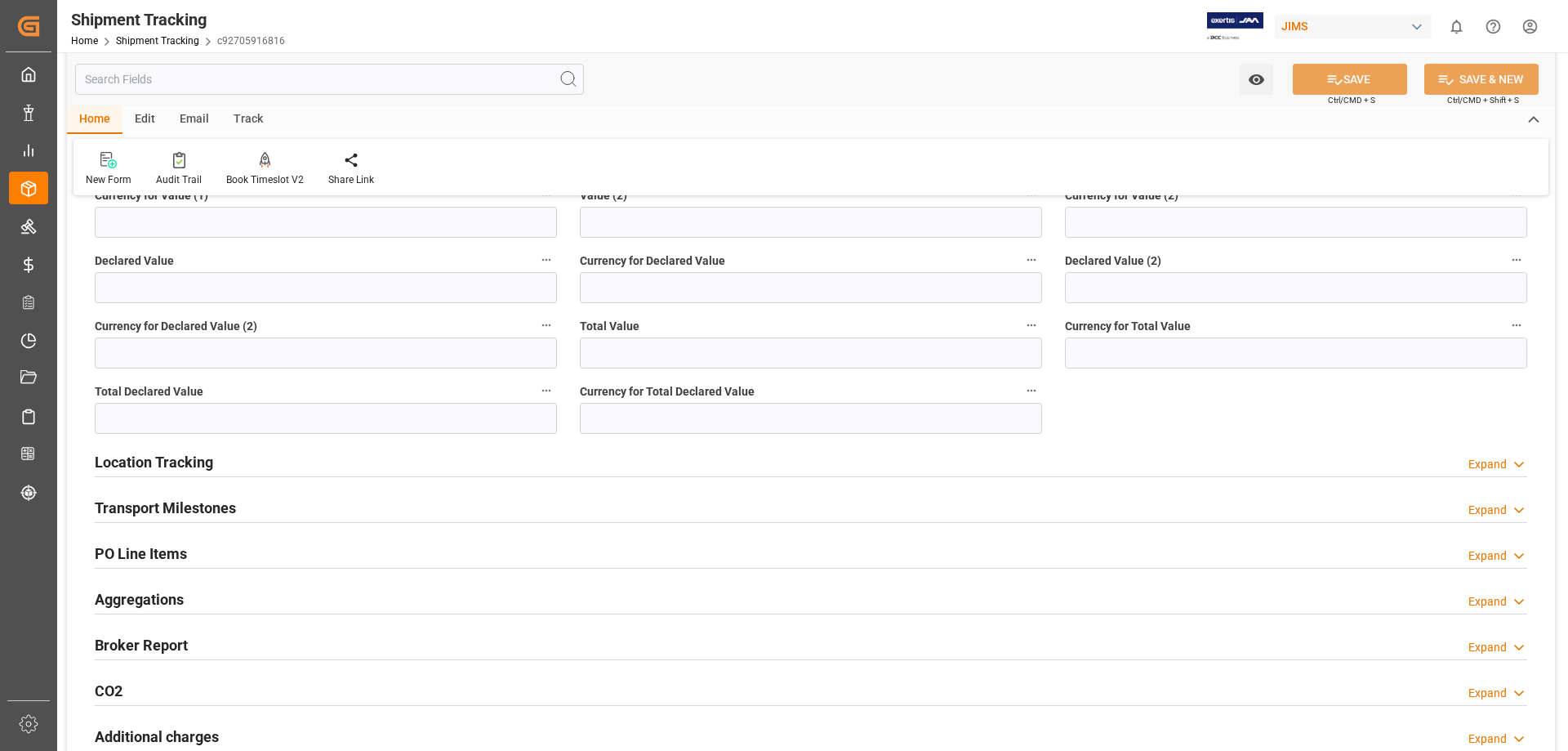
click at [177, 562] on h2 "PO Line Items" at bounding box center [141, 553] width 92 height 22
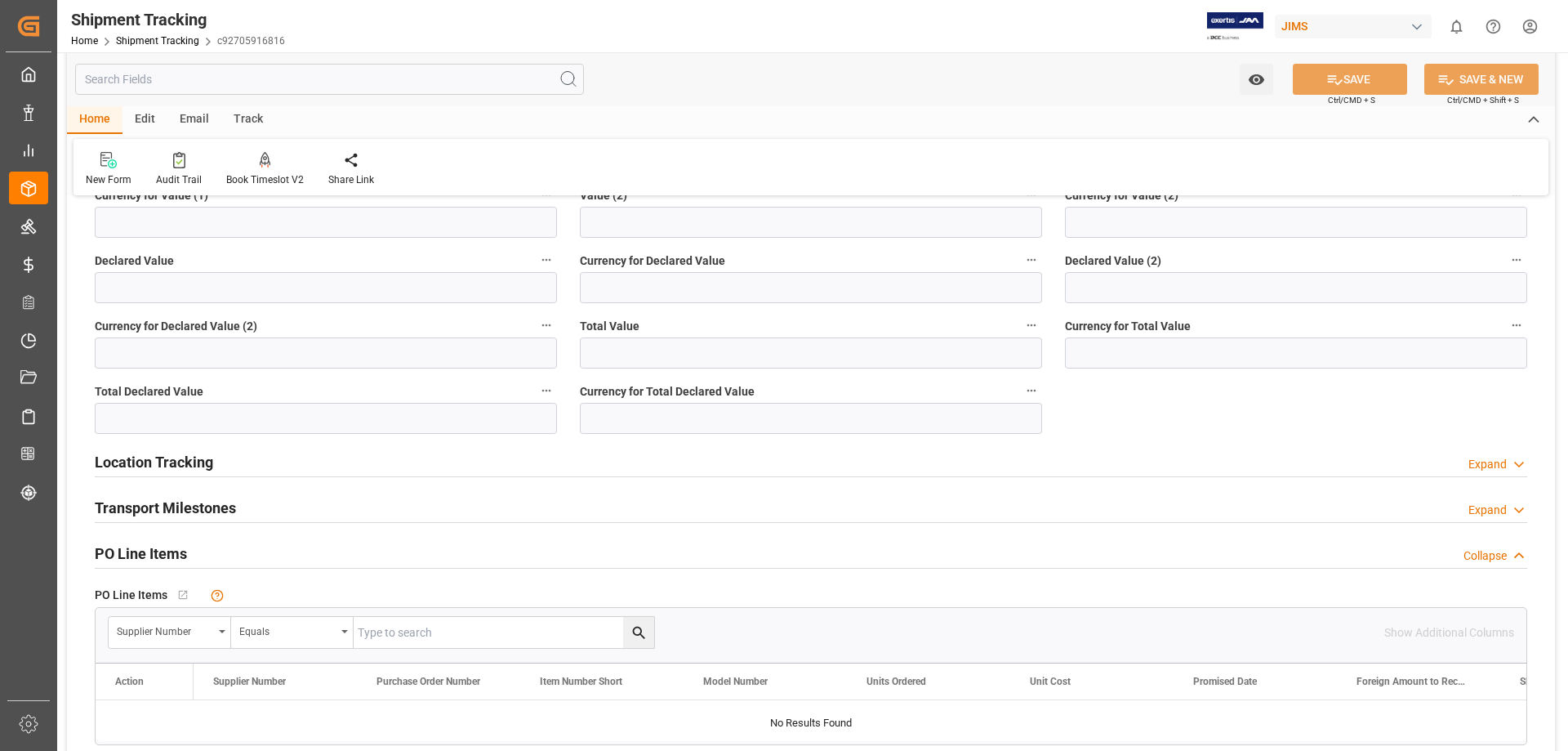
click at [177, 562] on h2 "PO Line Items" at bounding box center [141, 553] width 92 height 22
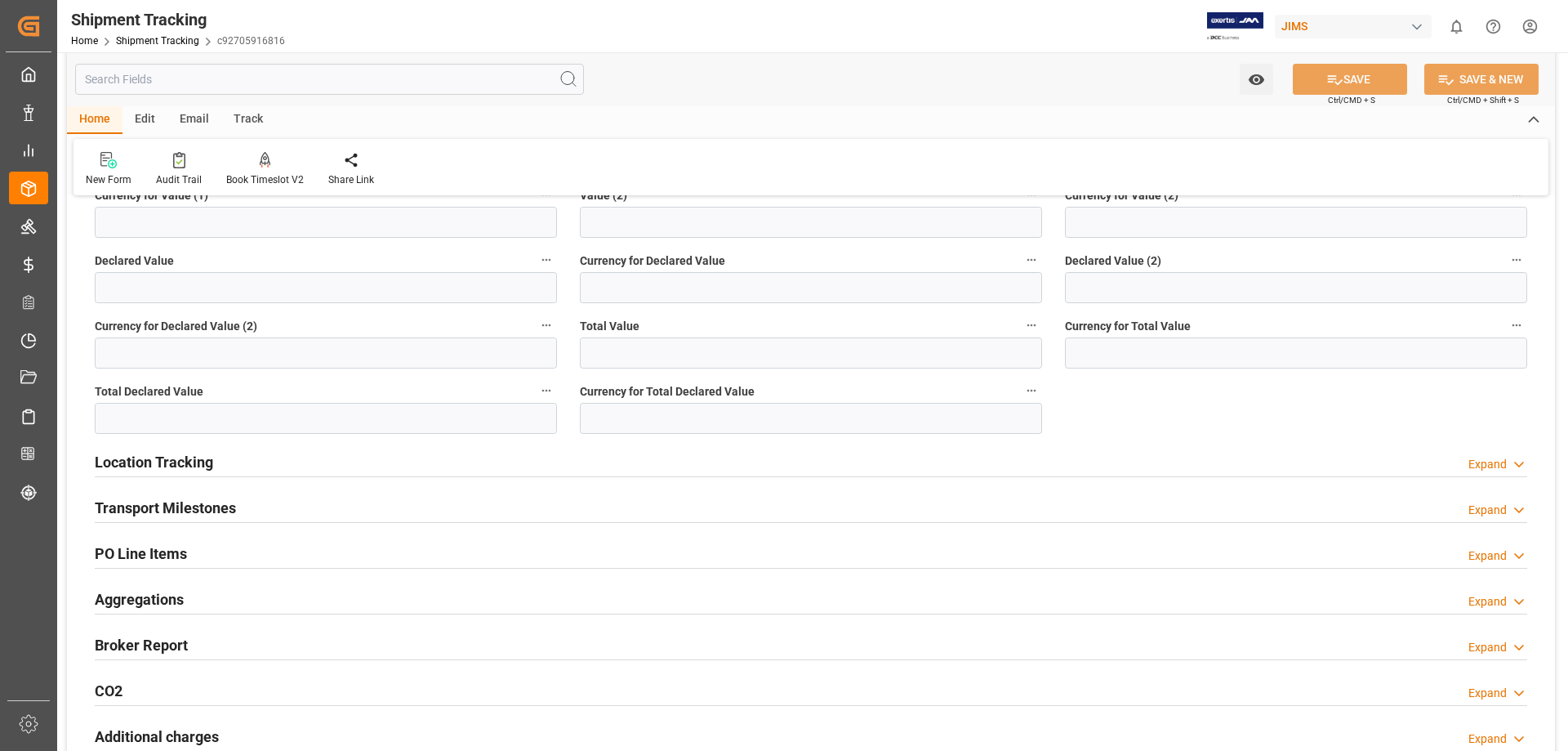
scroll to position [0, 0]
